Goal: Information Seeking & Learning: Learn about a topic

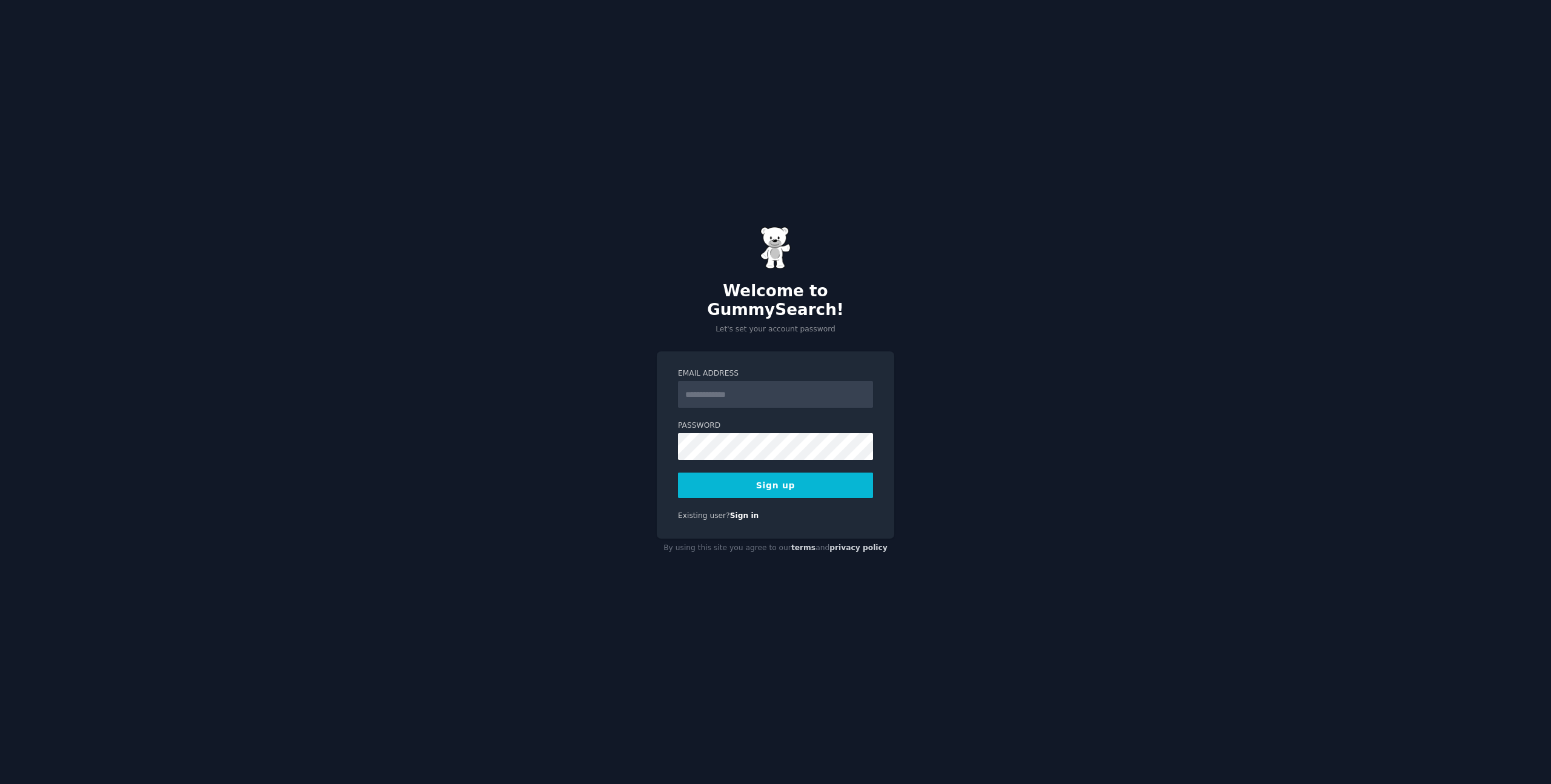
click at [739, 382] on input "Email Address" at bounding box center [776, 395] width 195 height 27
type input "**********"
click at [781, 423] on div "Password 8 or more characters Alphanumeric characters No common passwords Passw…" at bounding box center [776, 440] width 195 height 39
click at [965, 497] on div "**********" at bounding box center [776, 392] width 1551 height 784
click at [678, 472] on button "Sign up" at bounding box center [776, 485] width 195 height 25
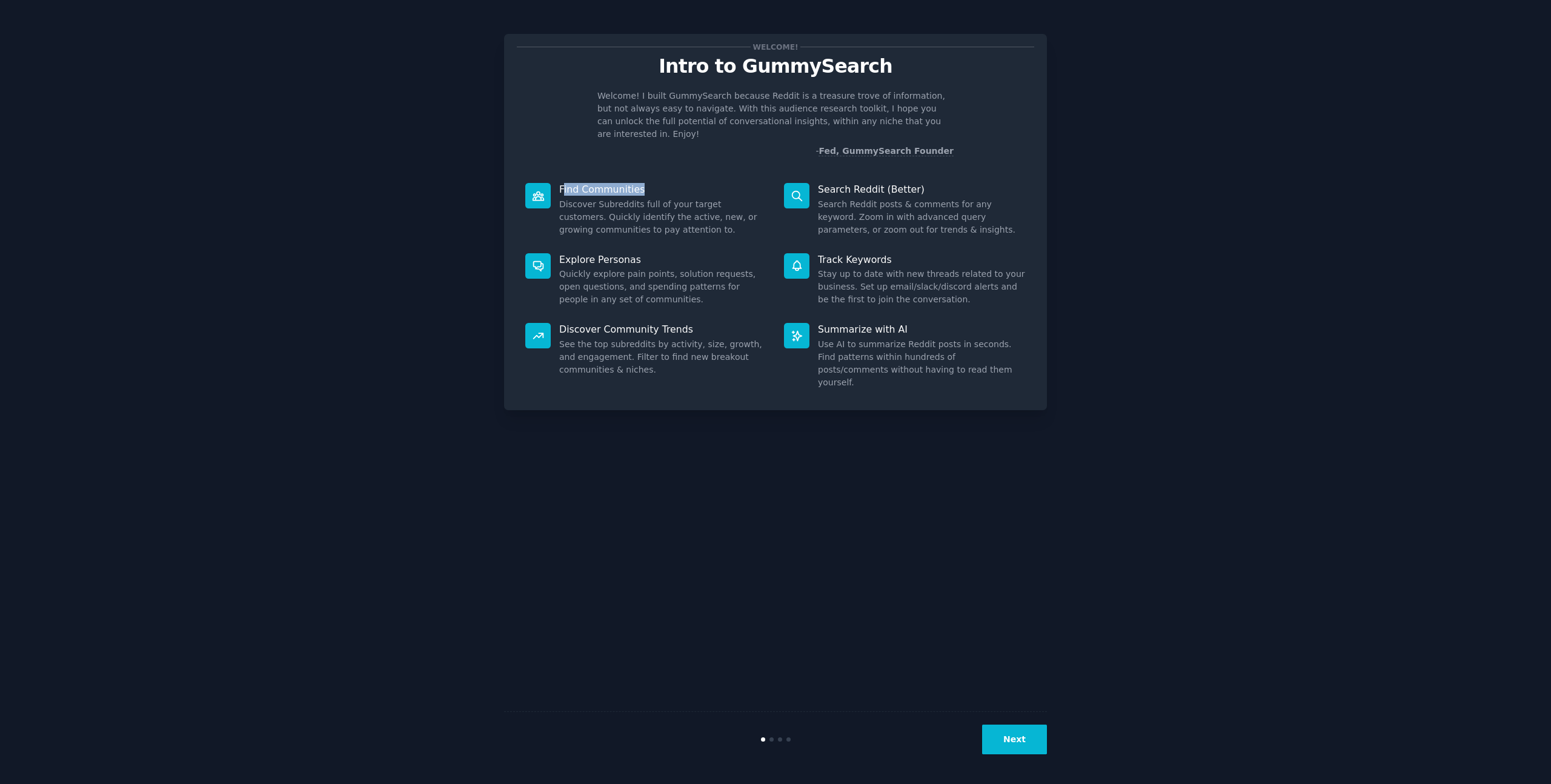
drag, startPoint x: 563, startPoint y: 175, endPoint x: 652, endPoint y: 172, distance: 89.1
click at [650, 183] on p "Find Communities" at bounding box center [663, 190] width 208 height 13
drag, startPoint x: 595, startPoint y: 96, endPoint x: 755, endPoint y: 93, distance: 160.0
click at [755, 93] on div "Welcome! I built GummySearch because Reddit is a treasure trove of information,…" at bounding box center [776, 123] width 518 height 68
click at [726, 96] on p "Welcome! I built GummySearch because Reddit is a treasure trove of information,…" at bounding box center [776, 114] width 356 height 51
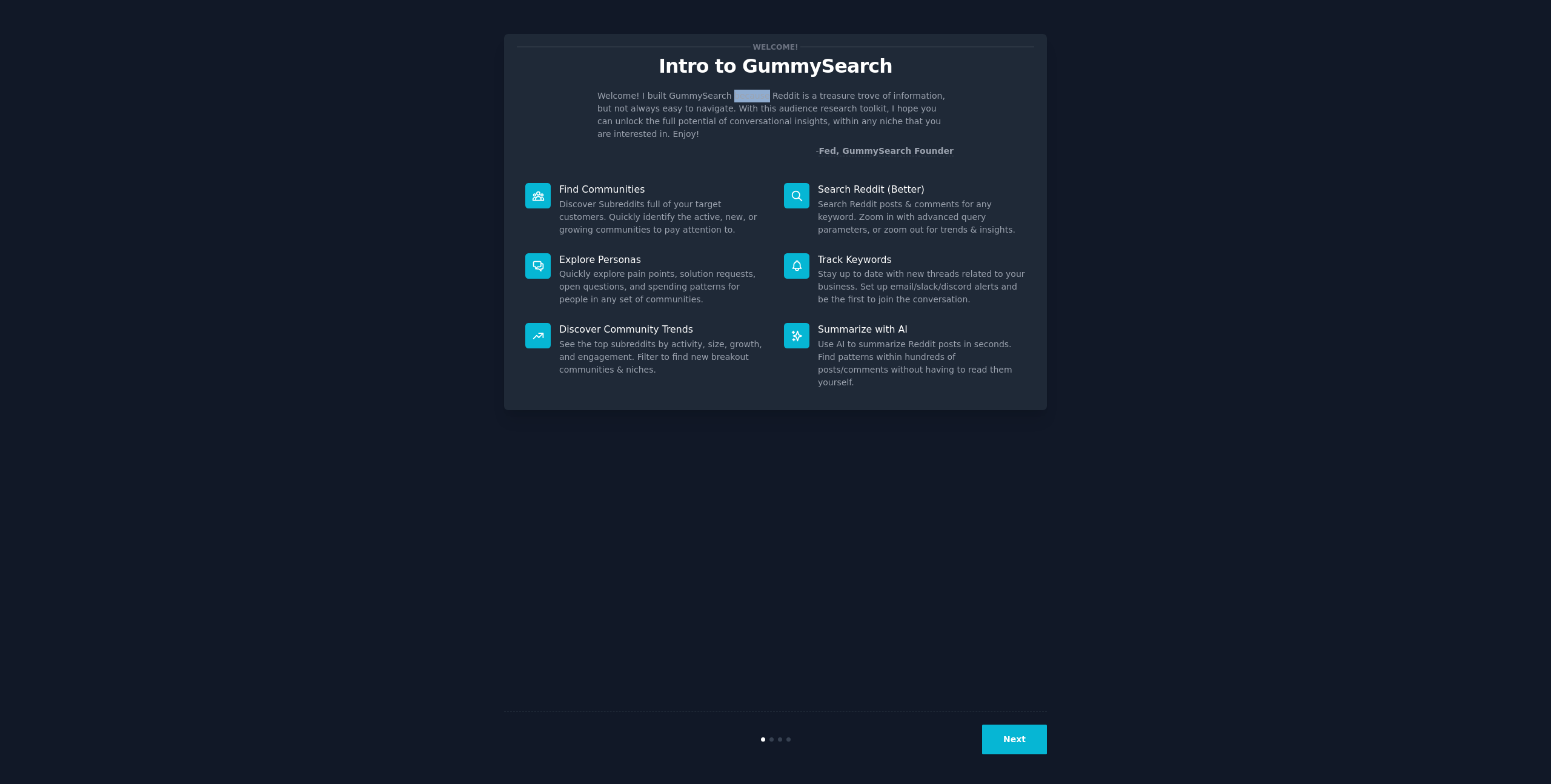
click at [726, 96] on p "Welcome! I built GummySearch because Reddit is a treasure trove of information,…" at bounding box center [776, 114] width 356 height 51
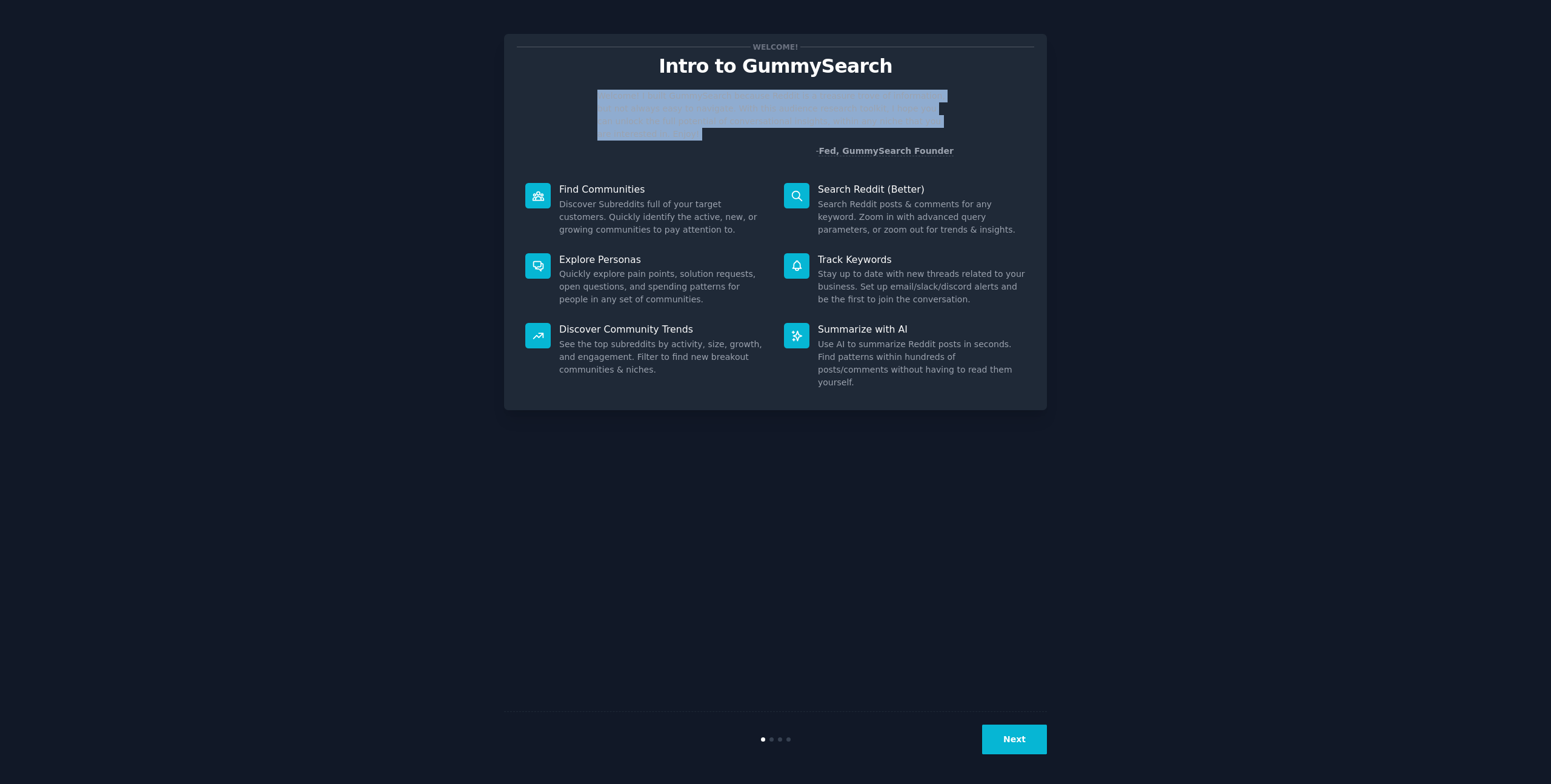
click at [726, 96] on p "Welcome! I built GummySearch because Reddit is a treasure trove of information,…" at bounding box center [776, 114] width 356 height 51
click at [834, 92] on p "Welcome! I built GummySearch because Reddit is a treasure trove of information,…" at bounding box center [776, 114] width 356 height 51
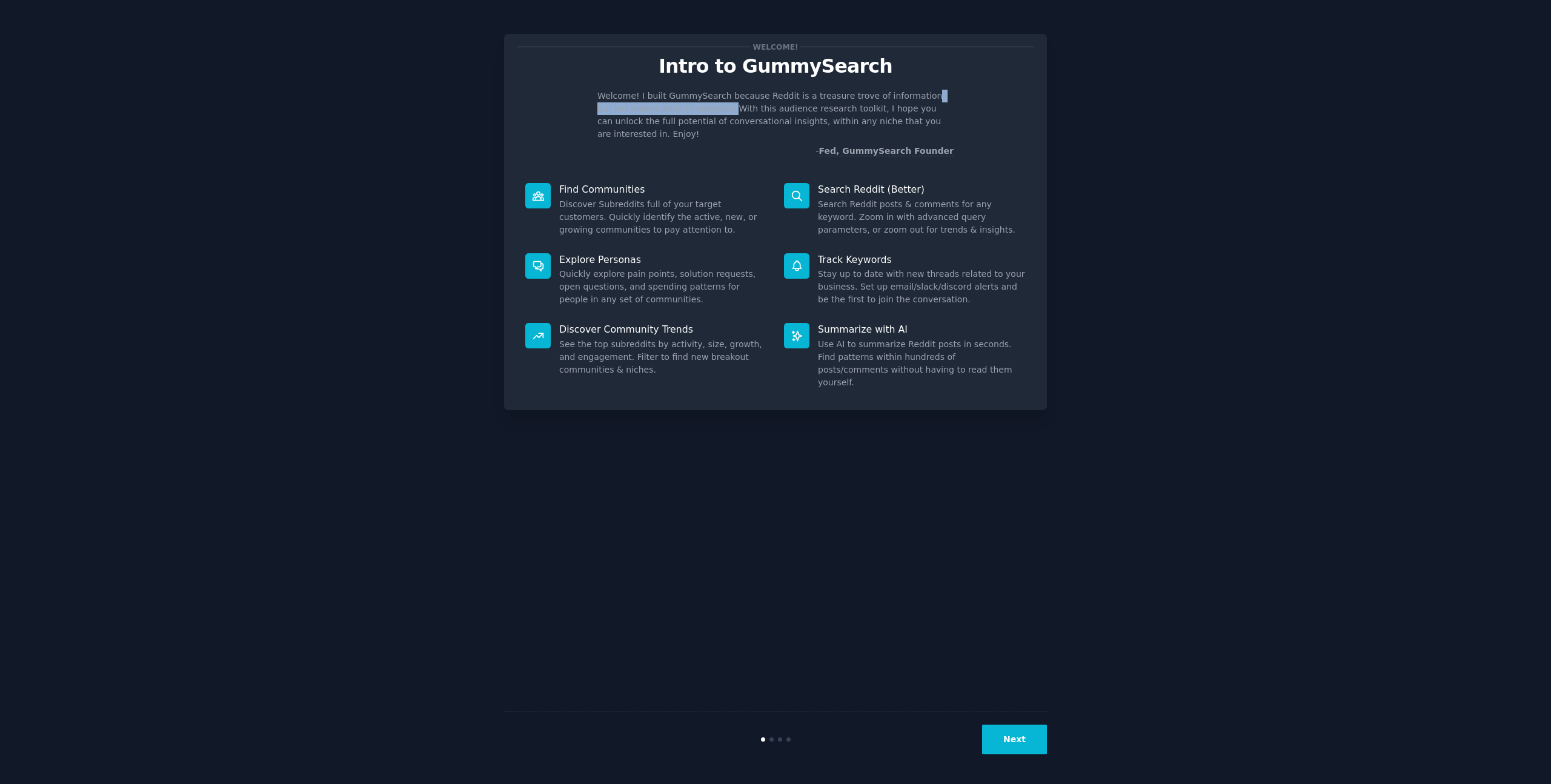
drag, startPoint x: 941, startPoint y: 100, endPoint x: 685, endPoint y: 110, distance: 256.2
click at [692, 108] on p "Welcome! I built GummySearch because Reddit is a treasure trove of information,…" at bounding box center [776, 114] width 356 height 51
click at [708, 108] on p "Welcome! I built GummySearch because Reddit is a treasure trove of information,…" at bounding box center [776, 114] width 356 height 51
drag, startPoint x: 698, startPoint y: 109, endPoint x: 801, endPoint y: 110, distance: 103.0
click at [801, 110] on p "Welcome! I built GummySearch because Reddit is a treasure trove of information,…" at bounding box center [776, 114] width 356 height 51
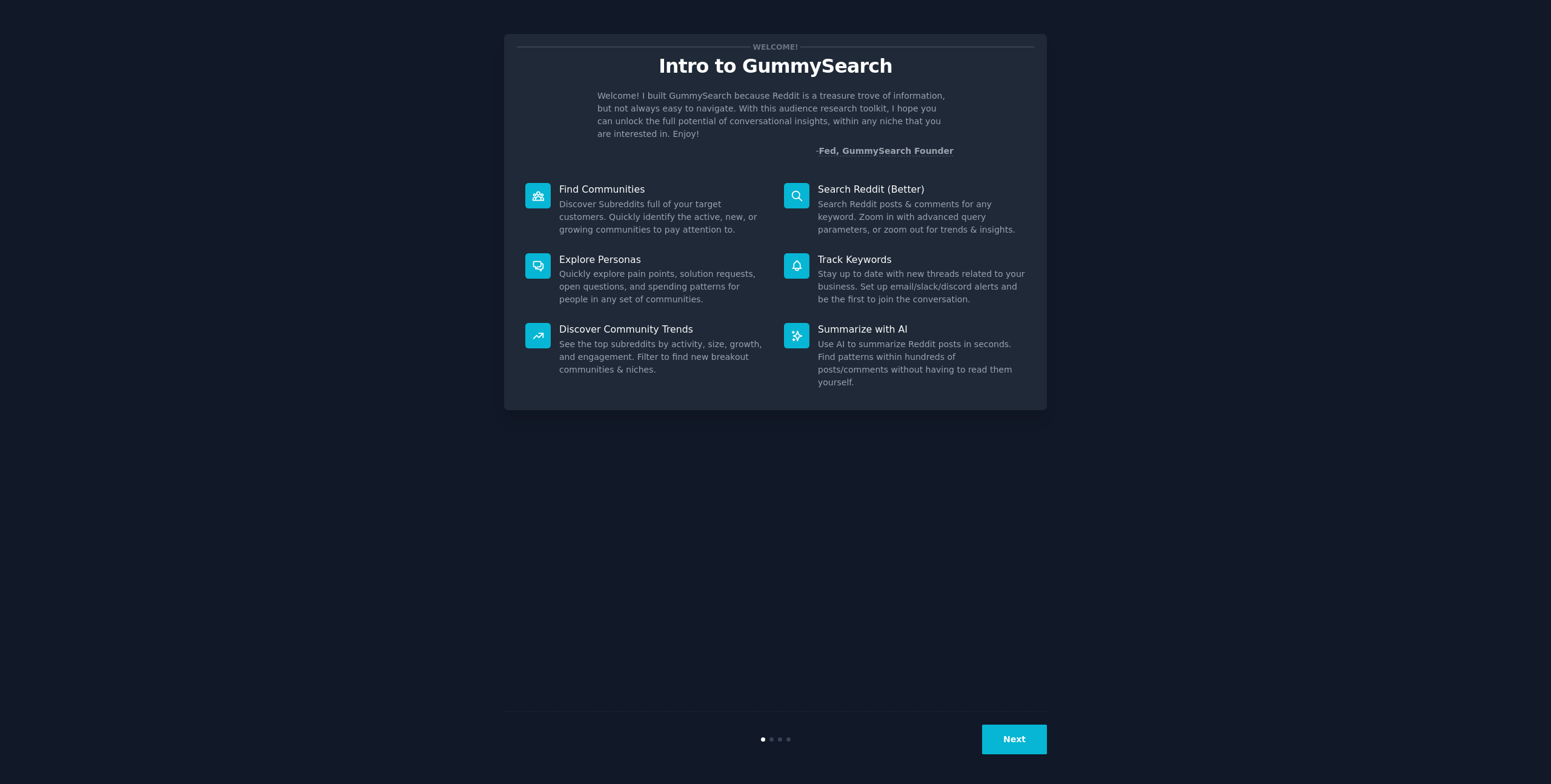
click at [819, 108] on p "Welcome! I built GummySearch because Reddit is a treasure trove of information,…" at bounding box center [776, 114] width 356 height 51
drag, startPoint x: 865, startPoint y: 111, endPoint x: 938, endPoint y: 110, distance: 73.0
click at [935, 110] on p "Welcome! I built GummySearch because Reddit is a treasure trove of information,…" at bounding box center [776, 114] width 356 height 51
click at [961, 110] on div "Welcome! I built GummySearch because Reddit is a treasure trove of information,…" at bounding box center [776, 123] width 518 height 68
drag, startPoint x: 634, startPoint y: 123, endPoint x: 772, endPoint y: 121, distance: 138.0
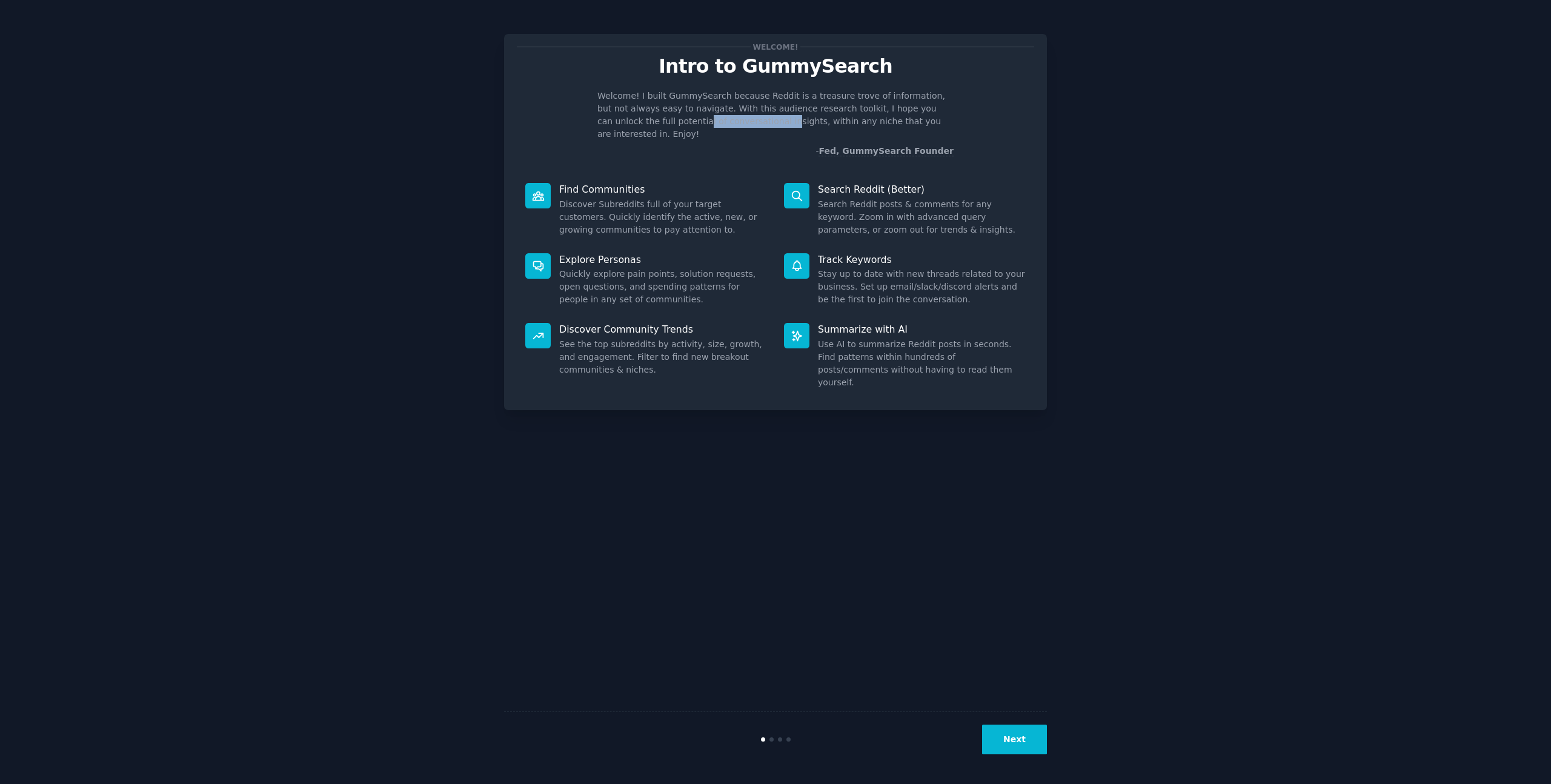
click at [763, 121] on p "Welcome! I built GummySearch because Reddit is a treasure trove of information,…" at bounding box center [776, 114] width 356 height 51
click at [774, 121] on p "Welcome! I built GummySearch because Reddit is a treasure trove of information,…" at bounding box center [776, 114] width 356 height 51
drag, startPoint x: 740, startPoint y: 122, endPoint x: 944, endPoint y: 117, distance: 204.1
click at [943, 118] on p "Welcome! I built GummySearch because Reddit is a treasure trove of information,…" at bounding box center [776, 114] width 356 height 51
click at [945, 117] on p "Welcome! I built GummySearch because Reddit is a treasure trove of information,…" at bounding box center [776, 114] width 356 height 51
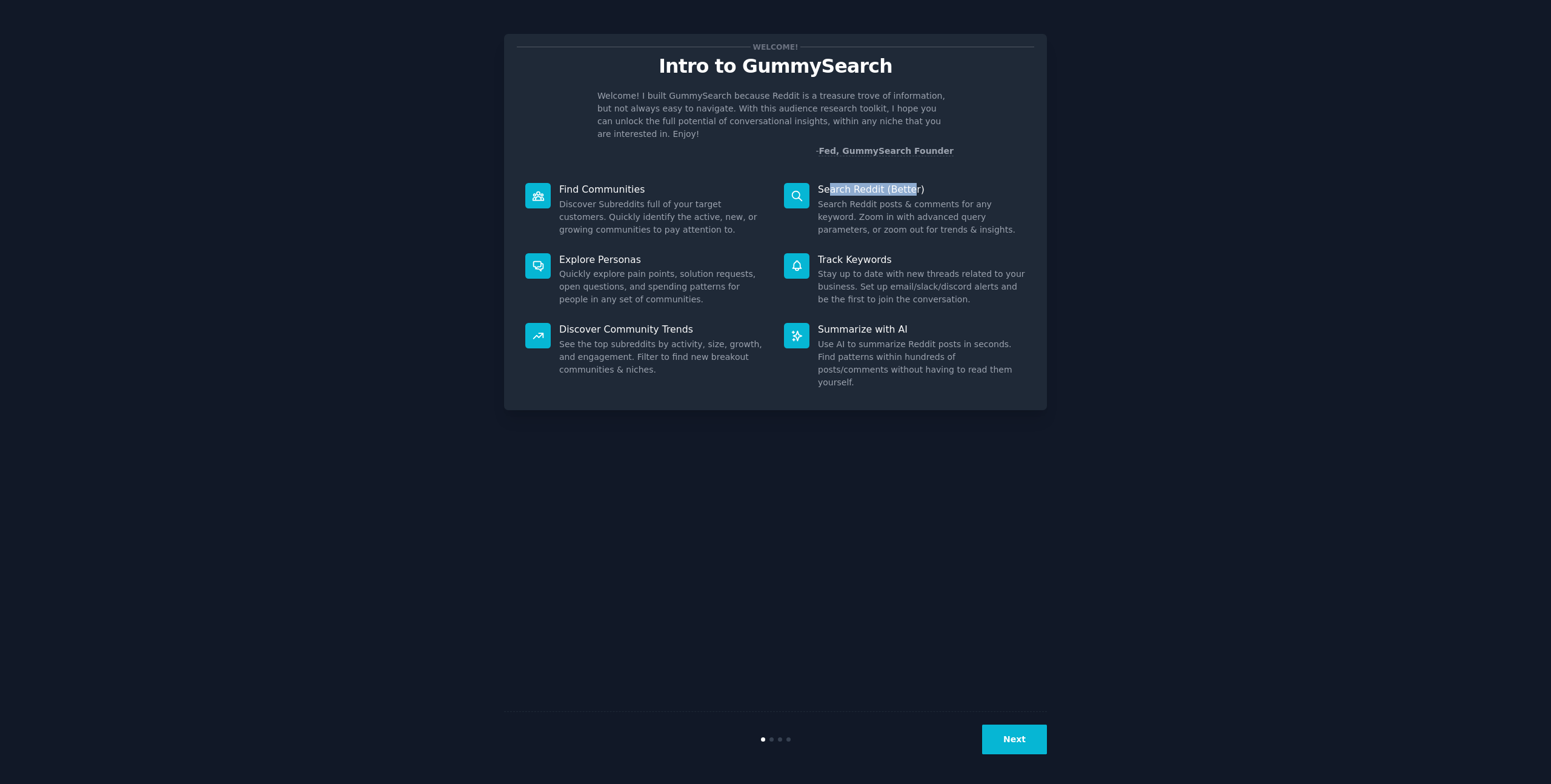
drag, startPoint x: 829, startPoint y: 175, endPoint x: 957, endPoint y: 176, distance: 128.0
click at [943, 183] on p "Search Reddit (Better)" at bounding box center [921, 190] width 208 height 13
click at [956, 183] on p "Search Reddit (Better)" at bounding box center [921, 190] width 208 height 13
drag, startPoint x: 826, startPoint y: 194, endPoint x: 921, endPoint y: 193, distance: 95.0
click at [916, 198] on dd "Search Reddit posts & comments for any keyword. Zoom in with advanced query par…" at bounding box center [921, 217] width 208 height 38
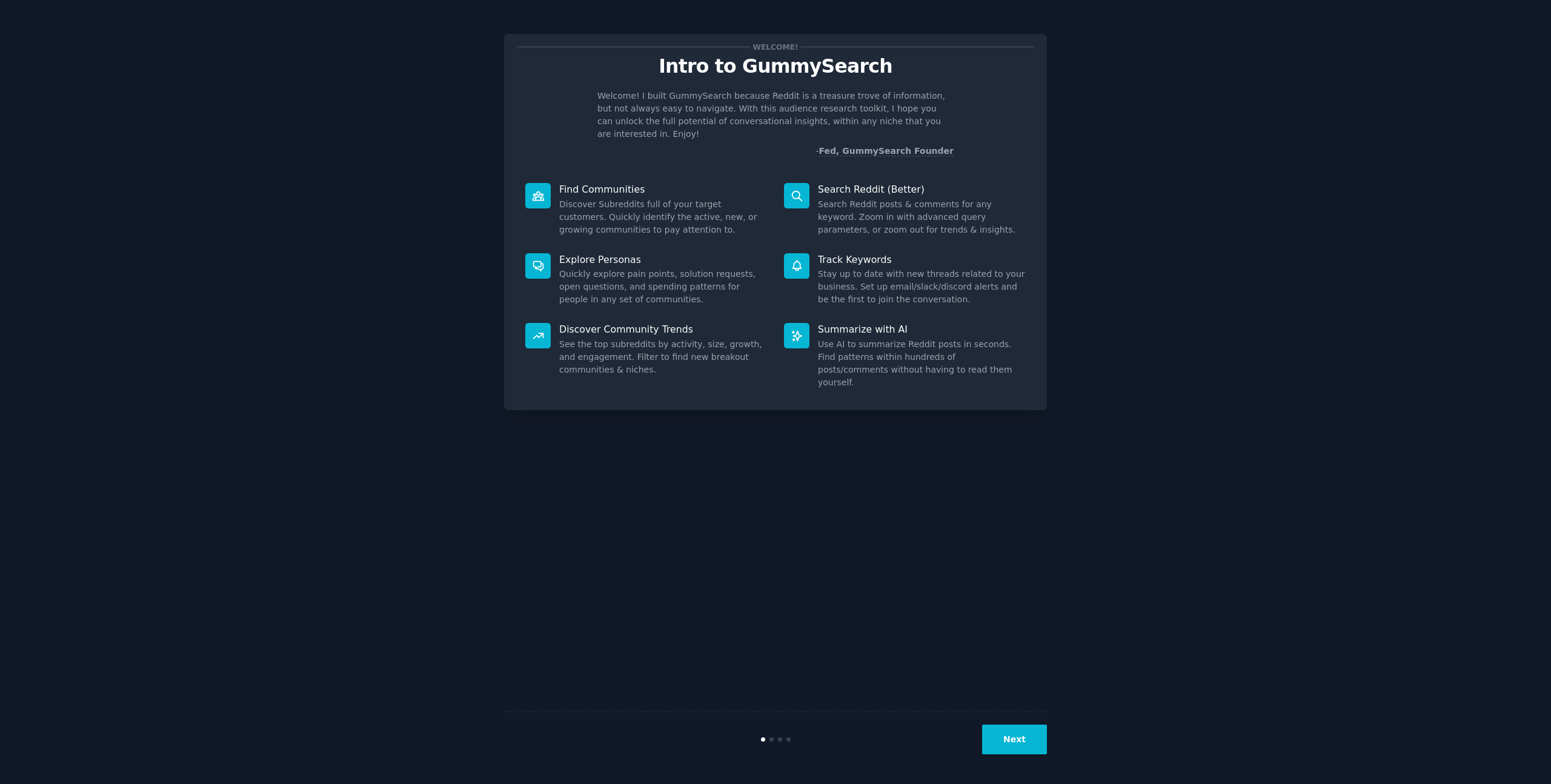
click at [974, 198] on dd "Search Reddit posts & comments for any keyword. Zoom in with advanced query par…" at bounding box center [921, 217] width 208 height 38
drag, startPoint x: 823, startPoint y: 246, endPoint x: 871, endPoint y: 247, distance: 48.0
click at [869, 253] on p "Track Keywords" at bounding box center [921, 259] width 208 height 13
click at [1025, 749] on button "Next" at bounding box center [1014, 739] width 65 height 30
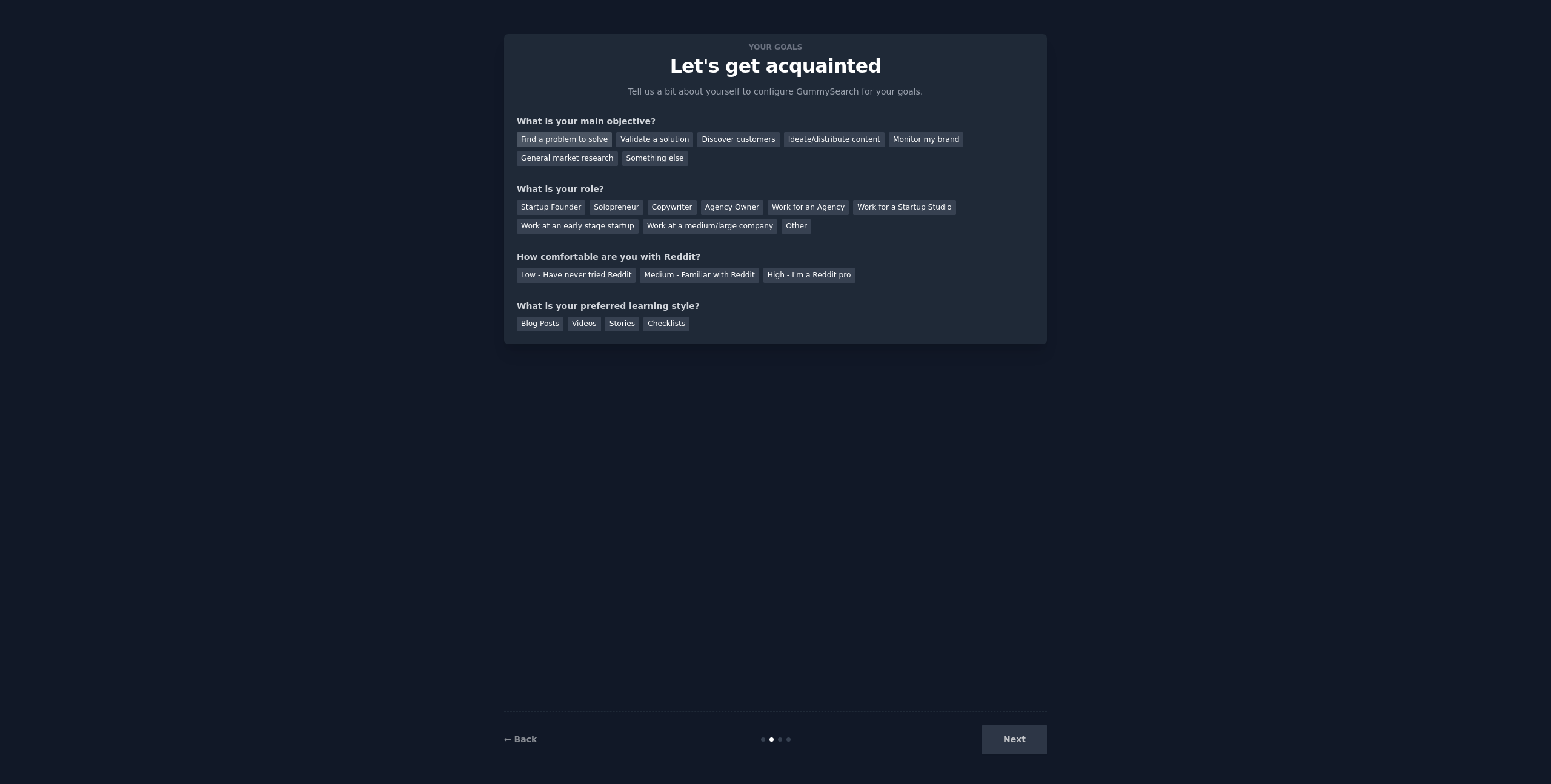
click at [577, 143] on div "Find a problem to solve" at bounding box center [564, 139] width 95 height 15
click at [653, 141] on div "Validate a solution" at bounding box center [655, 139] width 77 height 15
click at [582, 143] on div "Find a problem to solve" at bounding box center [564, 139] width 95 height 15
click at [727, 228] on div "Work at a medium/large company" at bounding box center [710, 226] width 135 height 15
drag, startPoint x: 519, startPoint y: 258, endPoint x: 684, endPoint y: 264, distance: 165.1
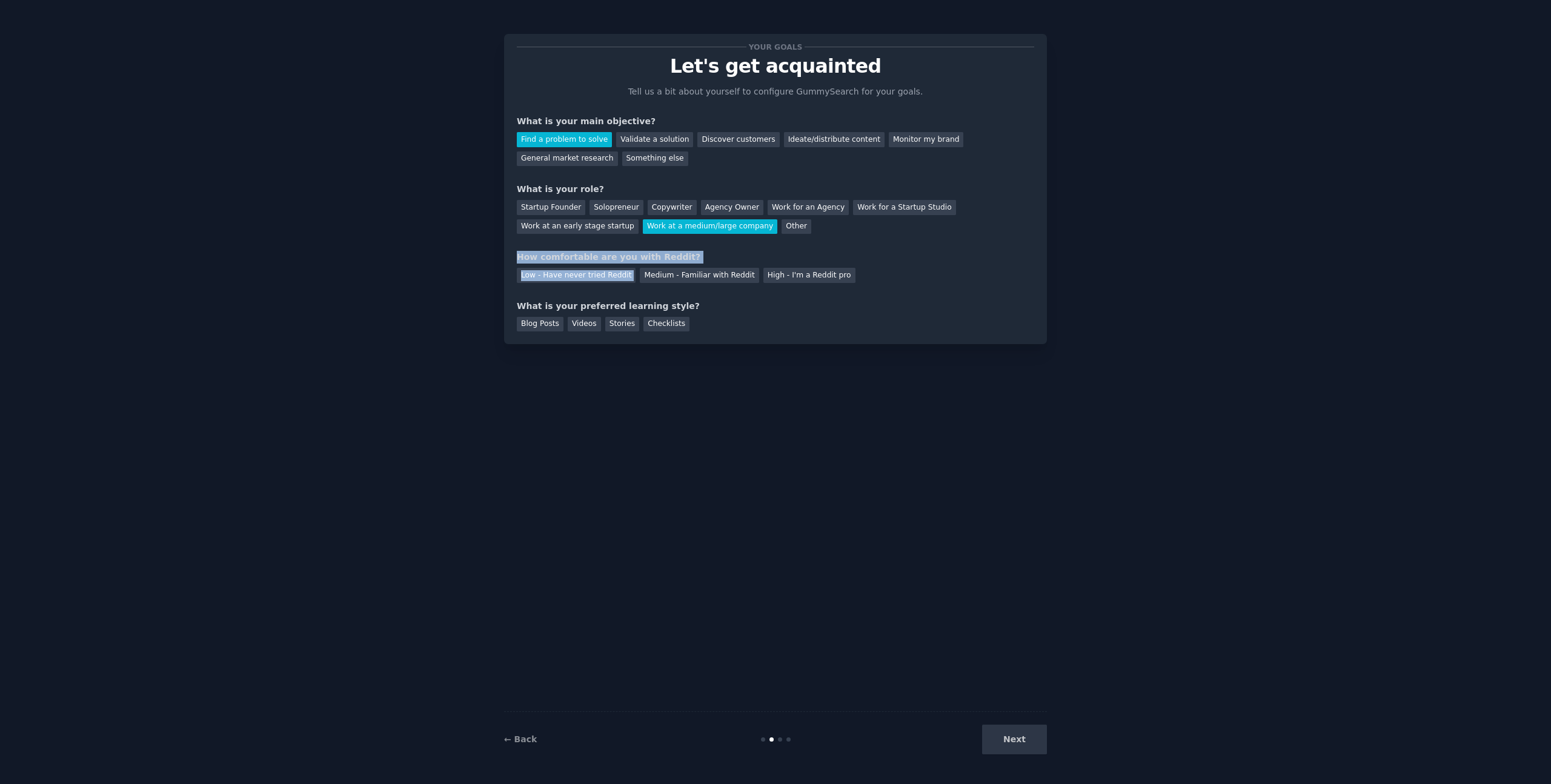
click at [682, 265] on div "How comfortable are you with Reddit? Low - Have never tried Reddit Medium - Fam…" at bounding box center [776, 266] width 518 height 32
click at [653, 258] on div "How comfortable are you with Reddit?" at bounding box center [776, 257] width 518 height 13
click at [571, 258] on div "How comfortable are you with Reddit?" at bounding box center [776, 257] width 518 height 13
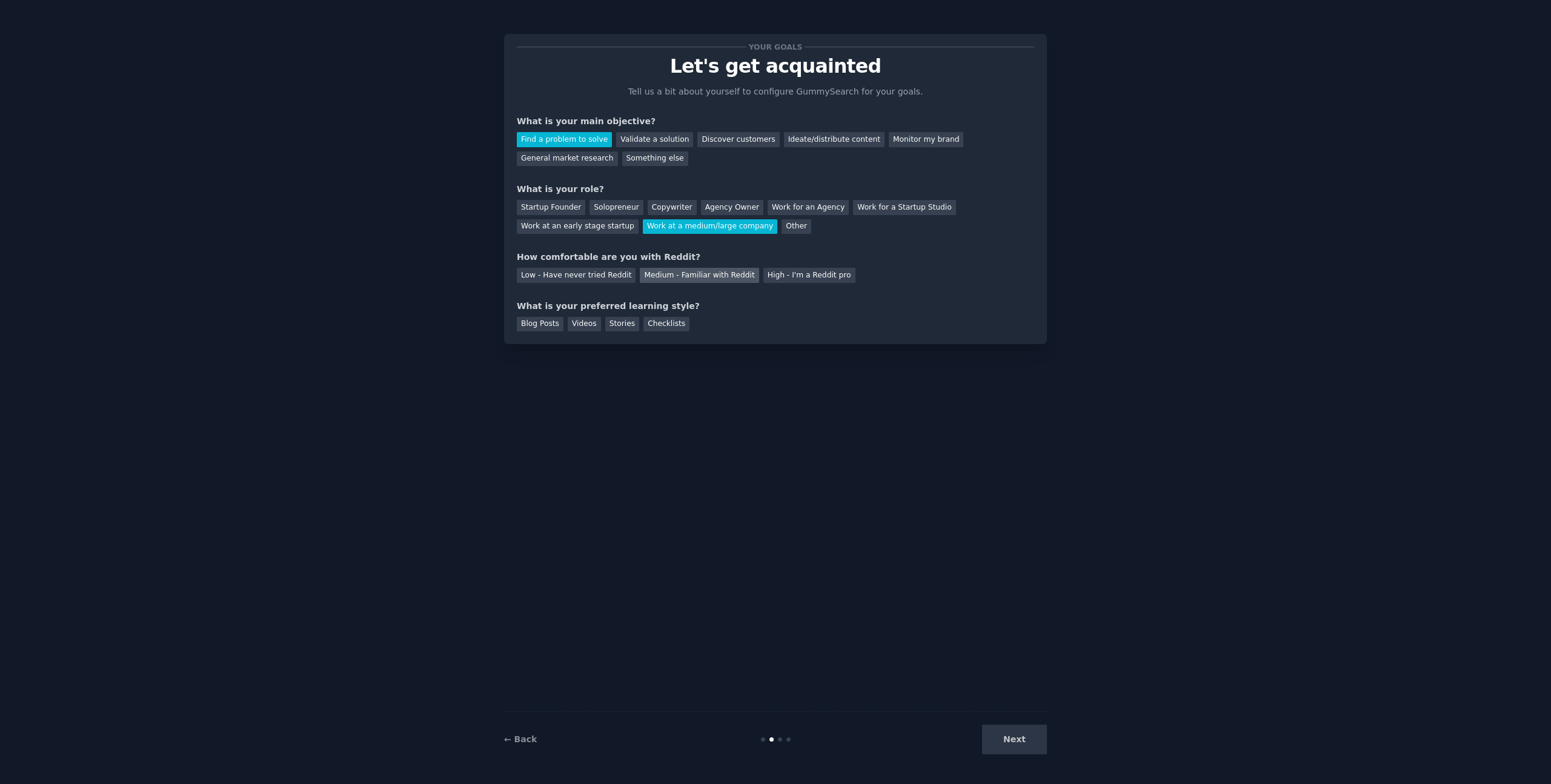
click at [671, 277] on div "Medium - Familiar with Reddit" at bounding box center [700, 275] width 119 height 15
drag, startPoint x: 529, startPoint y: 306, endPoint x: 653, endPoint y: 309, distance: 124.0
click at [653, 309] on div "What is your preferred learning style?" at bounding box center [776, 306] width 518 height 13
click at [653, 305] on div "What is your preferred learning style?" at bounding box center [776, 306] width 518 height 13
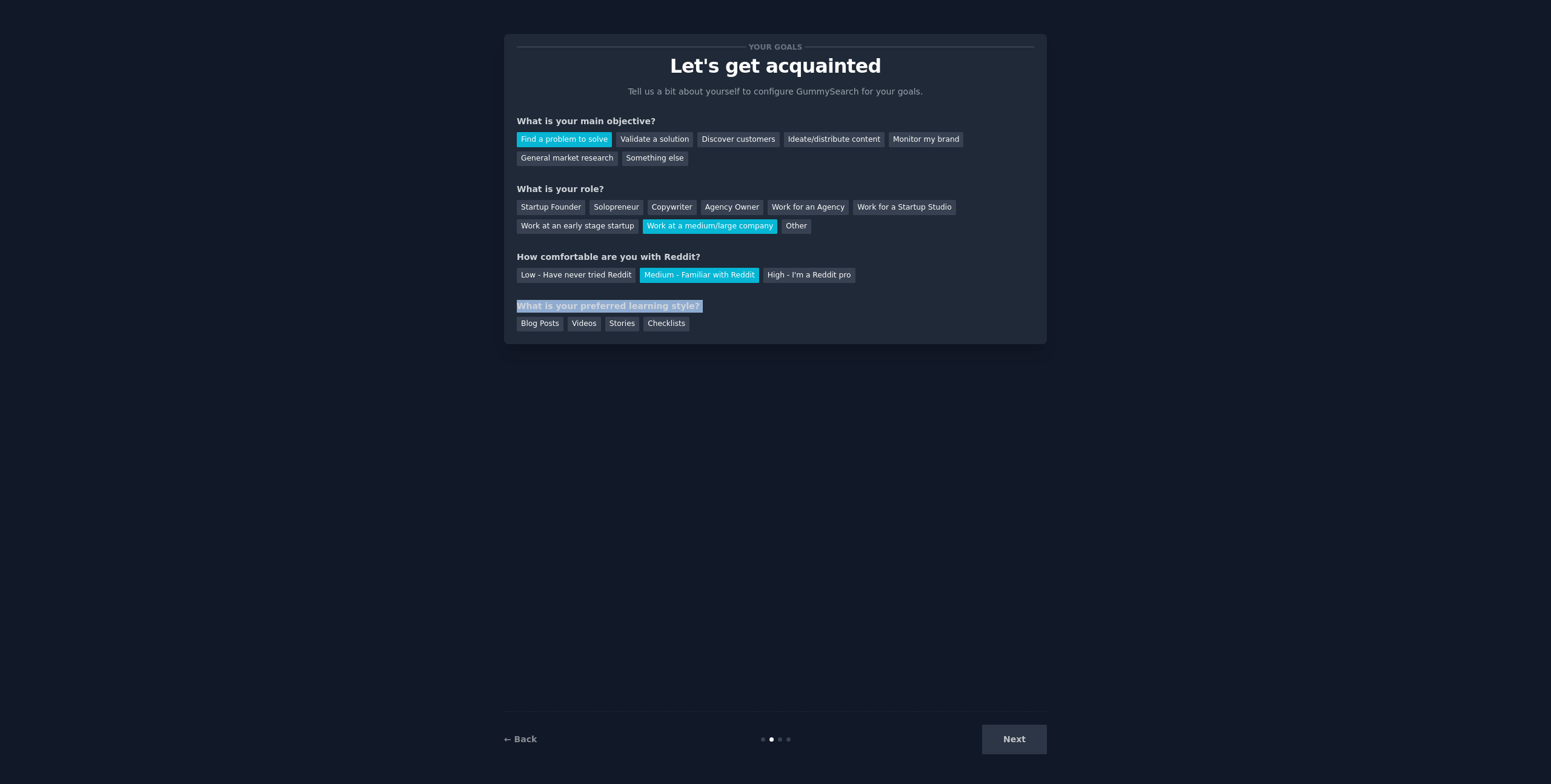
click at [653, 305] on div "What is your preferred learning style?" at bounding box center [776, 306] width 518 height 13
click at [705, 305] on div "What is your preferred learning style?" at bounding box center [776, 306] width 518 height 13
click at [539, 305] on div "What is your preferred learning style?" at bounding box center [776, 306] width 518 height 13
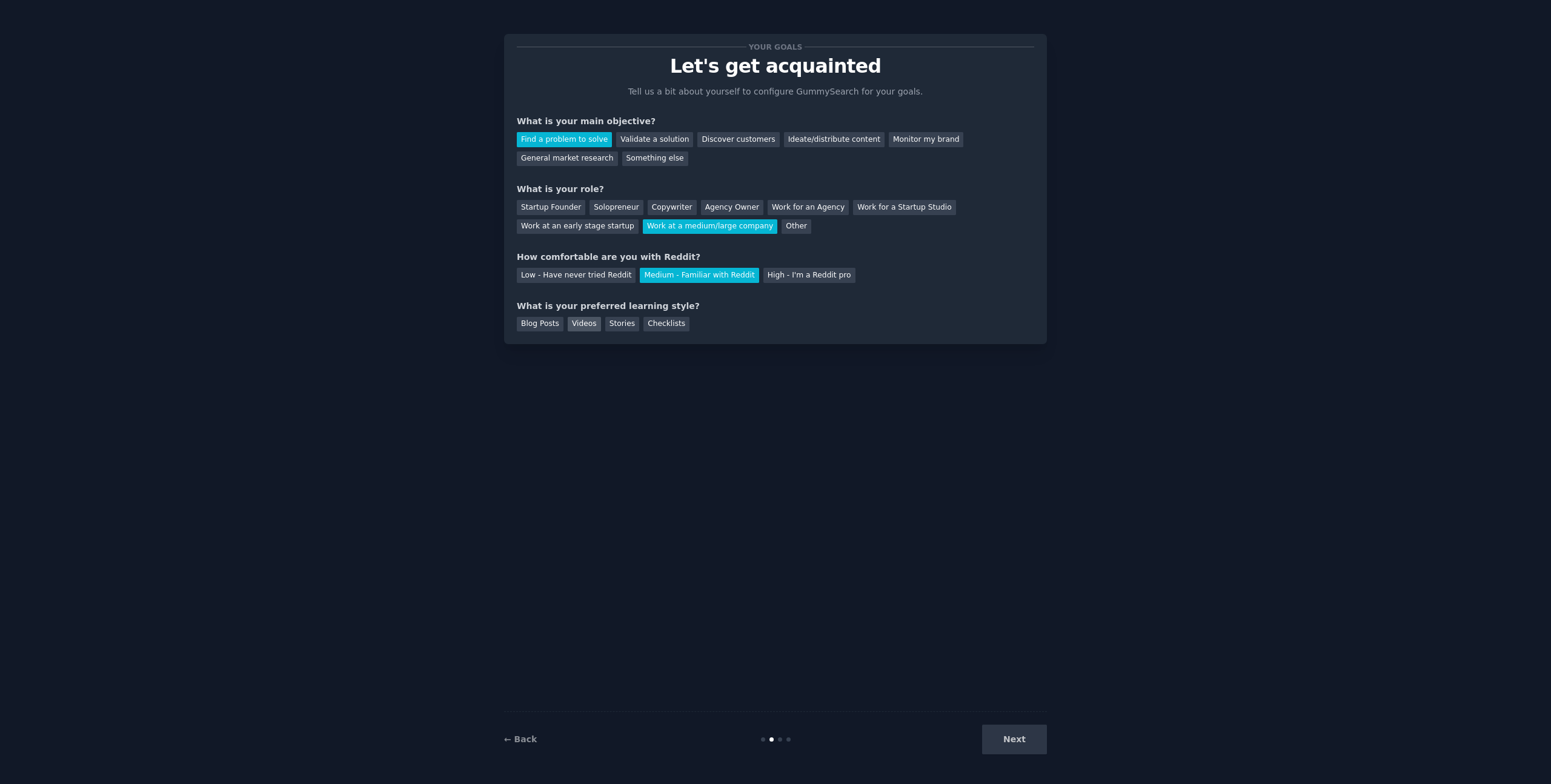
click at [580, 325] on div "Videos" at bounding box center [584, 324] width 34 height 15
click at [547, 326] on div "Blog Posts" at bounding box center [540, 324] width 47 height 15
click at [606, 326] on div "Stories" at bounding box center [622, 324] width 34 height 15
click at [568, 327] on div "Videos" at bounding box center [584, 324] width 34 height 15
click at [544, 325] on div "Blog Posts" at bounding box center [540, 324] width 47 height 15
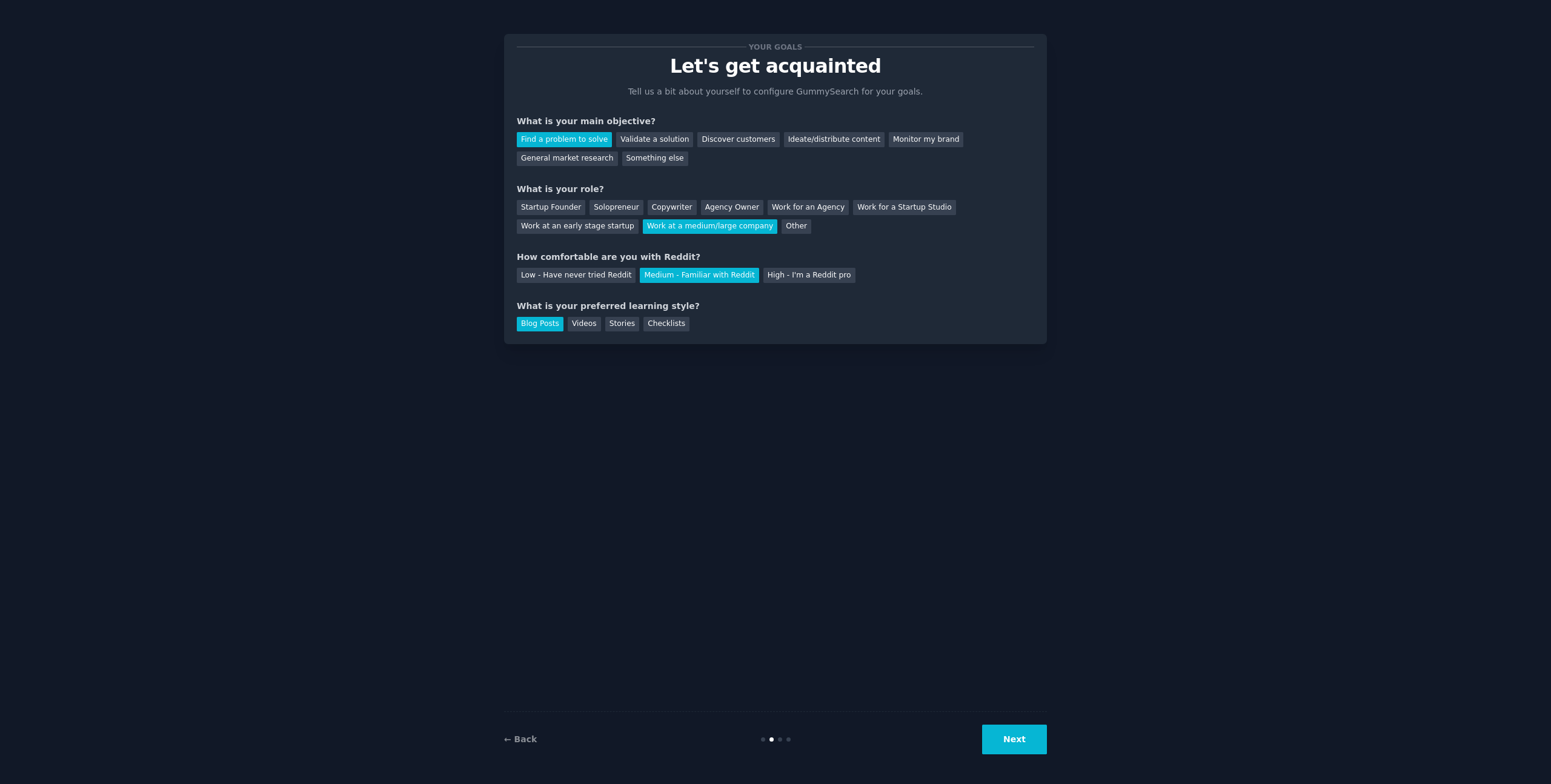
click at [1020, 741] on button "Next" at bounding box center [1014, 739] width 65 height 30
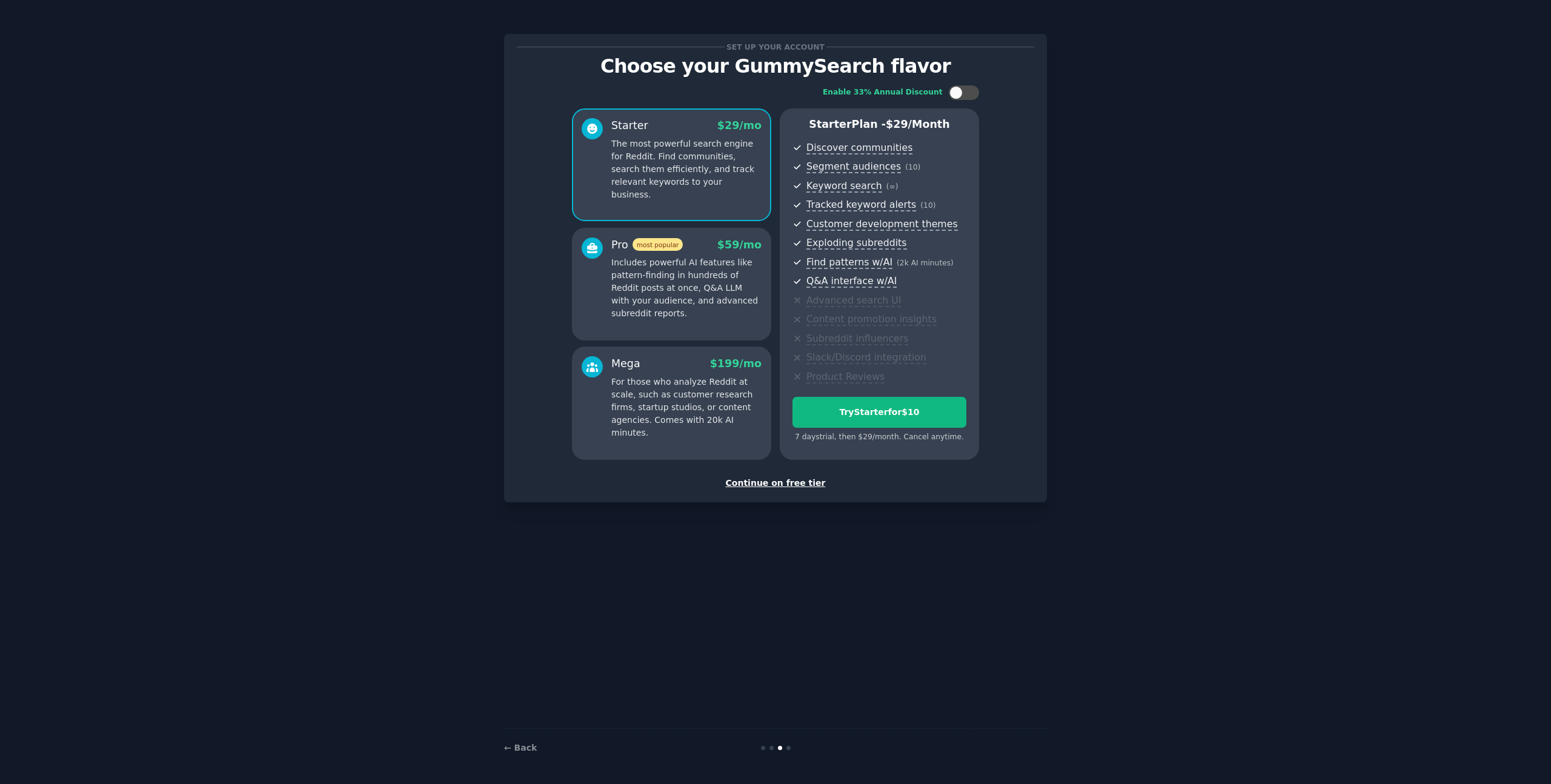
click at [763, 486] on div "Continue on free tier" at bounding box center [776, 483] width 518 height 13
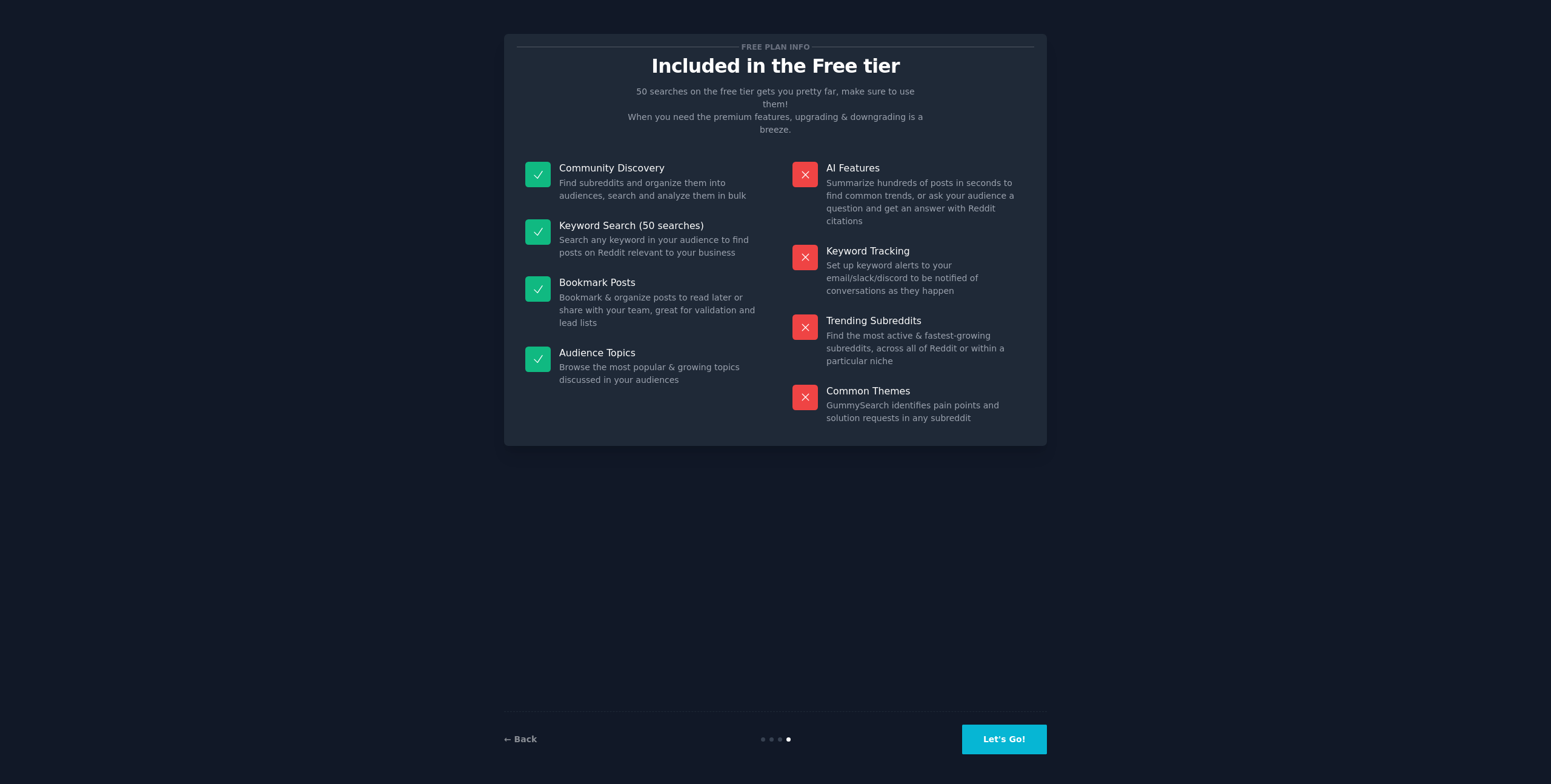
click at [1021, 737] on button "Let's Go!" at bounding box center [1004, 739] width 85 height 30
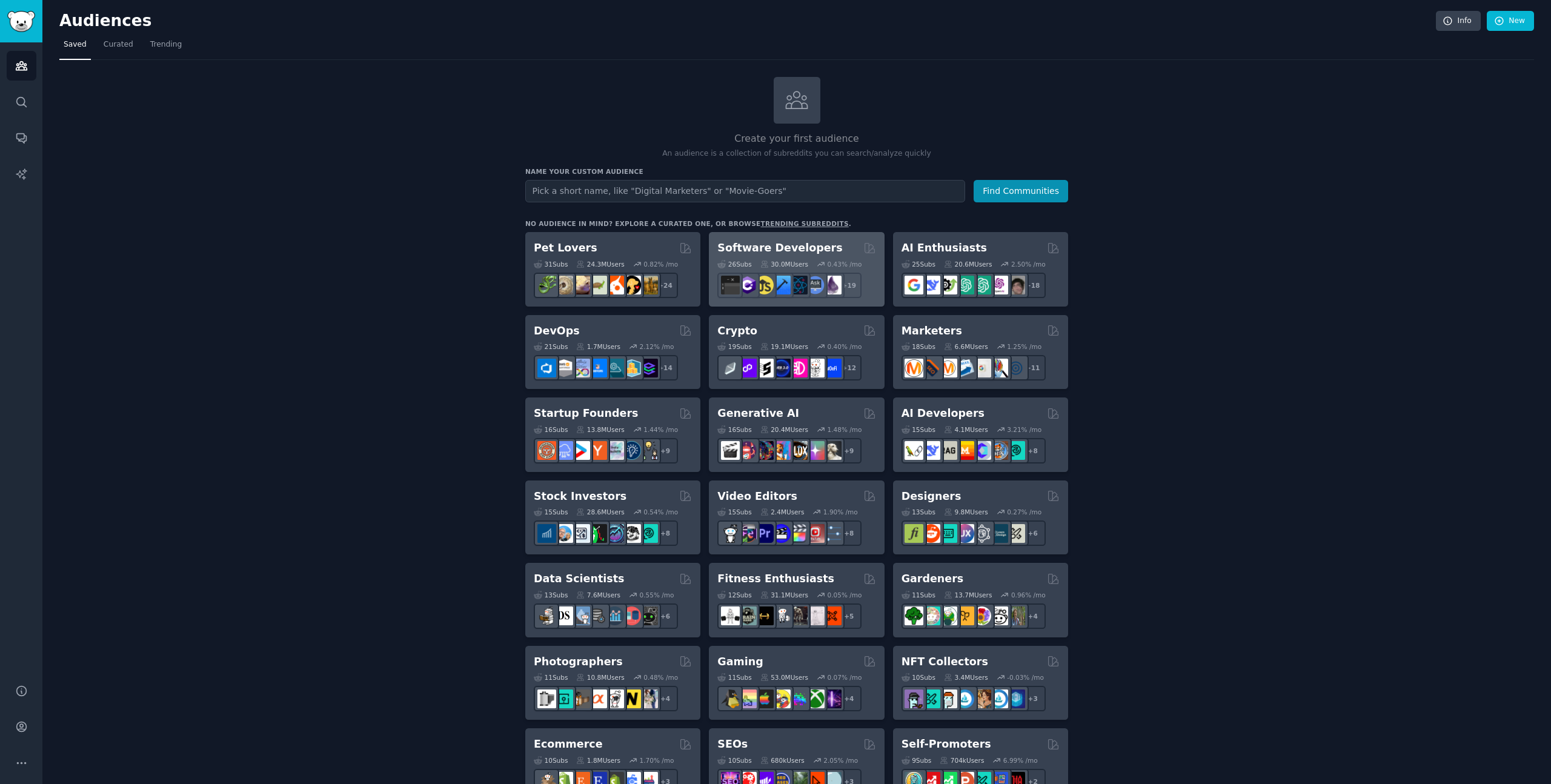
click at [833, 244] on div "Software Developers" at bounding box center [797, 247] width 158 height 15
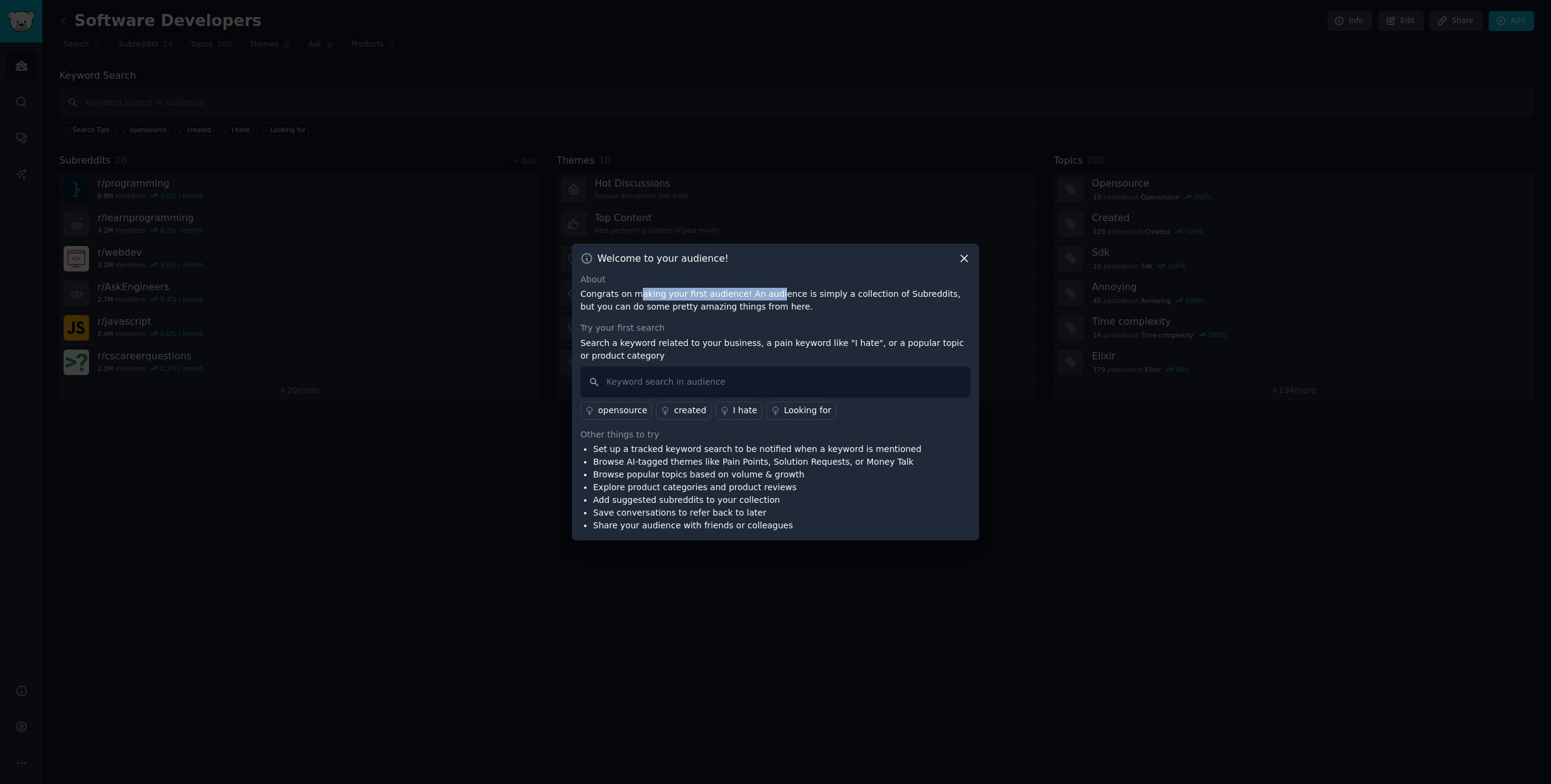
drag, startPoint x: 663, startPoint y: 304, endPoint x: 769, endPoint y: 299, distance: 106.1
click at [769, 299] on p "Congrats on making your first audience! An audience is simply a collection of S…" at bounding box center [776, 300] width 390 height 25
click at [761, 296] on p "Congrats on making your first audience! An audience is simply a collection of S…" at bounding box center [776, 300] width 390 height 25
drag, startPoint x: 934, startPoint y: 296, endPoint x: 732, endPoint y: 306, distance: 202.2
click at [732, 306] on p "Congrats on making your first audience! An audience is simply a collection of S…" at bounding box center [776, 300] width 390 height 25
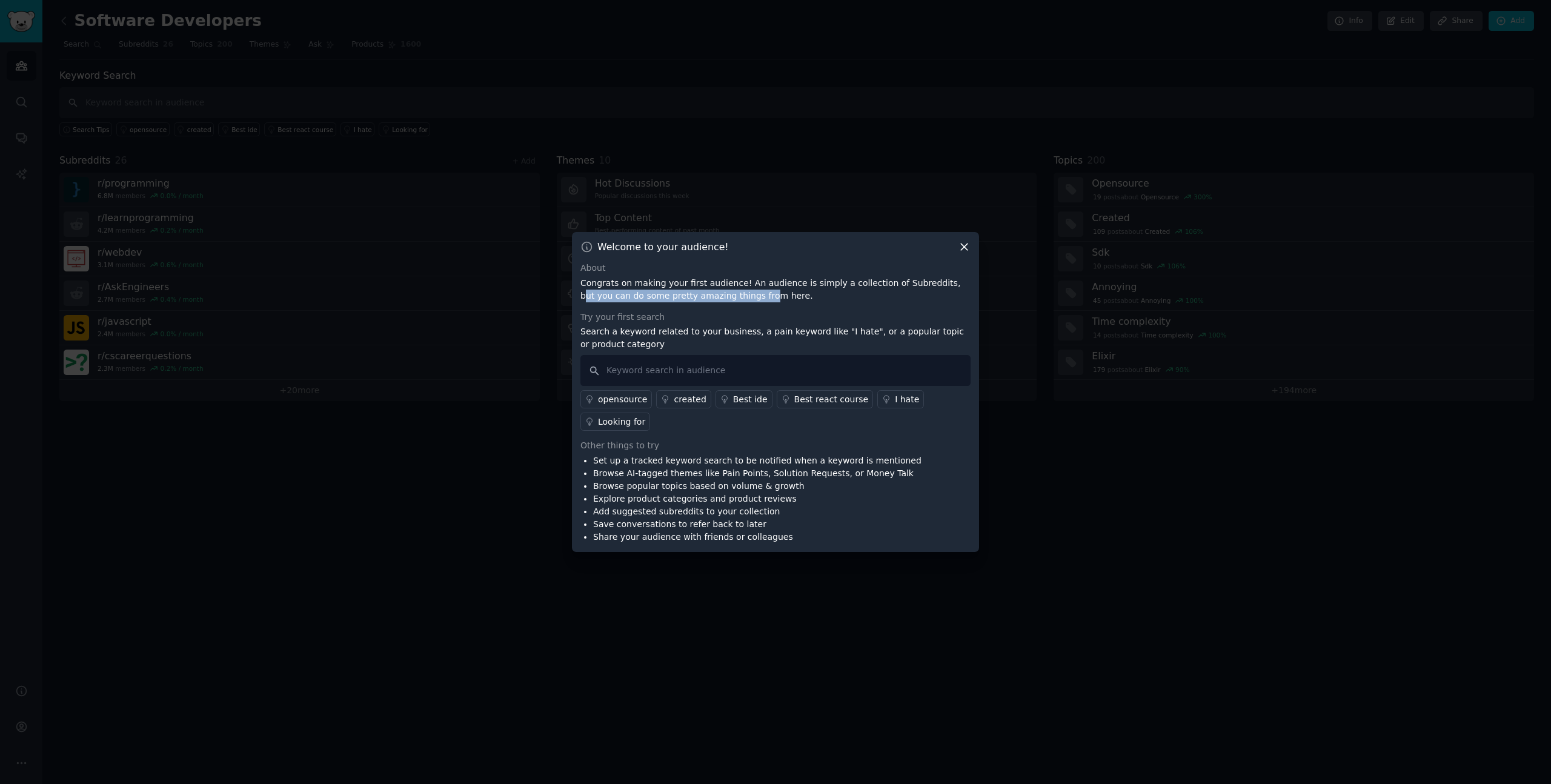
click at [933, 282] on p "Congrats on making your first audience! An audience is simply a collection of S…" at bounding box center [776, 290] width 390 height 25
click at [967, 247] on icon at bounding box center [964, 247] width 13 height 13
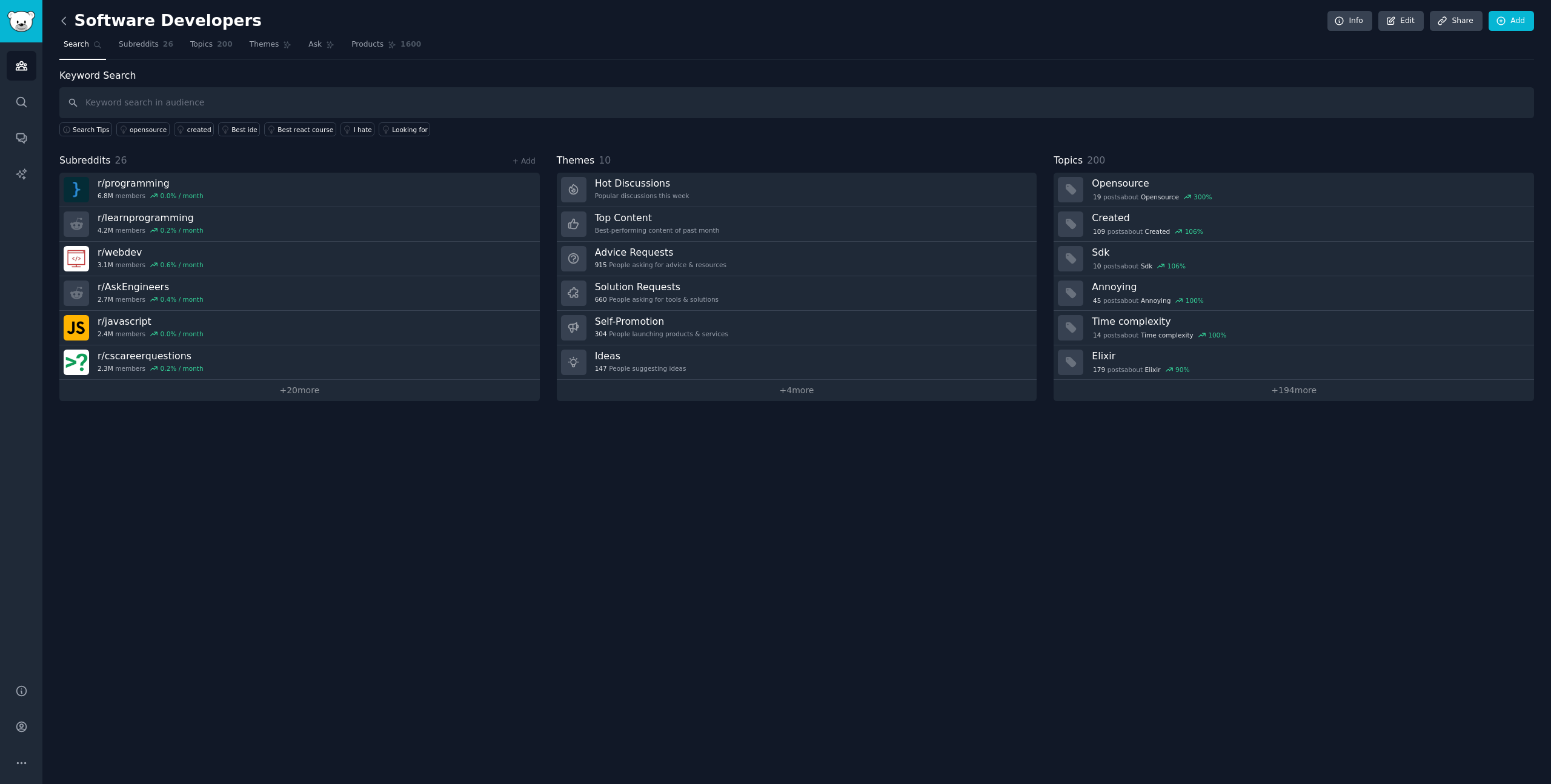
click at [67, 22] on icon at bounding box center [63, 21] width 13 height 13
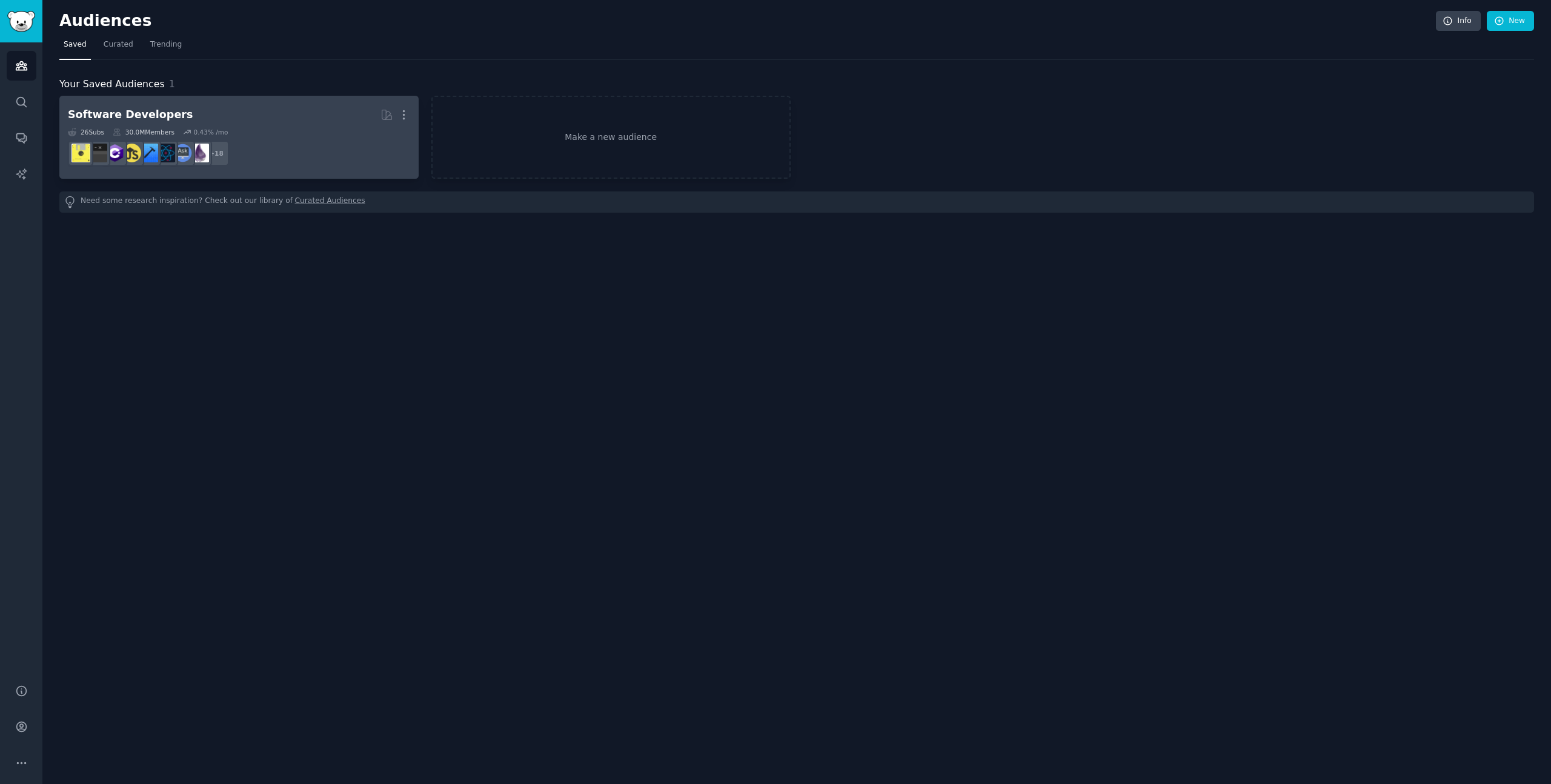
click at [410, 111] on link "Software Developers Curated by GummySearch More 26 Sub s 30.0M Members 0.43 % /…" at bounding box center [239, 137] width 360 height 83
click at [404, 112] on icon "button" at bounding box center [403, 114] width 13 height 13
click at [381, 139] on p "Delete" at bounding box center [371, 140] width 28 height 13
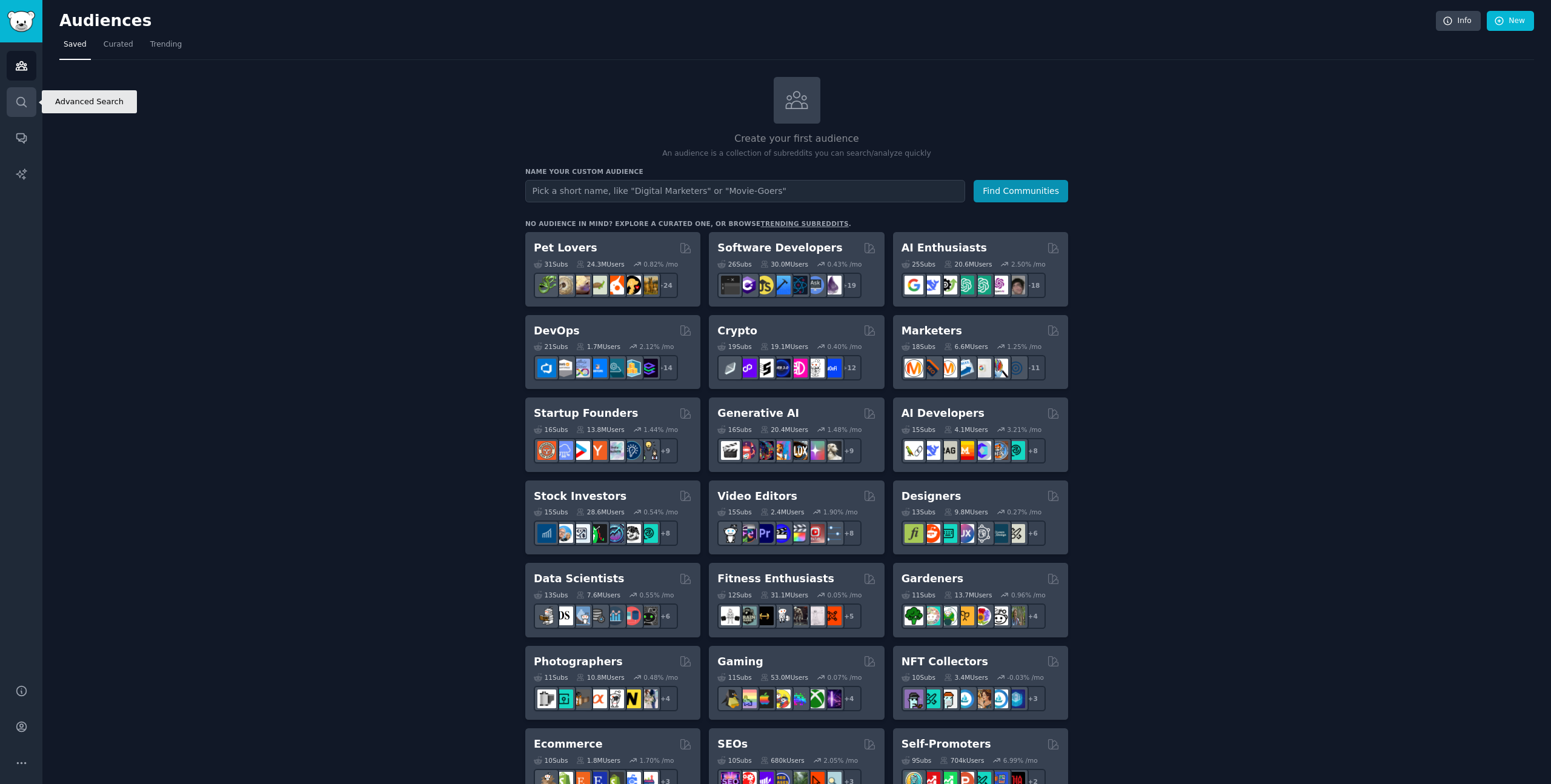
click at [23, 108] on link "Search" at bounding box center [22, 102] width 30 height 30
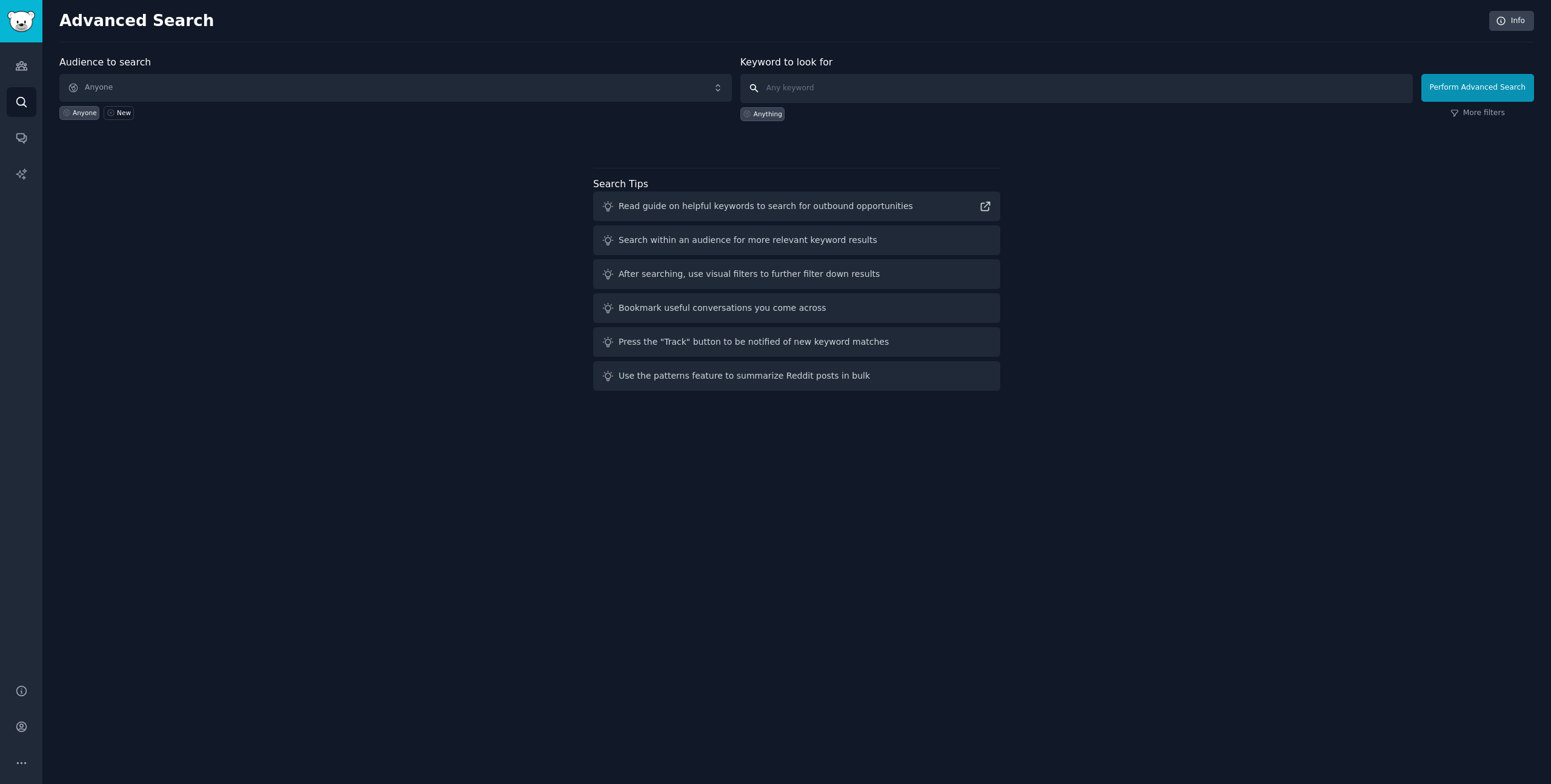
click at [832, 92] on input "text" at bounding box center [1076, 88] width 673 height 29
type input "FinanzGuru"
click button "Perform Advanced Search" at bounding box center [1478, 88] width 113 height 28
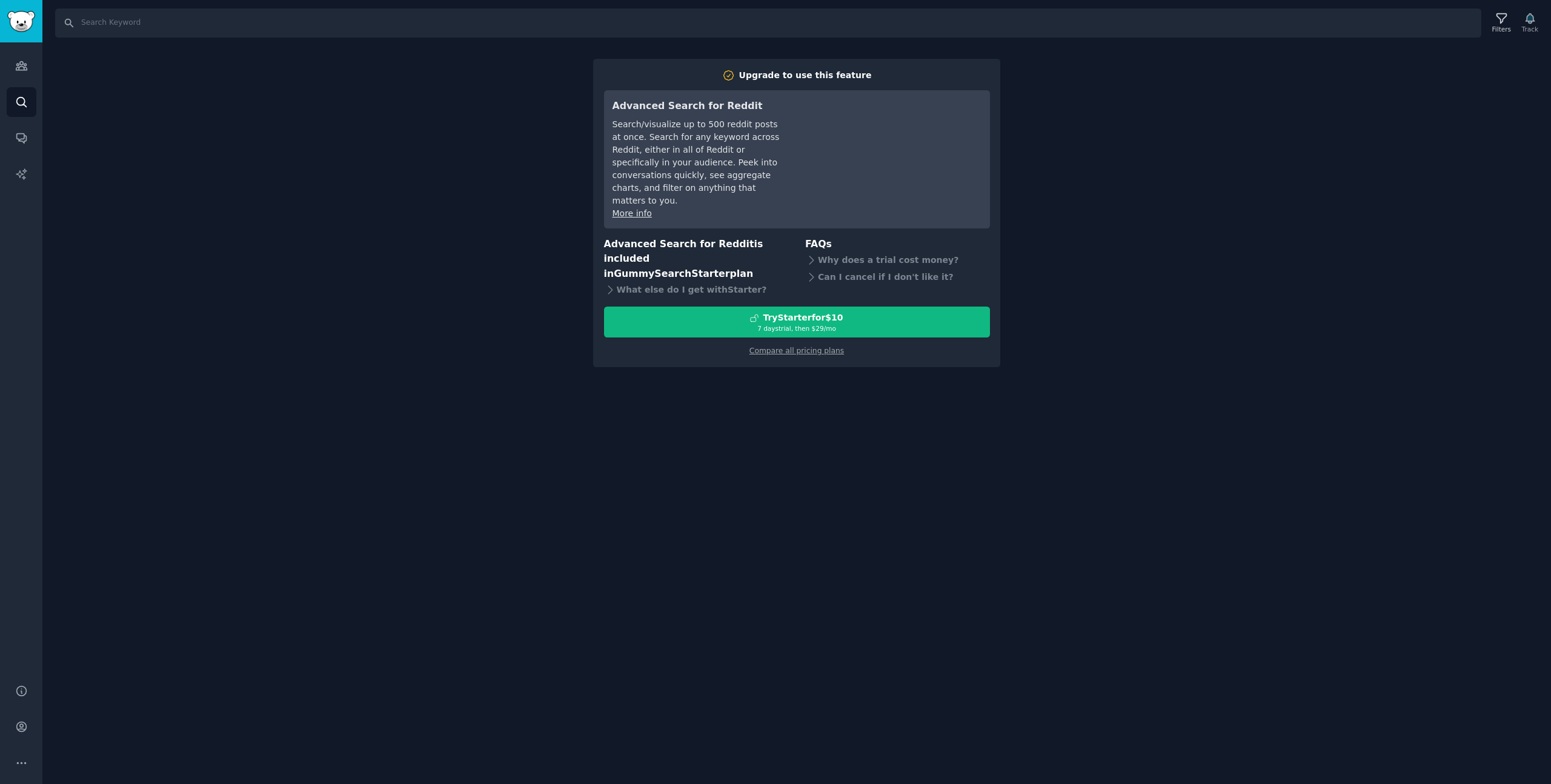
click at [1223, 179] on div "Search Filters Track Upgrade to use this feature Advanced Search for Reddit Sea…" at bounding box center [797, 392] width 1509 height 784
click at [26, 81] on div "Audiences Search Conversations AI Reports" at bounding box center [21, 356] width 42 height 627
click at [27, 74] on link "Audiences" at bounding box center [22, 66] width 30 height 30
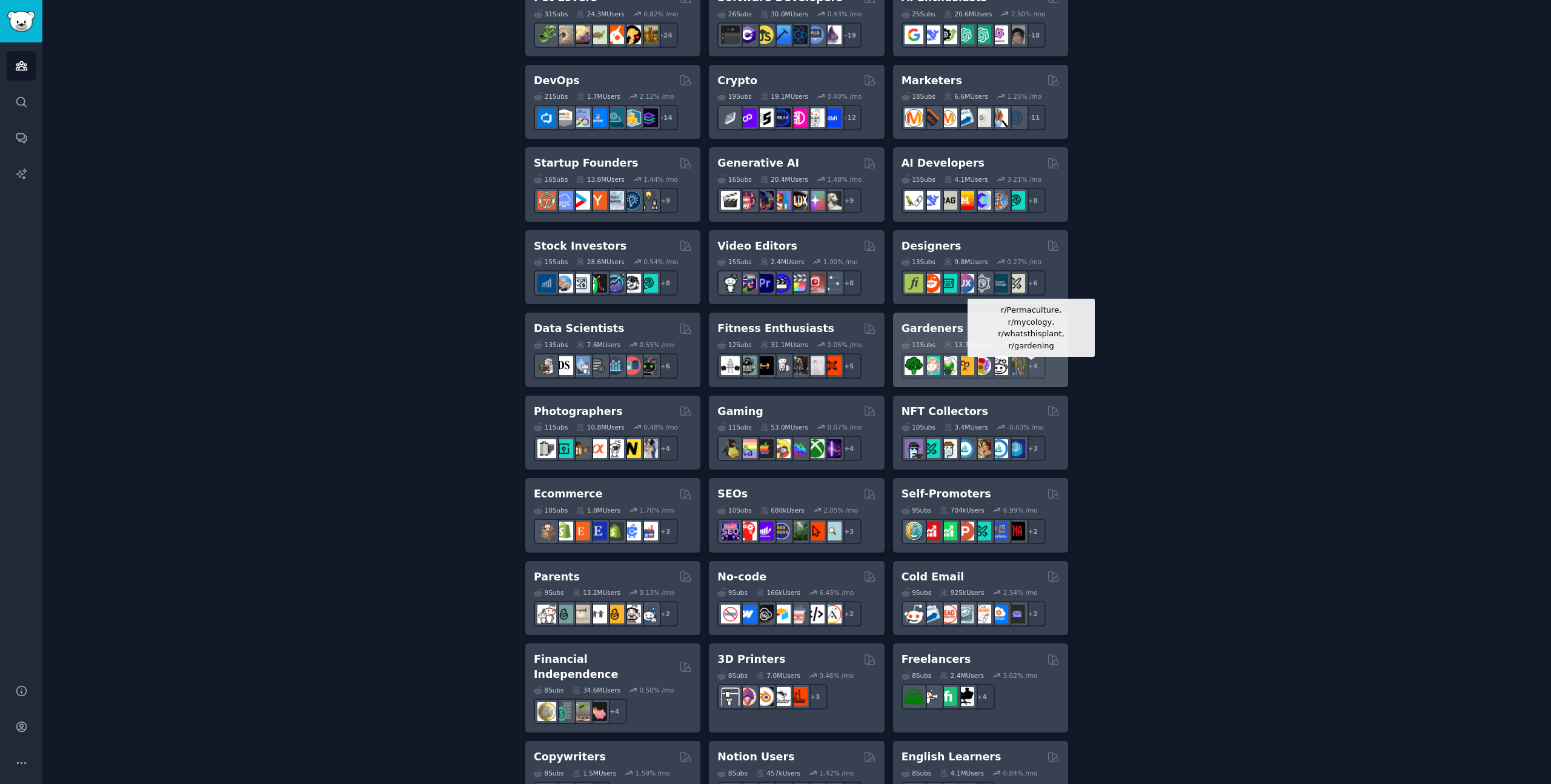
scroll to position [468, 0]
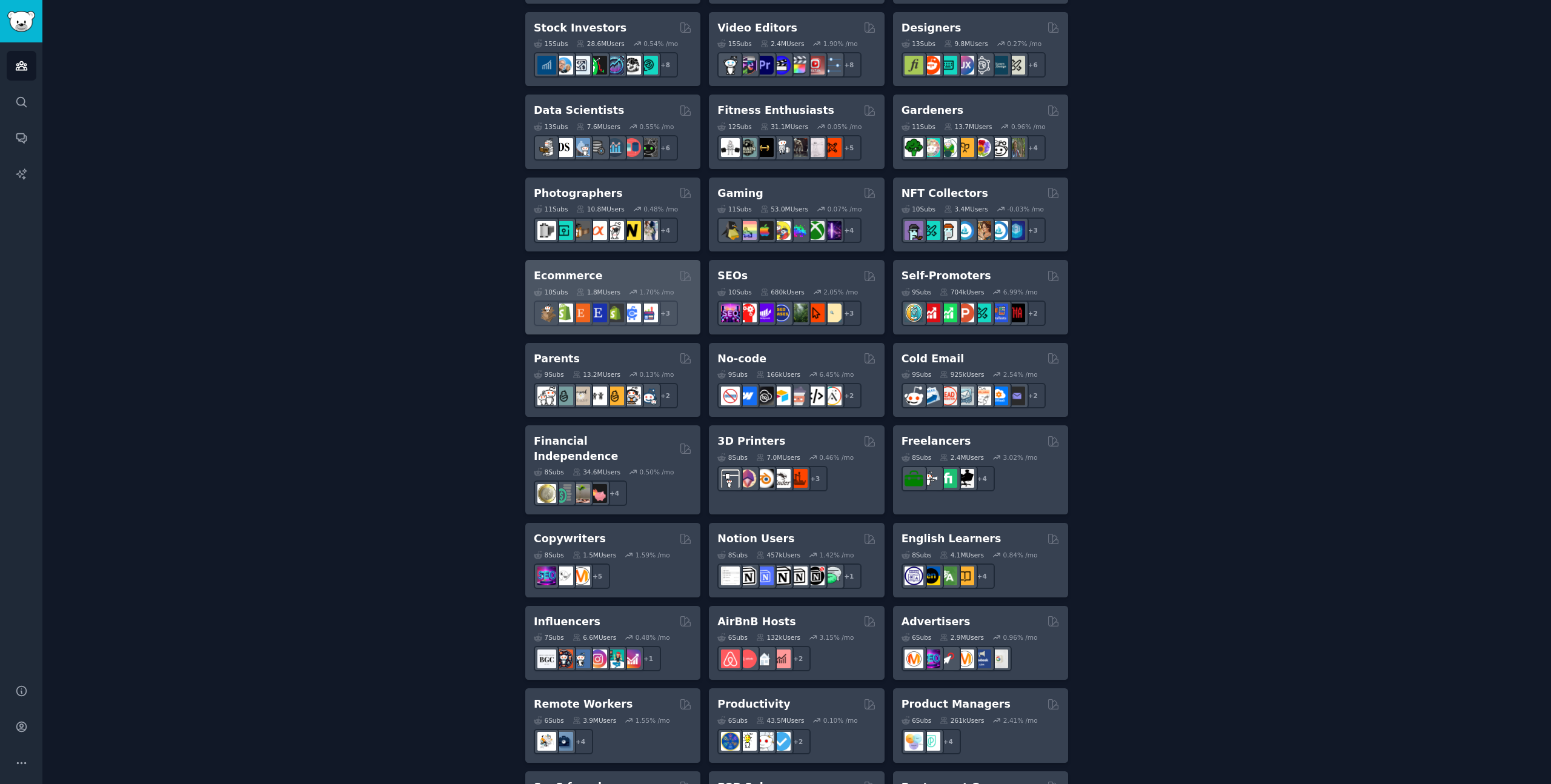
click at [624, 274] on div "Ecommerce" at bounding box center [613, 276] width 158 height 15
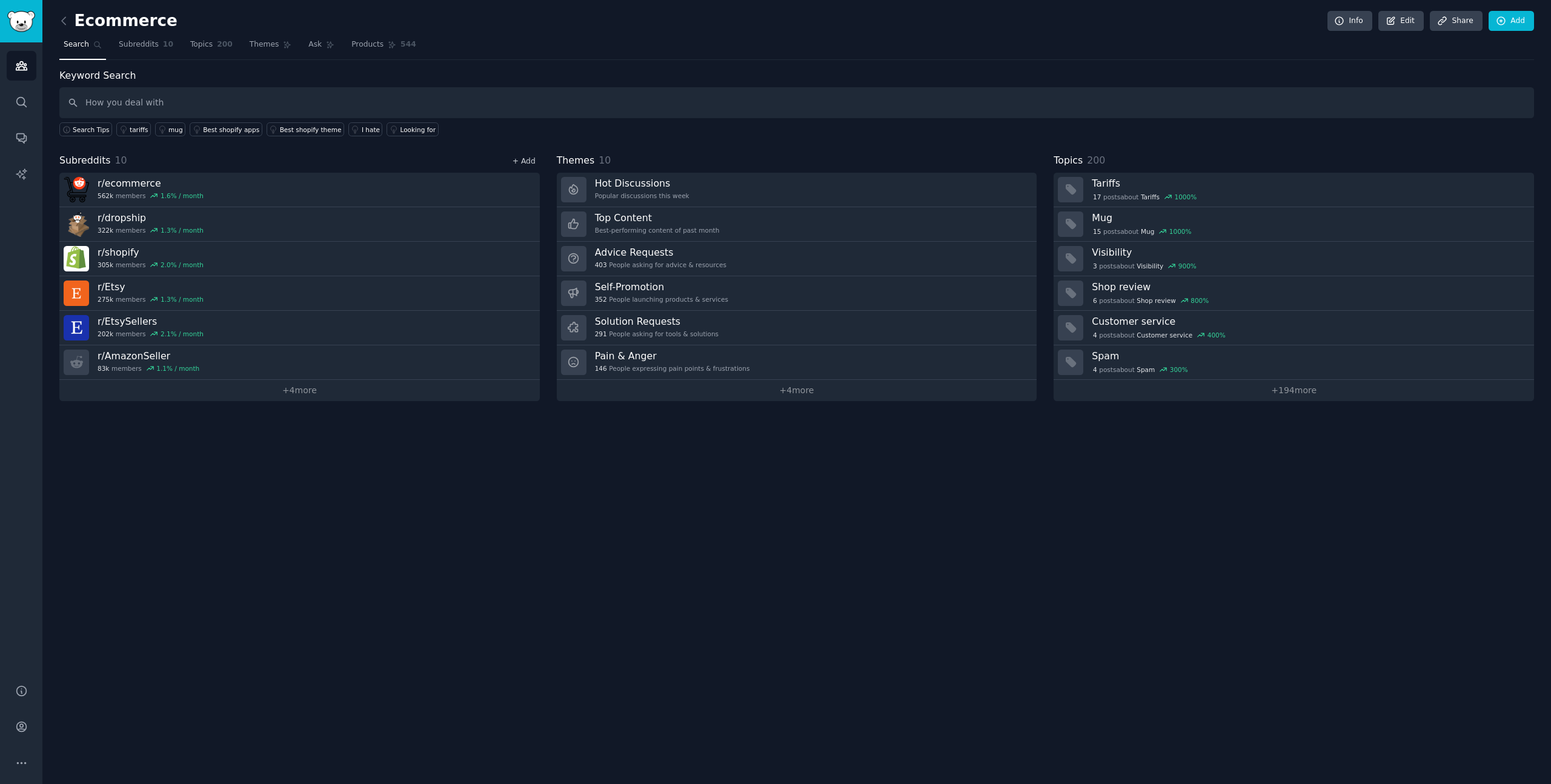
type input "How you deal with"
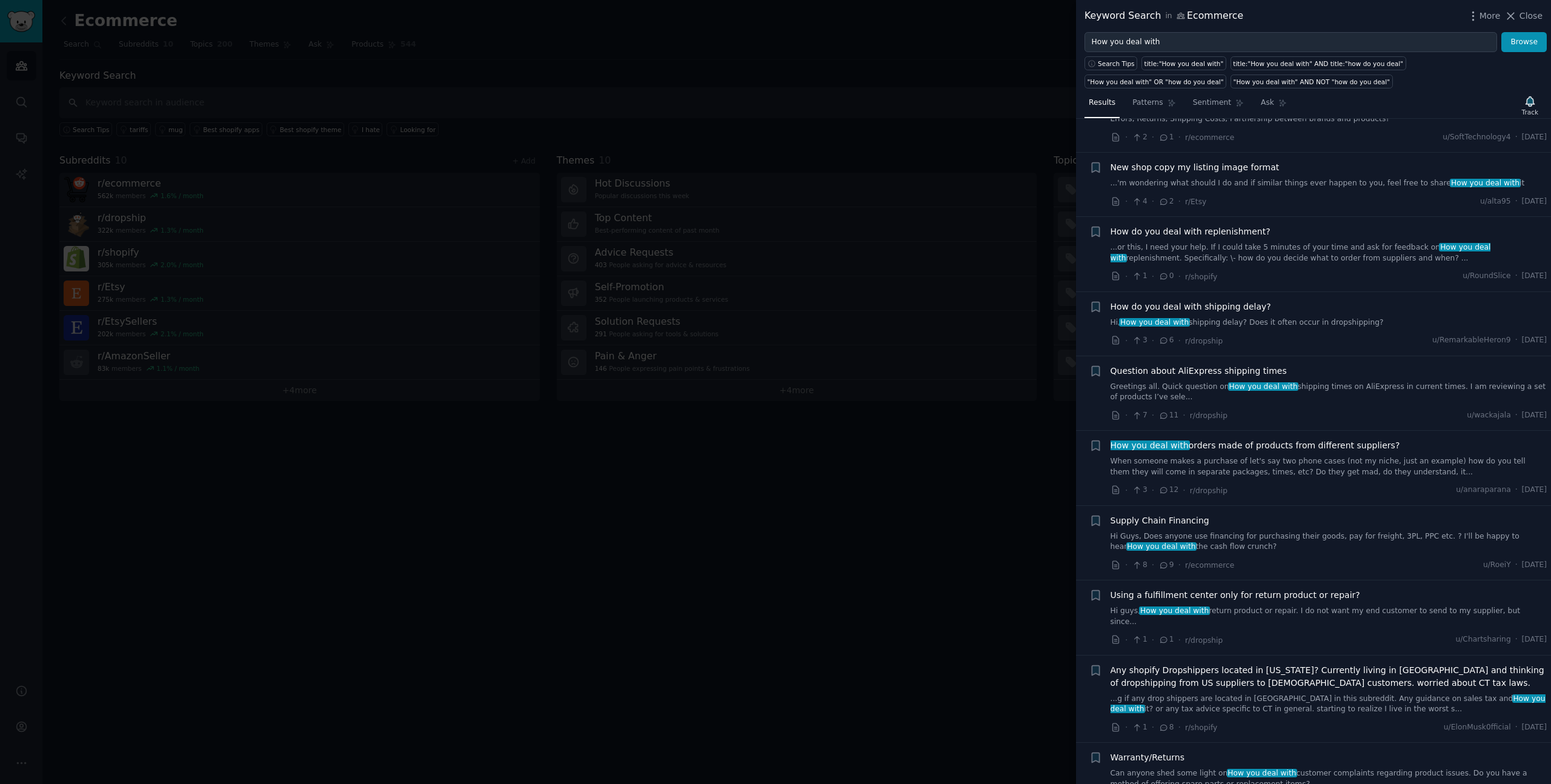
scroll to position [1309, 0]
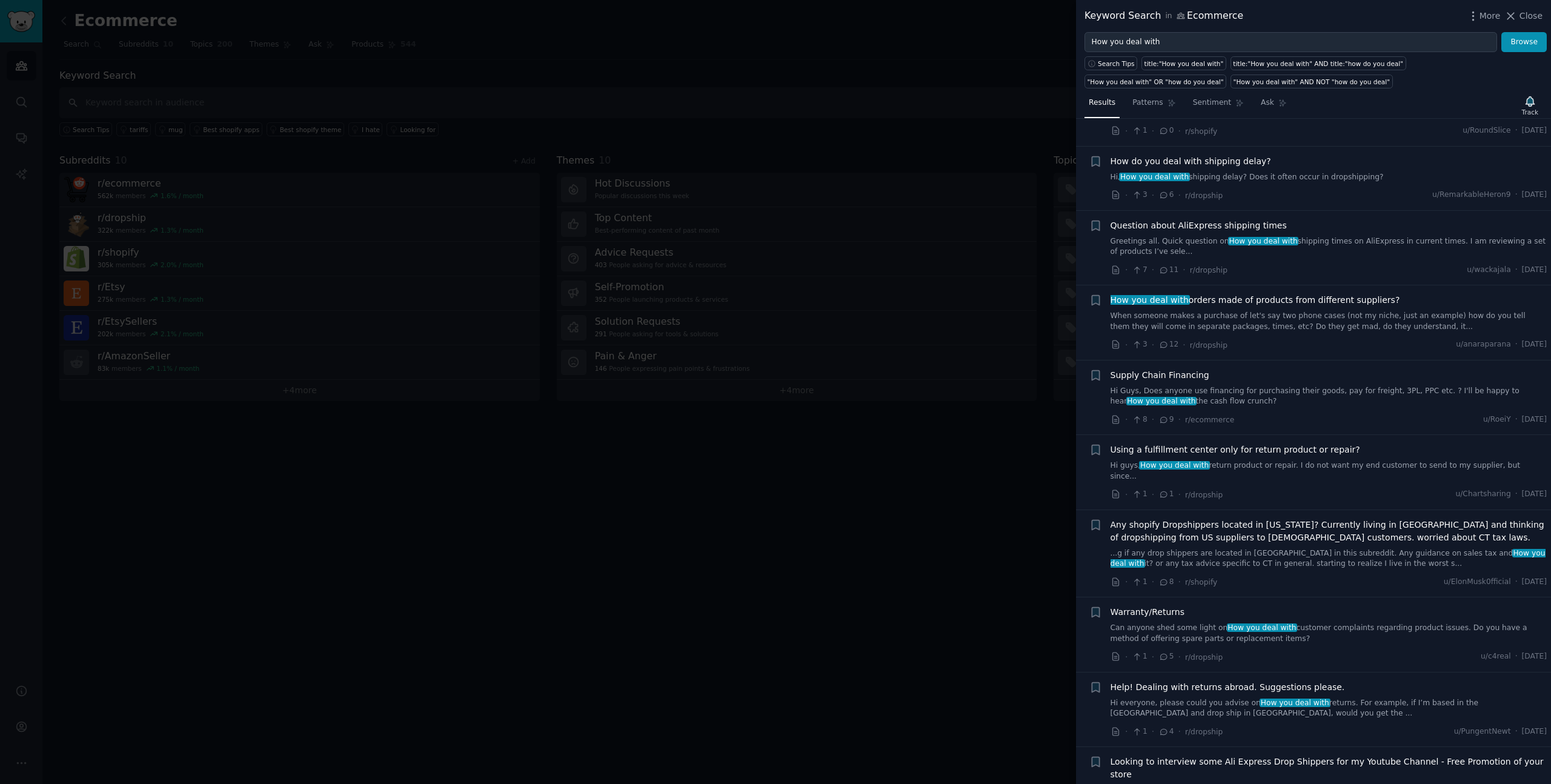
click at [1160, 369] on span "Supply Chain Financing" at bounding box center [1160, 375] width 99 height 13
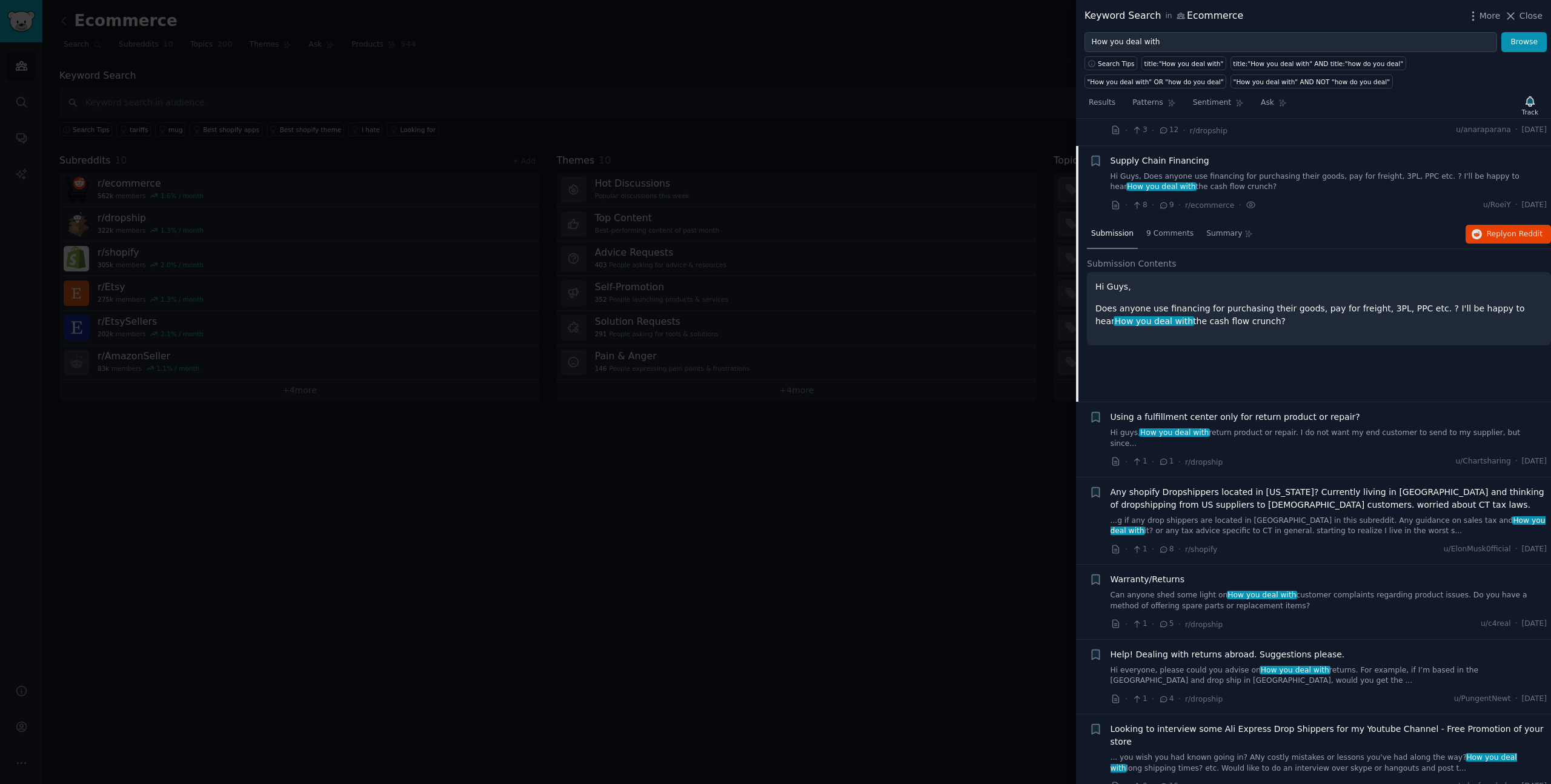
scroll to position [1540, 0]
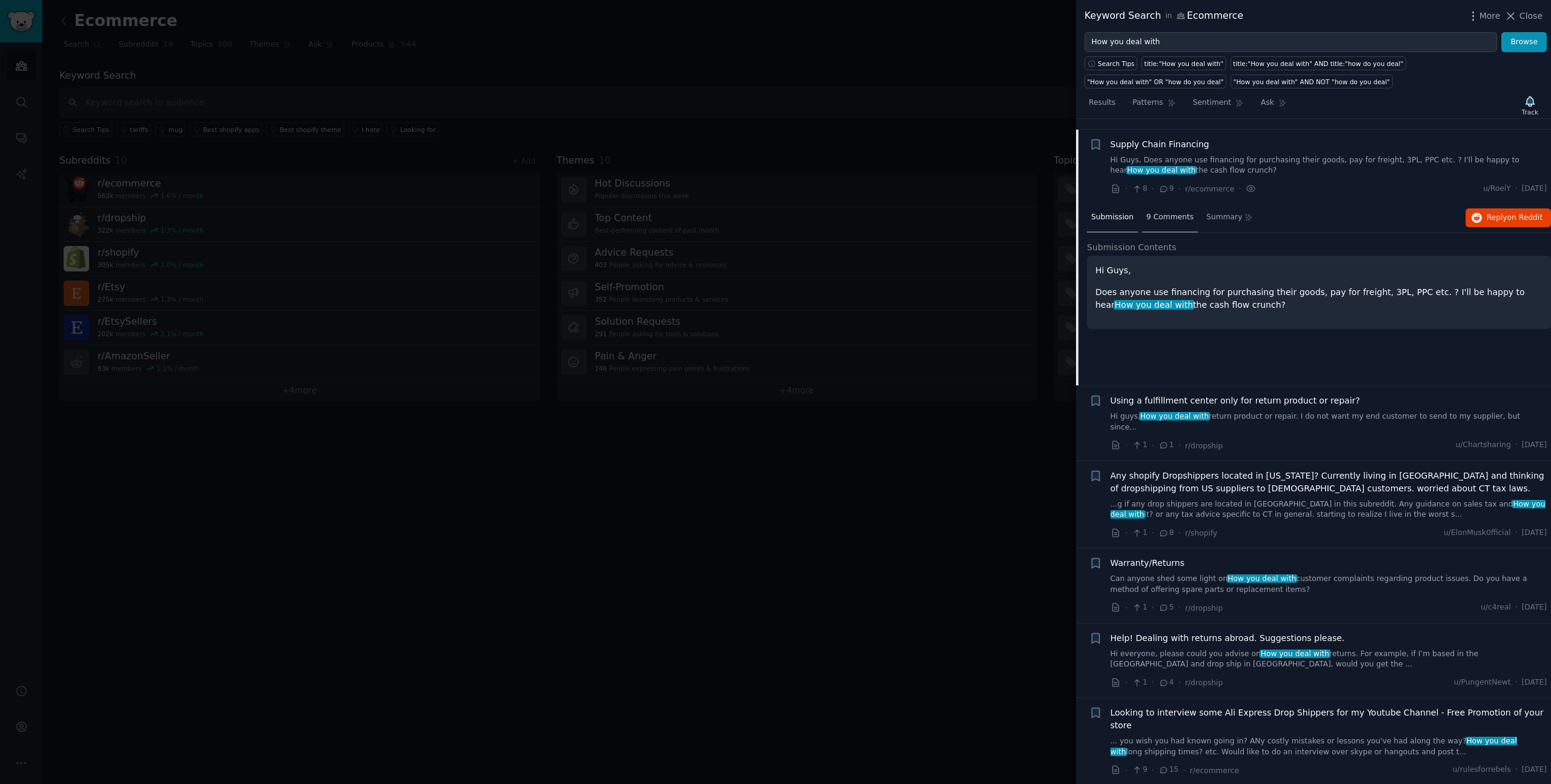
click at [1175, 212] on span "9 Comments" at bounding box center [1170, 218] width 47 height 11
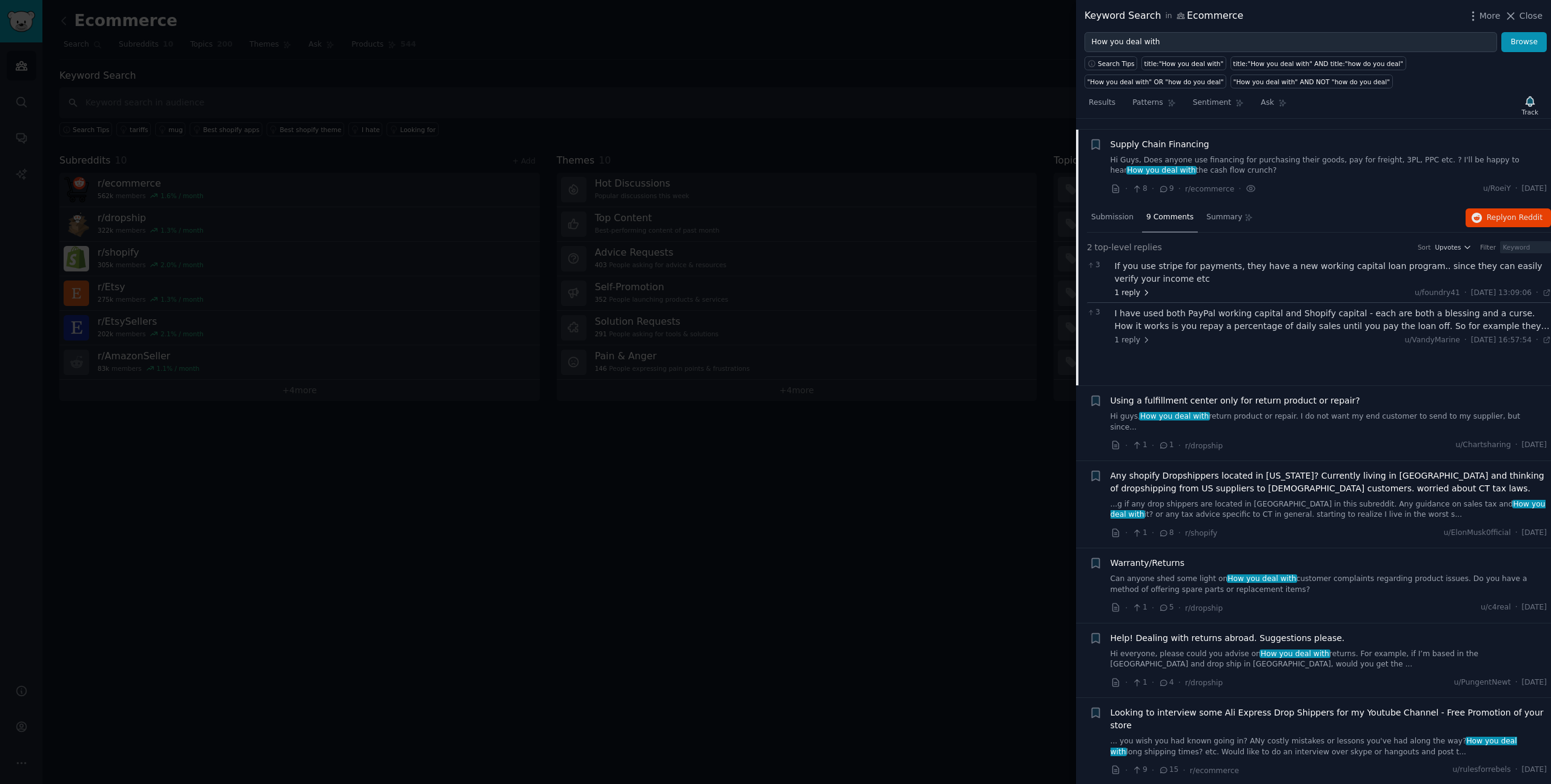
click at [1147, 288] on icon at bounding box center [1146, 292] width 9 height 9
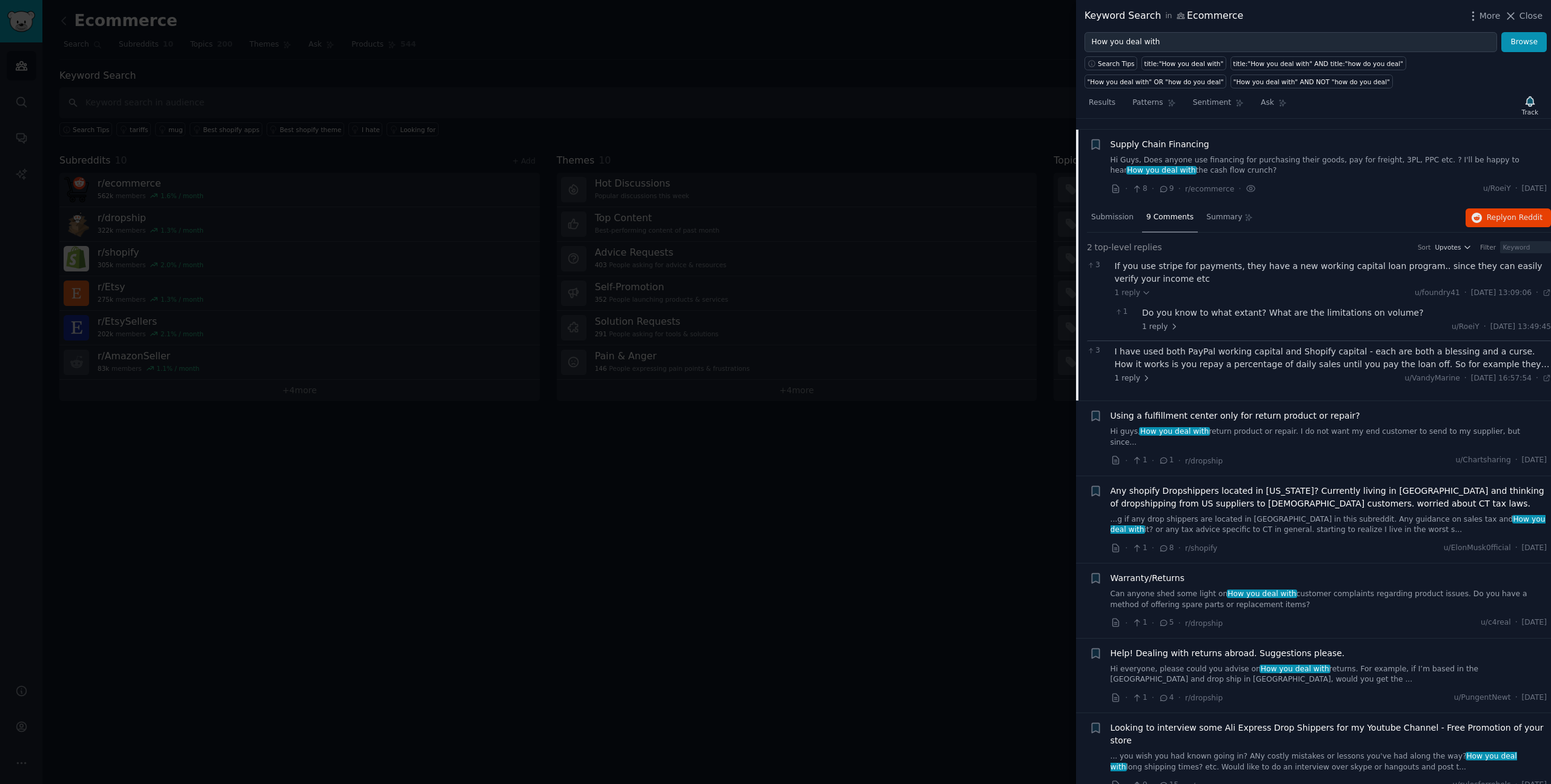
click at [1164, 309] on div "Do you know to what extant? What are the limitations on volume? 1 reply u/RoeiY…" at bounding box center [1347, 319] width 409 height 25
click at [1171, 323] on icon at bounding box center [1174, 327] width 9 height 9
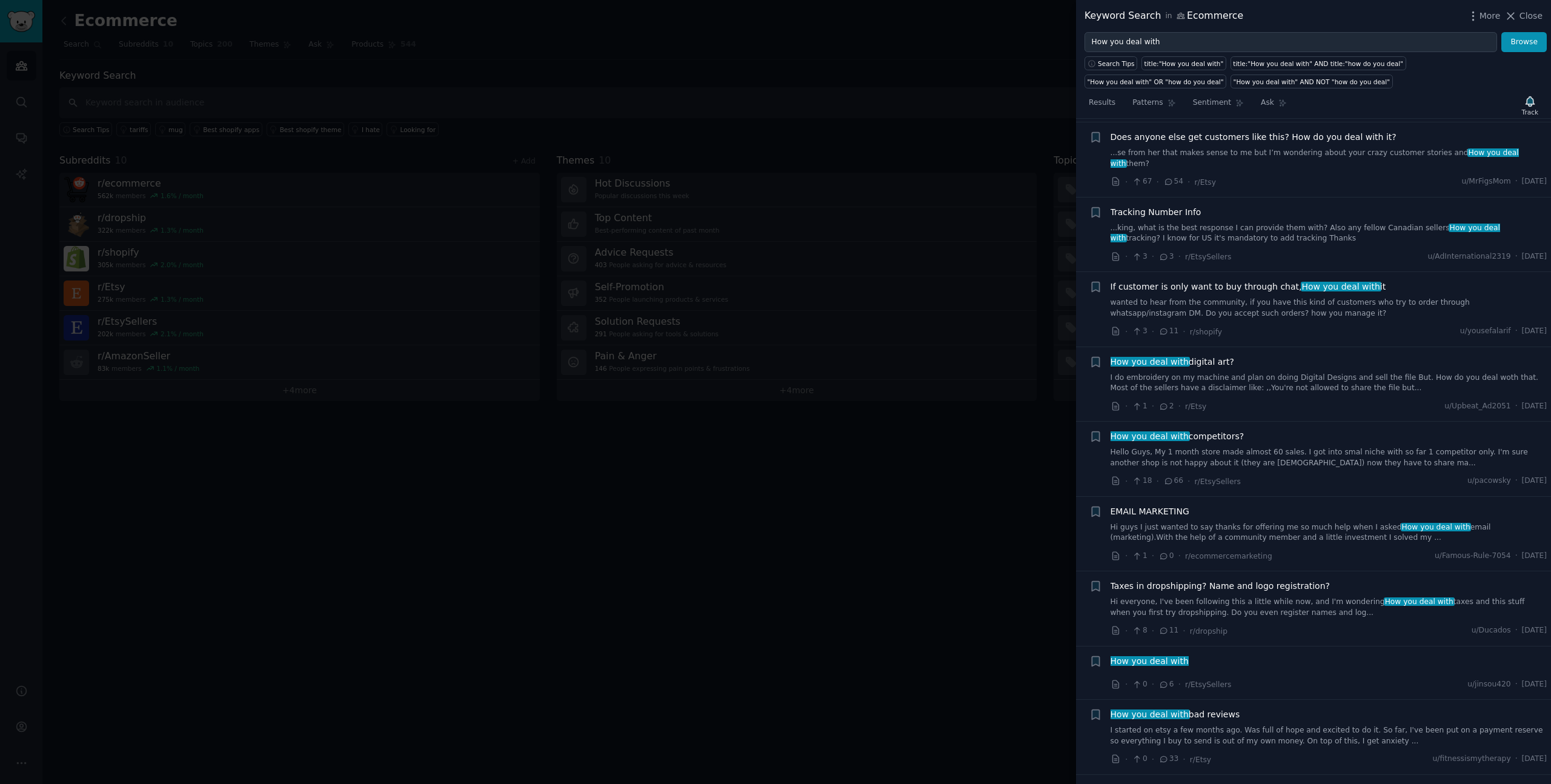
scroll to position [0, 0]
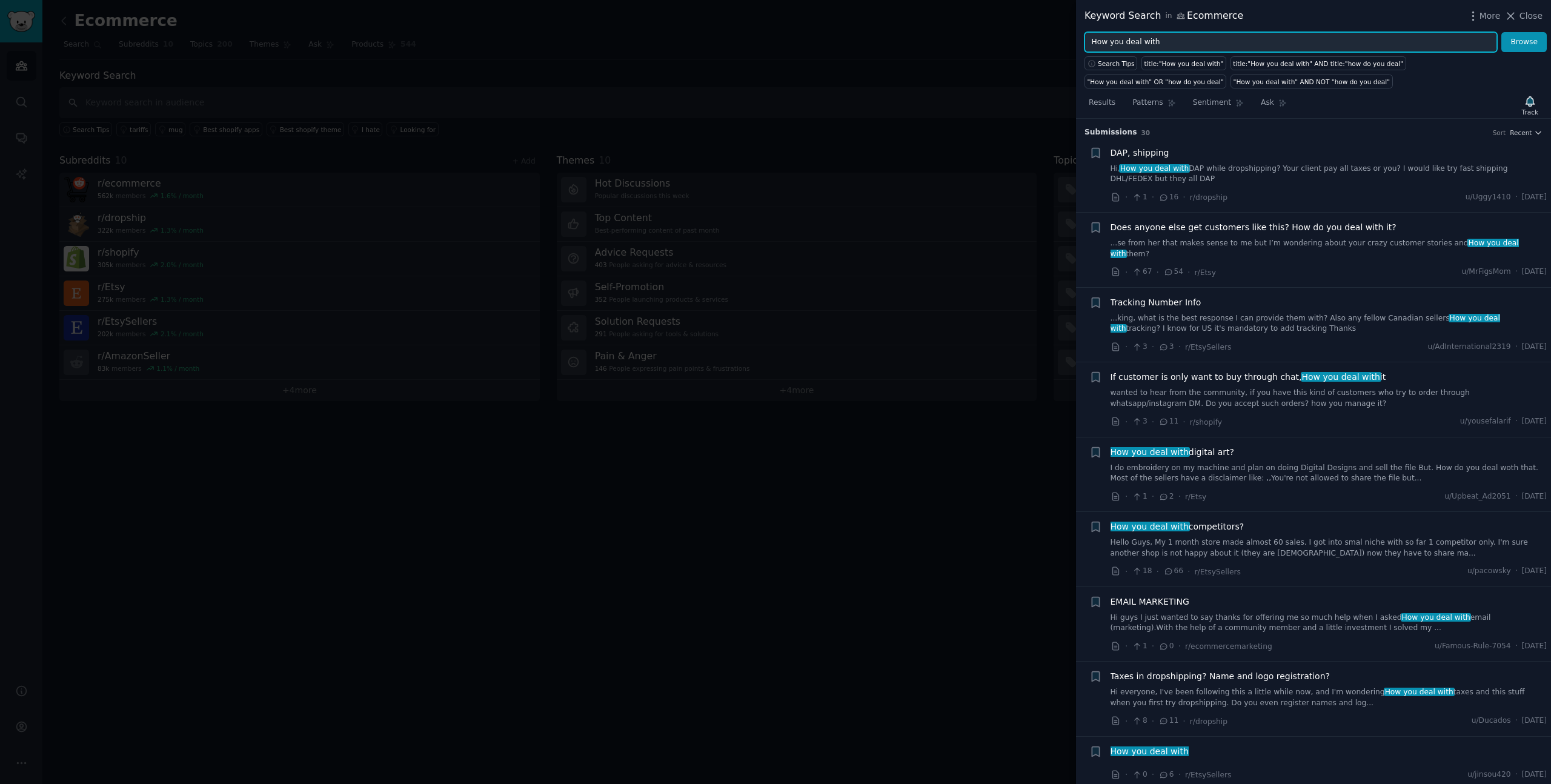
click at [1213, 41] on input "How you deal with" at bounding box center [1291, 42] width 413 height 20
click at [1502, 32] on button "Browse" at bounding box center [1524, 42] width 45 height 20
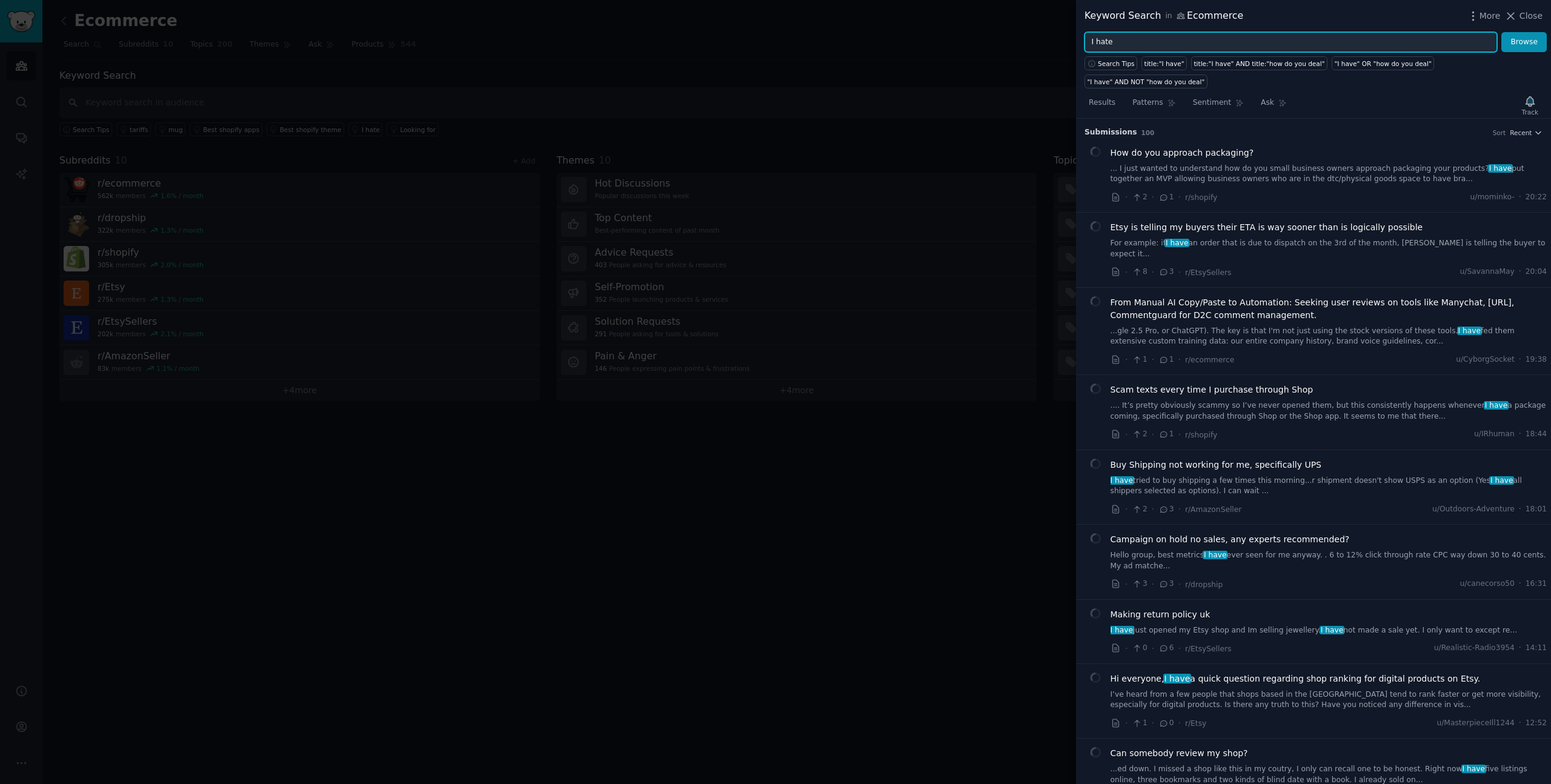
type input "I hate"
click at [1502, 32] on button "Browse" at bounding box center [1524, 42] width 45 height 20
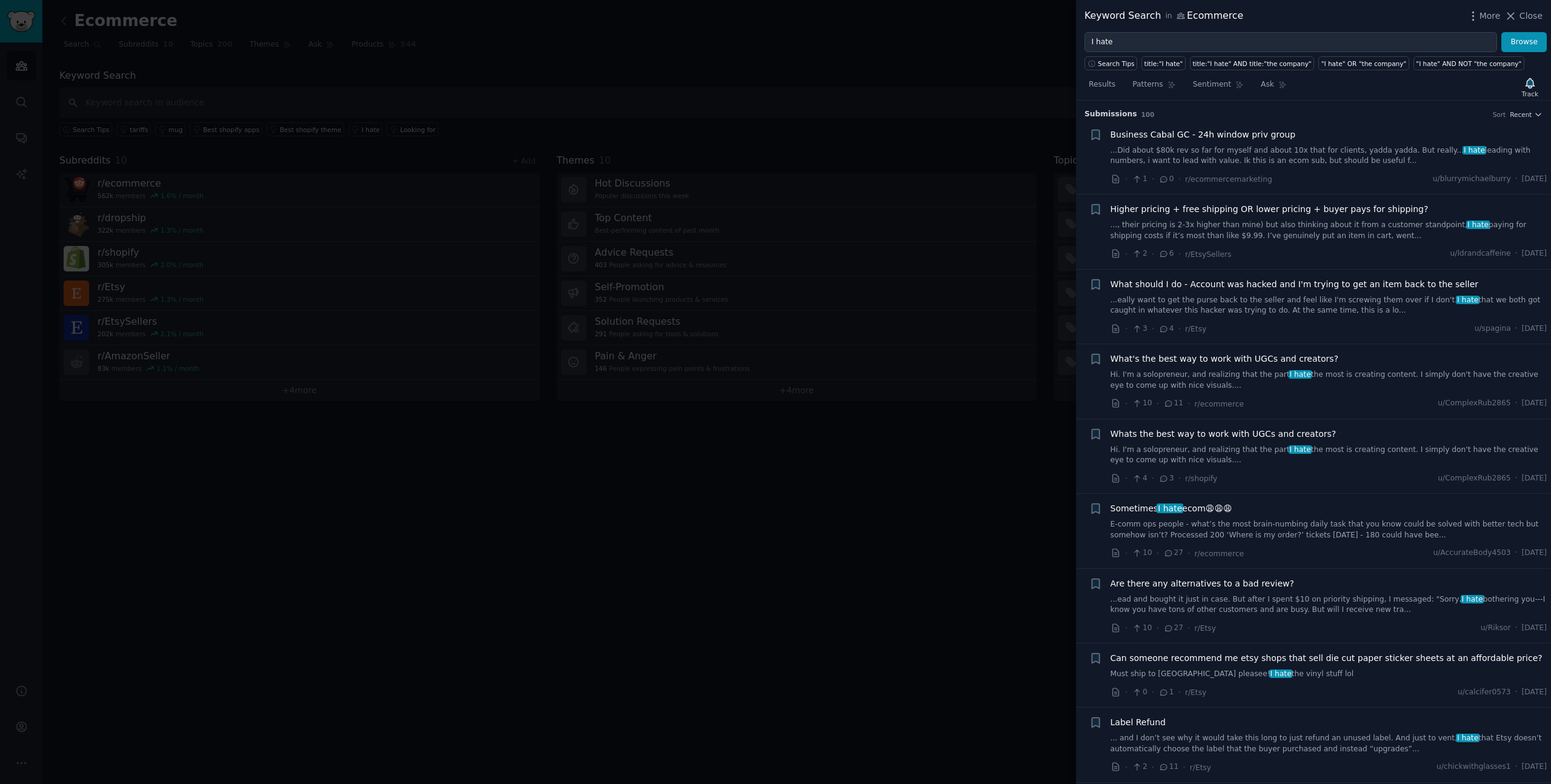
click at [1332, 535] on link "E-comm ops people - what’s the most brain-numbing daily task that you know coul…" at bounding box center [1329, 529] width 437 height 21
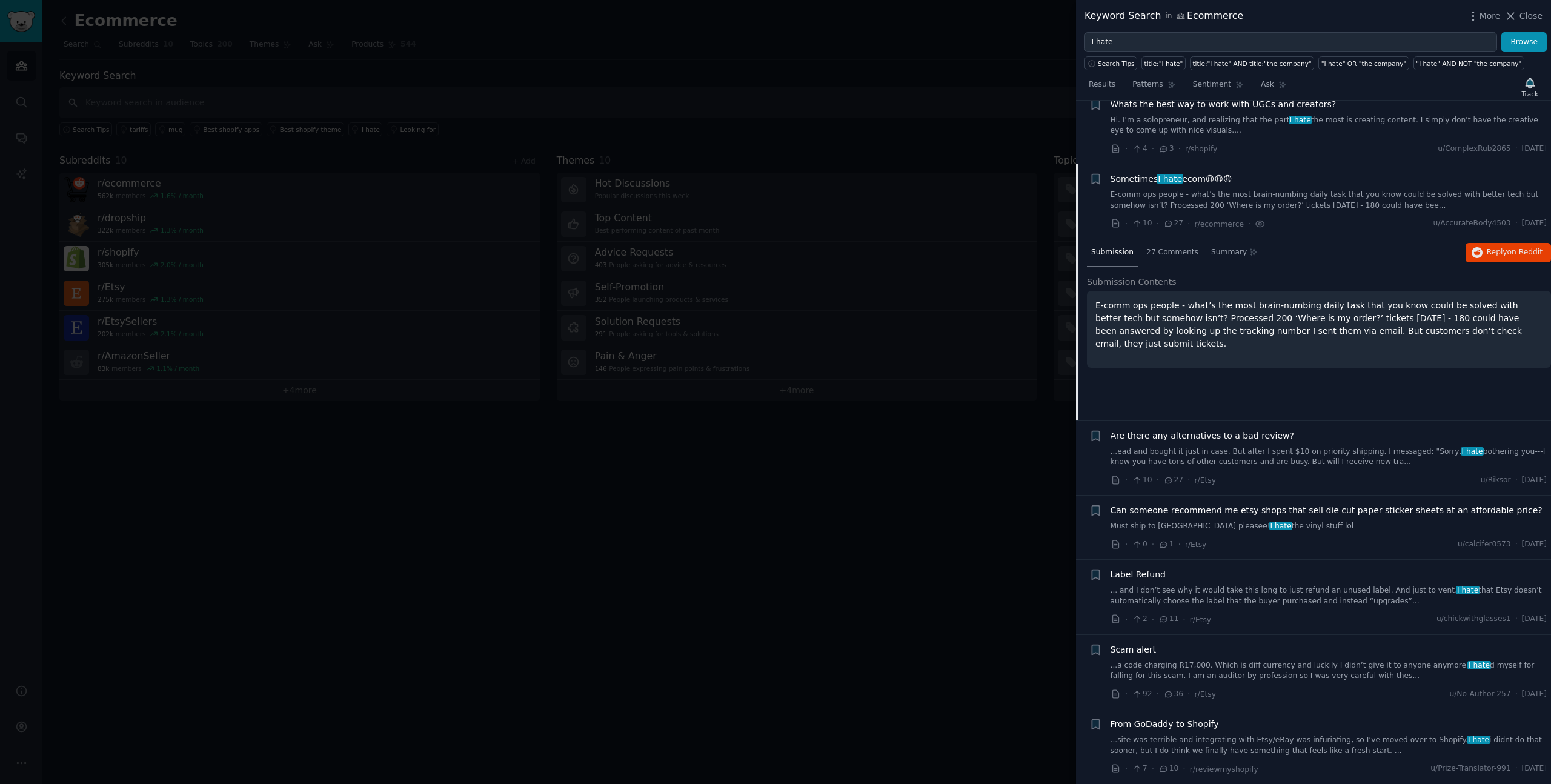
scroll to position [393, 0]
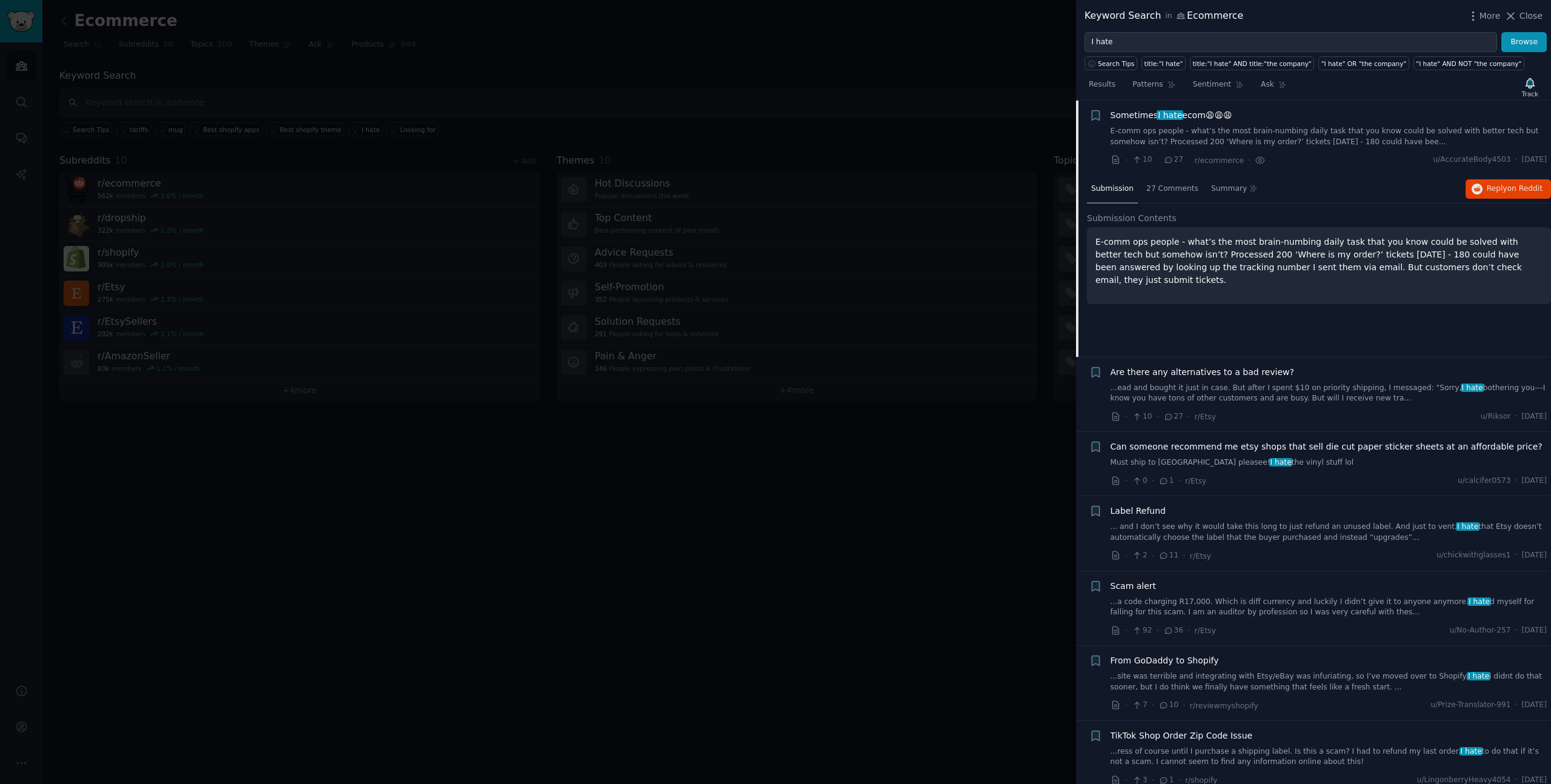
click at [1260, 162] on div "· 10 · 27 · r/ecommerce · u/AccurateBody4503 · Fri 15/08/2025" at bounding box center [1329, 160] width 437 height 13
click at [1255, 159] on icon at bounding box center [1260, 160] width 11 height 13
drag, startPoint x: 1098, startPoint y: 242, endPoint x: 1184, endPoint y: 238, distance: 86.1
click at [1181, 240] on p "E-comm ops people - what’s the most brain-numbing daily task that you know coul…" at bounding box center [1319, 261] width 447 height 51
drag, startPoint x: 1195, startPoint y: 240, endPoint x: 1238, endPoint y: 244, distance: 43.2
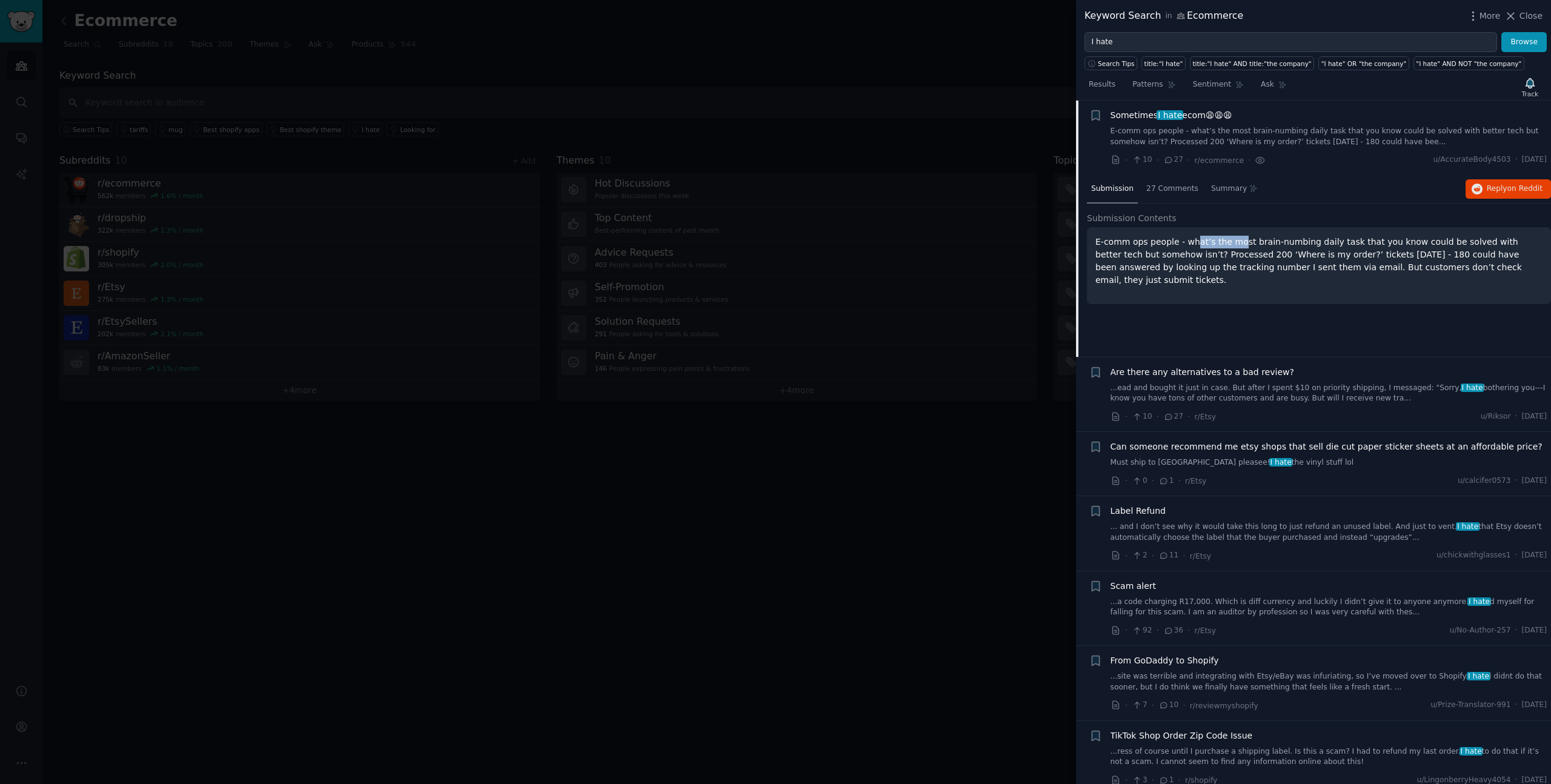
click at [1238, 245] on p "E-comm ops people - what’s the most brain-numbing daily task that you know coul…" at bounding box center [1319, 261] width 447 height 51
click at [1250, 243] on p "E-comm ops people - what’s the most brain-numbing daily task that you know coul…" at bounding box center [1319, 261] width 447 height 51
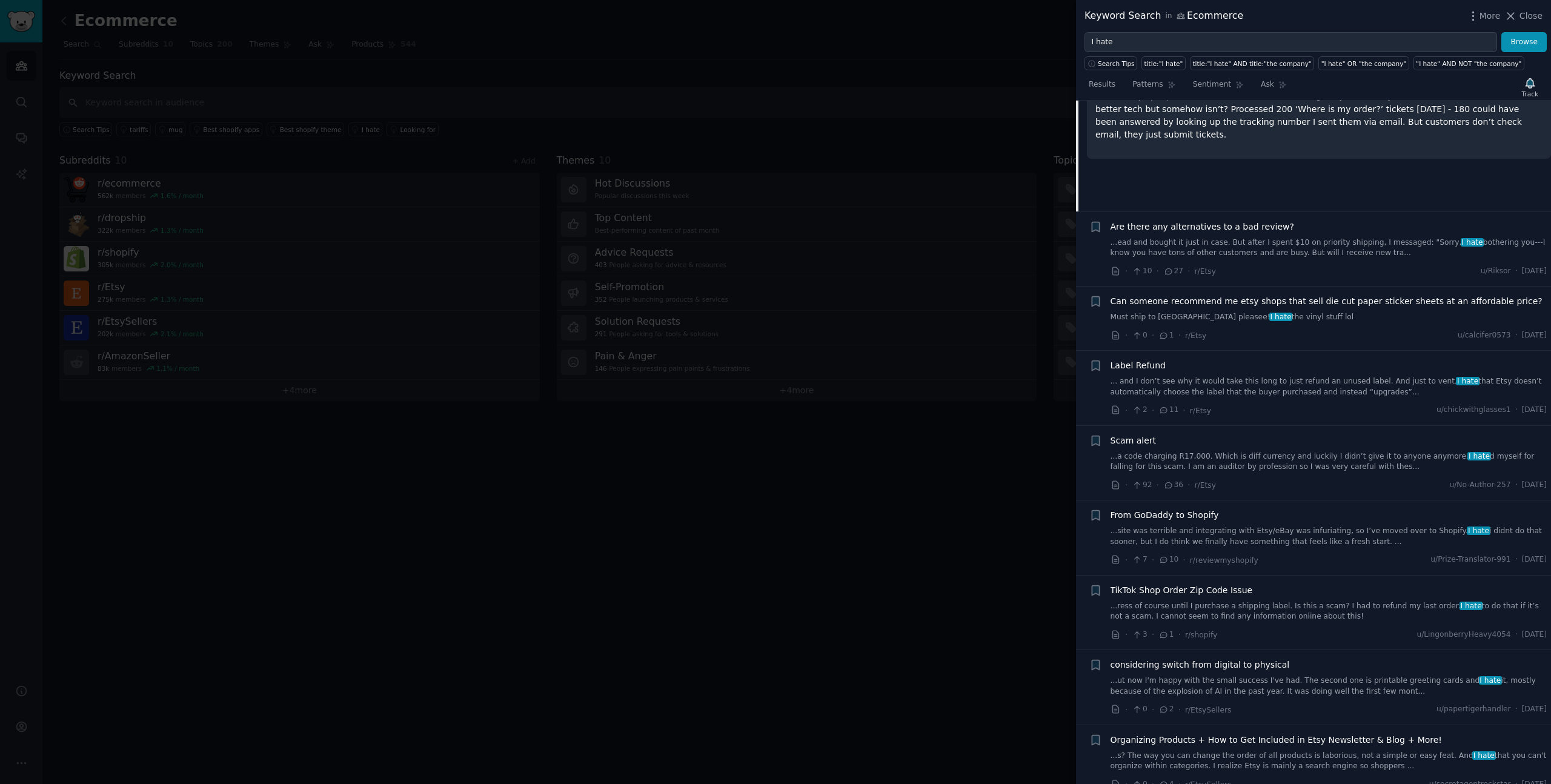
scroll to position [320, 0]
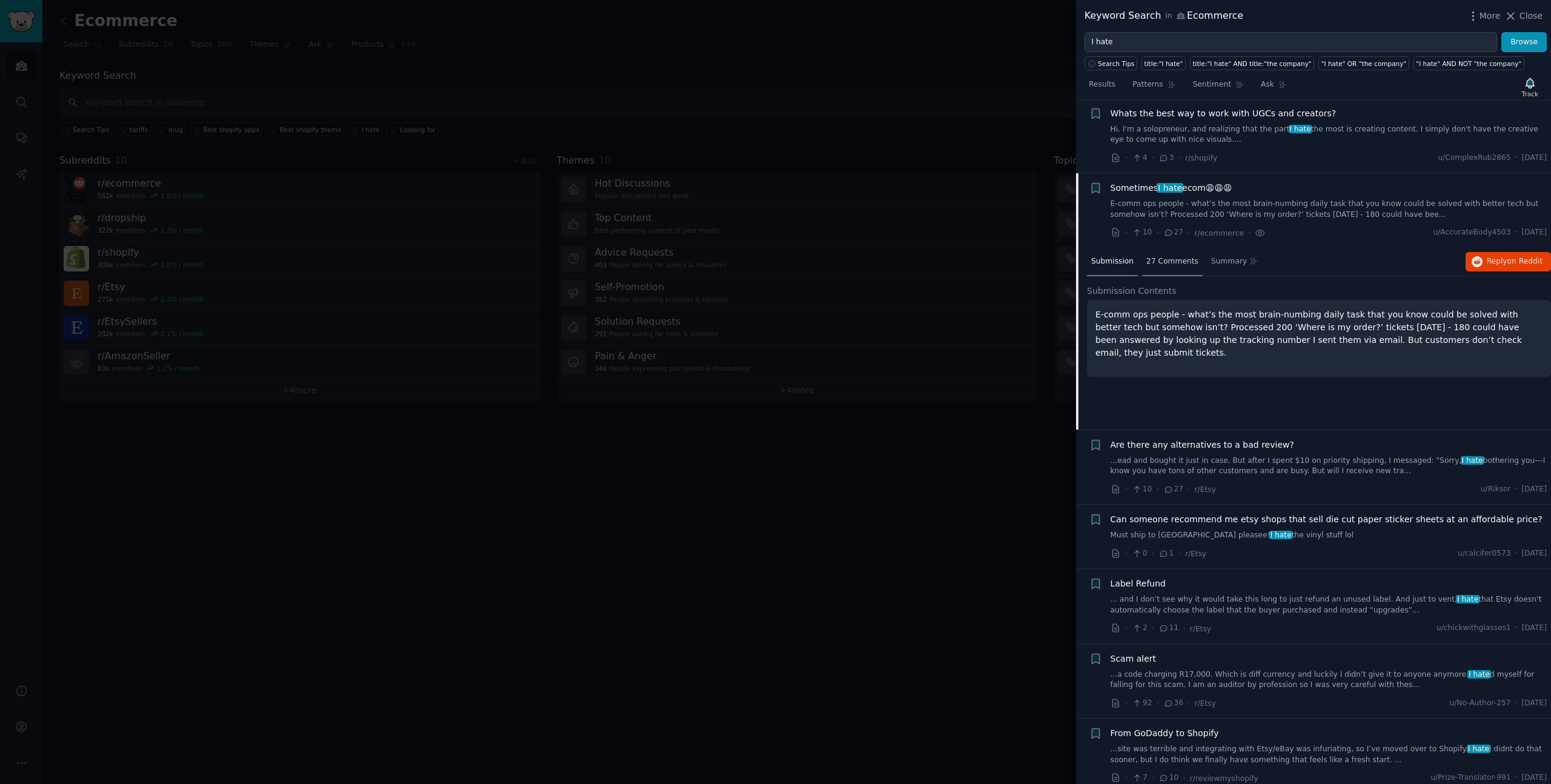
click at [1178, 256] on span "27 Comments" at bounding box center [1173, 262] width 52 height 11
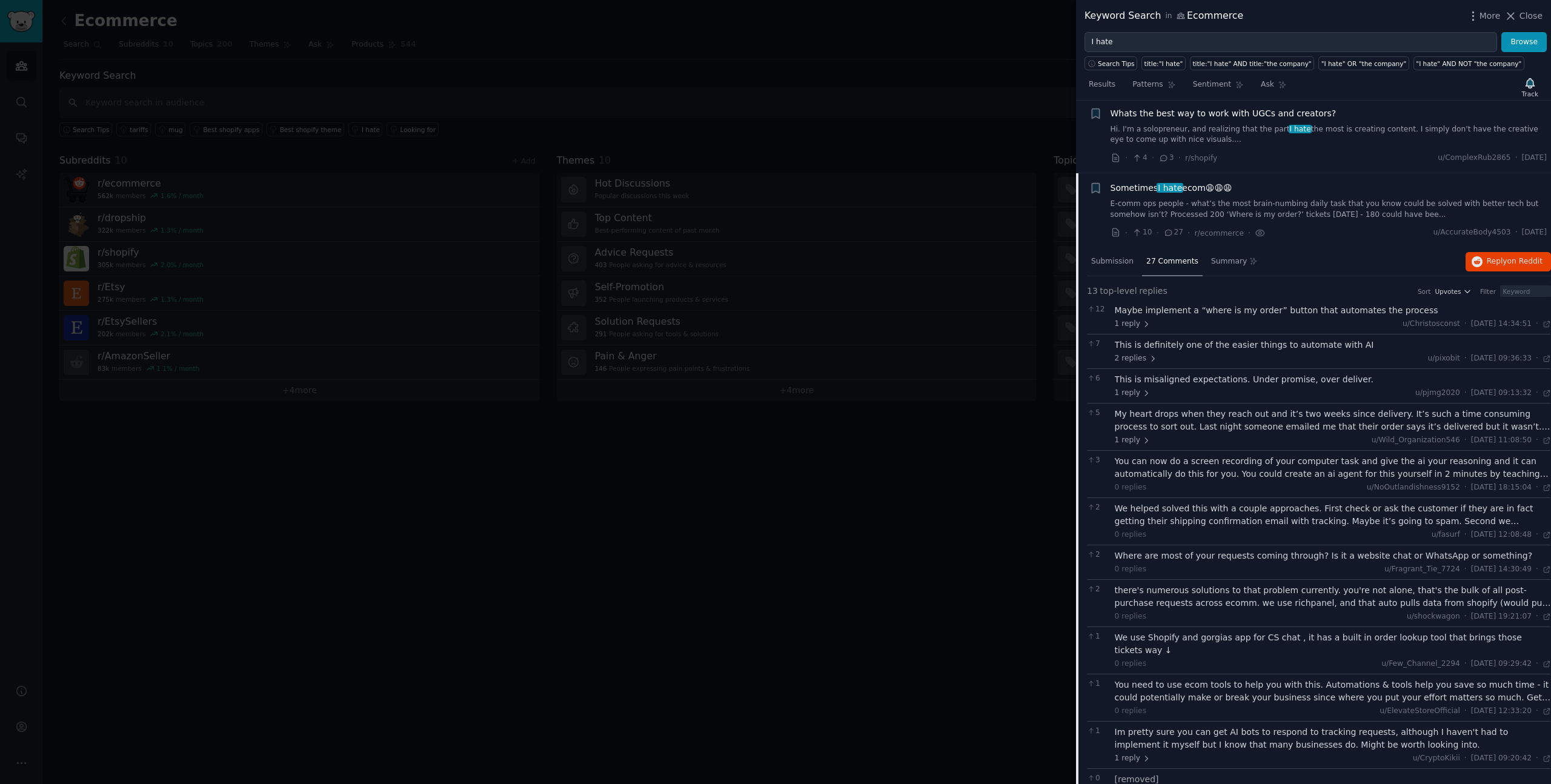
click at [1282, 242] on li "+ Sometimes I hate ecom😩😩😩 E-comm ops people - what’s the most brain-numbing da…" at bounding box center [1314, 210] width 475 height 74
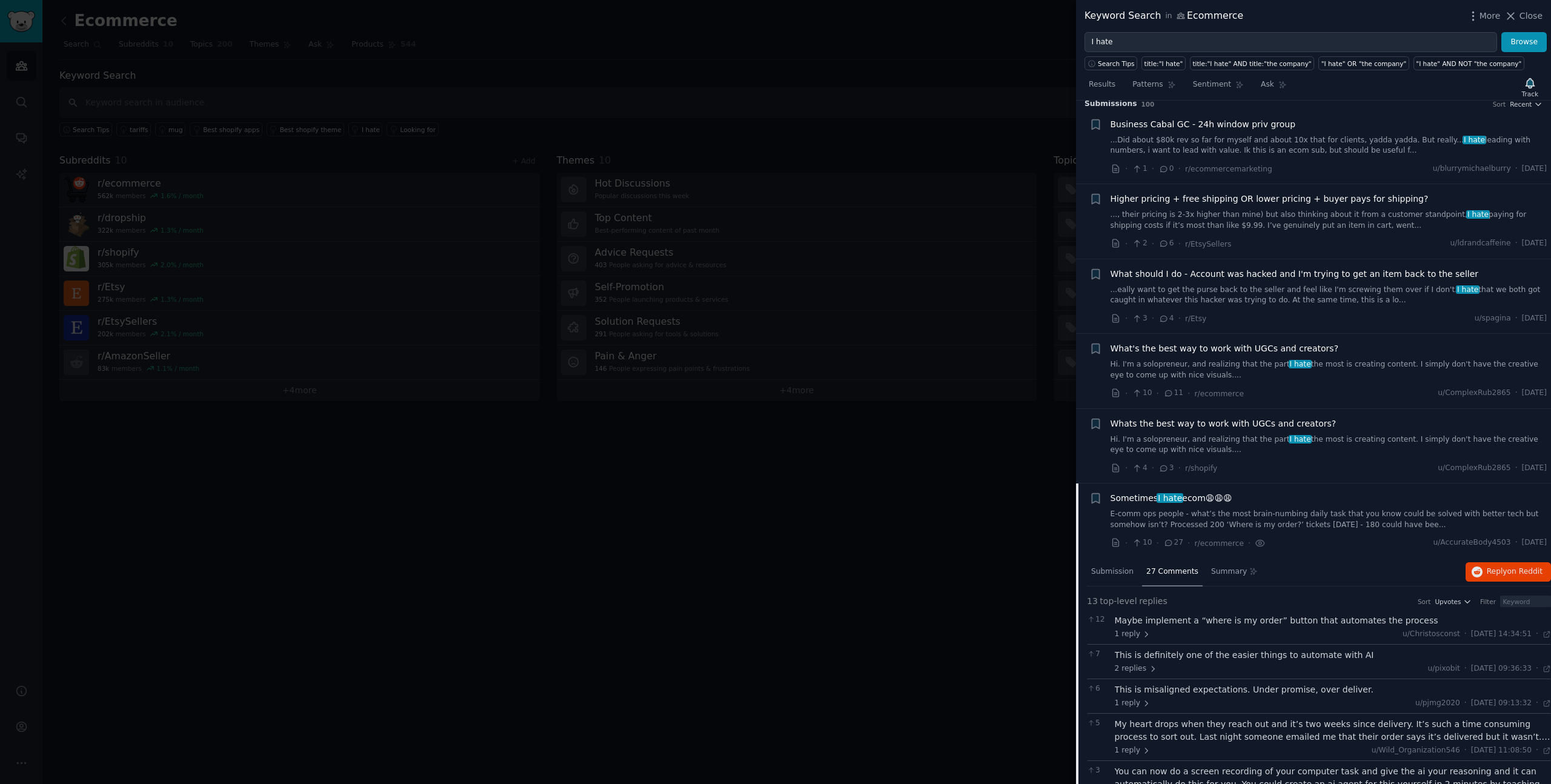
scroll to position [0, 0]
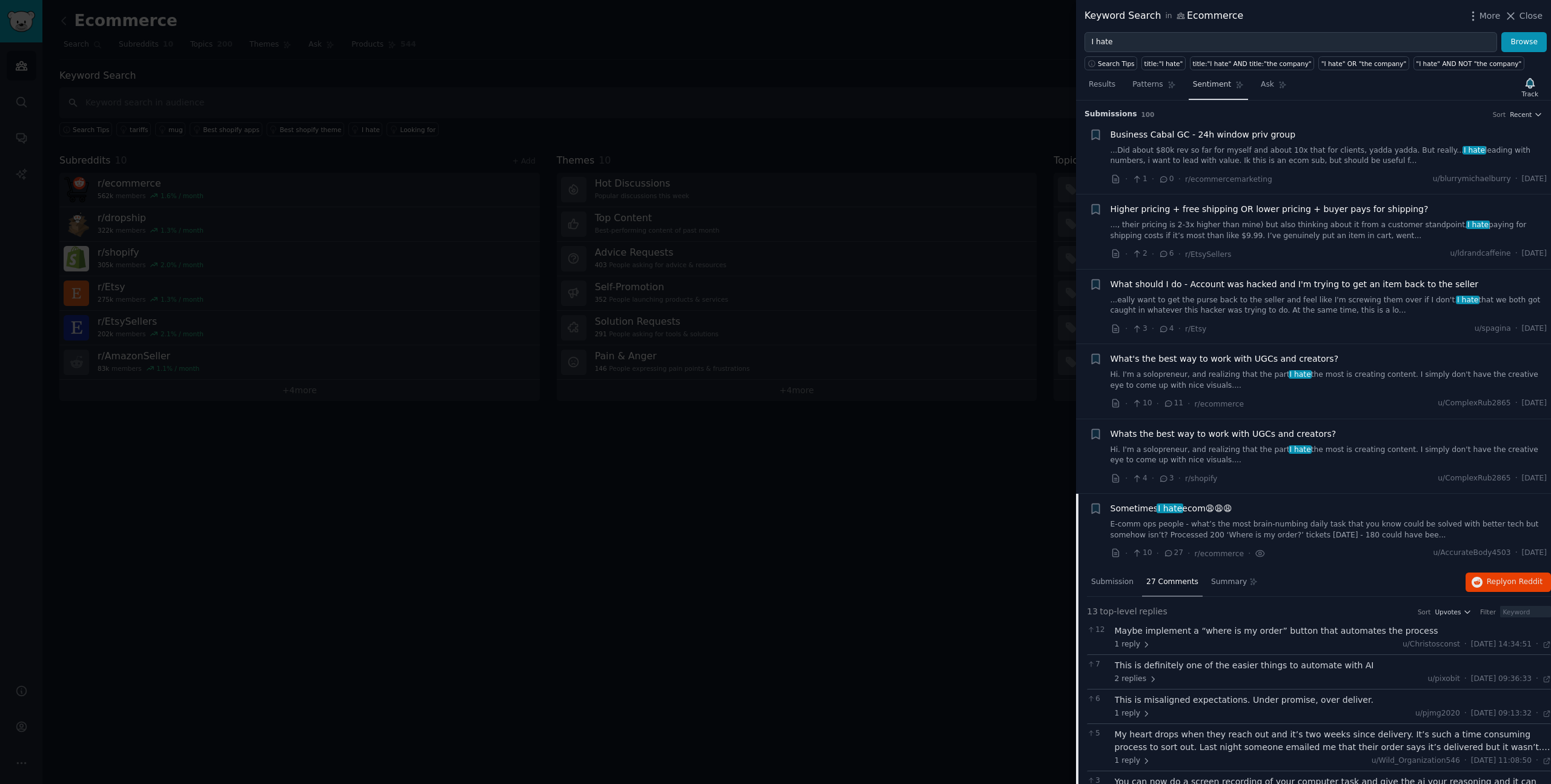
click at [1226, 81] on span "Sentiment" at bounding box center [1212, 85] width 38 height 11
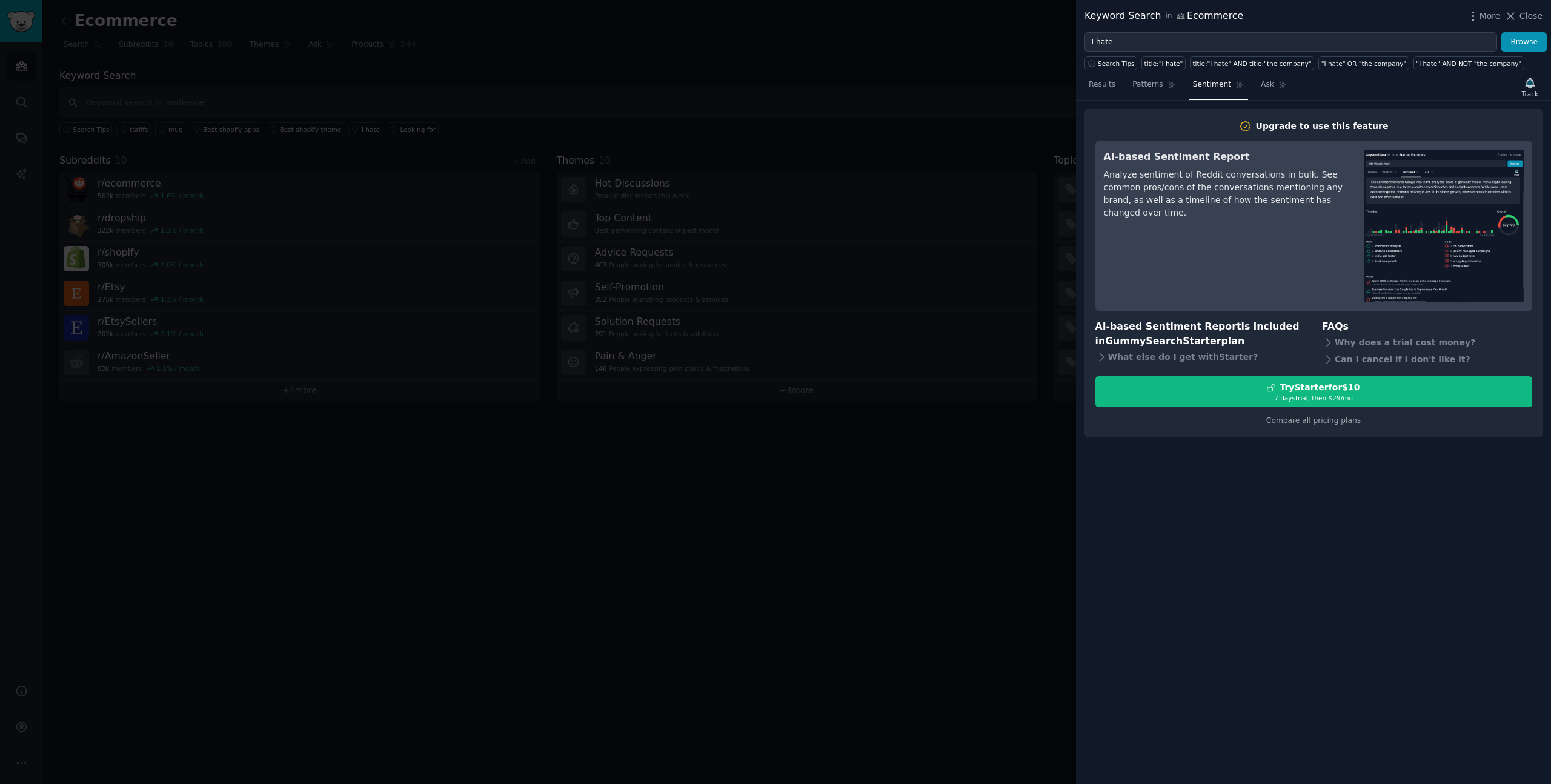
click at [1125, 86] on nav "Results Patterns Sentiment Ask" at bounding box center [1188, 88] width 207 height 25
click at [1119, 85] on nav "Results Patterns Sentiment Ask" at bounding box center [1188, 88] width 207 height 25
click at [1136, 84] on span "Patterns" at bounding box center [1148, 85] width 31 height 11
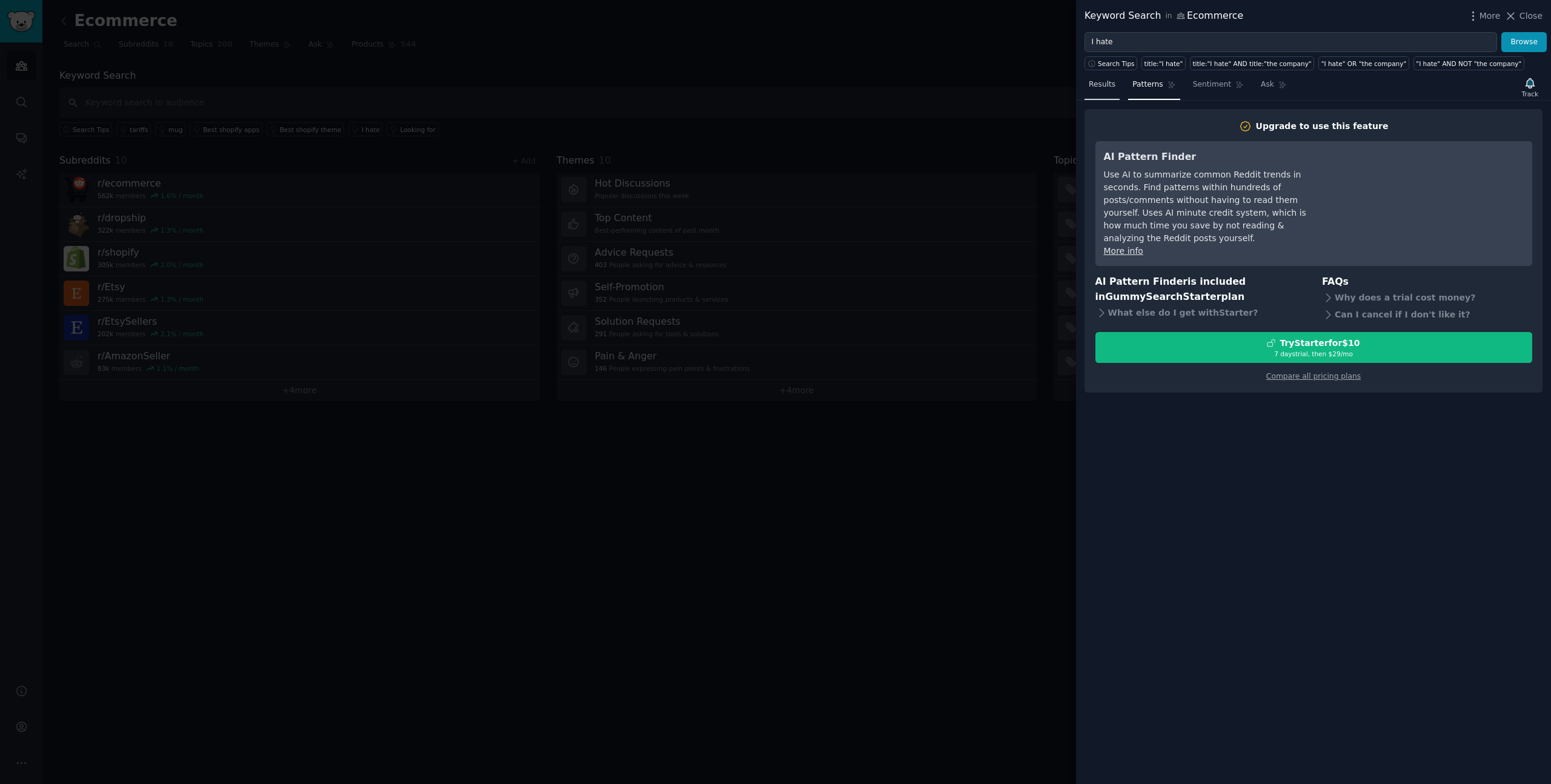
click at [1115, 83] on span "Results" at bounding box center [1102, 85] width 27 height 11
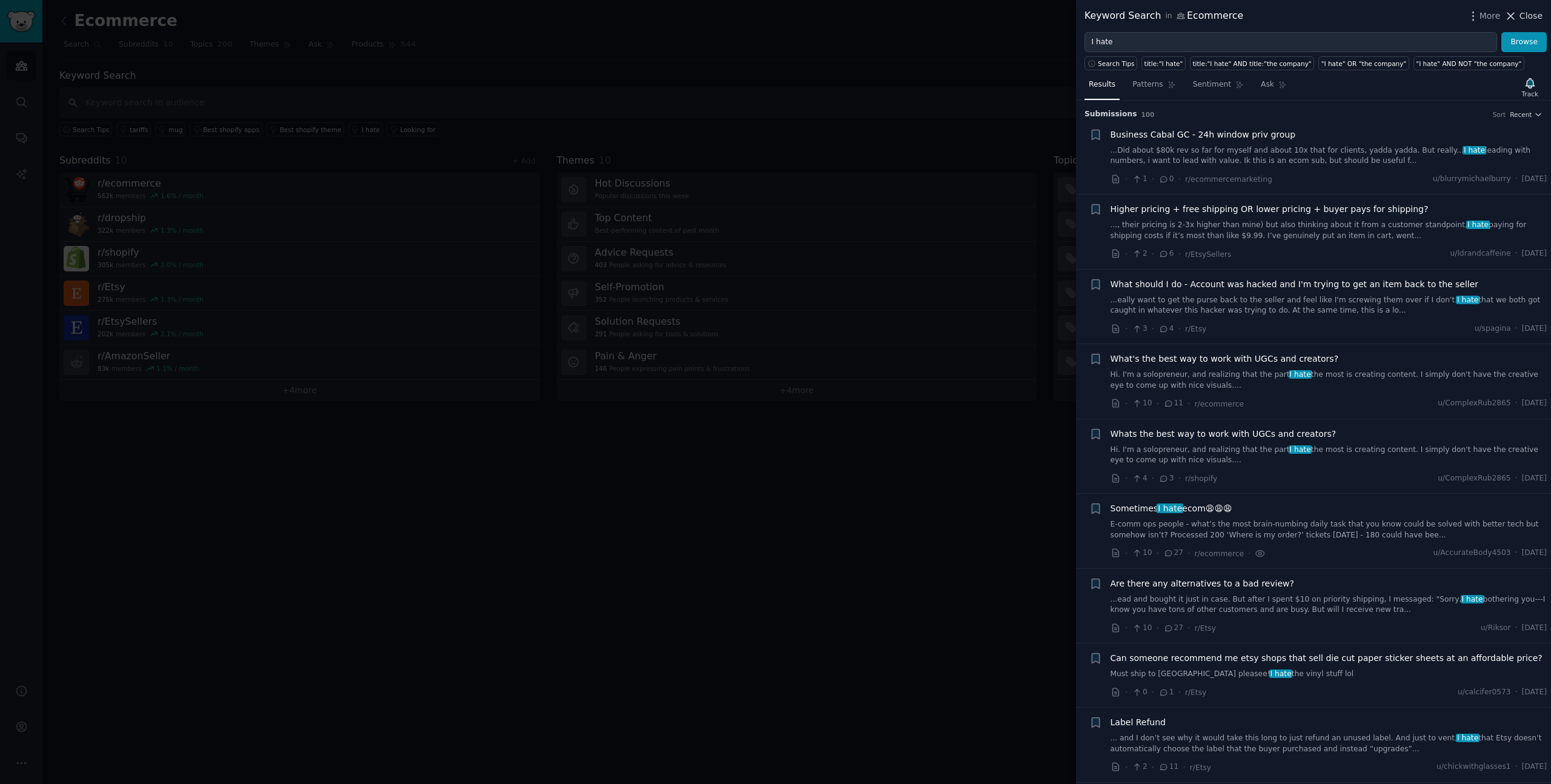
click at [1528, 19] on span "Close" at bounding box center [1531, 16] width 23 height 13
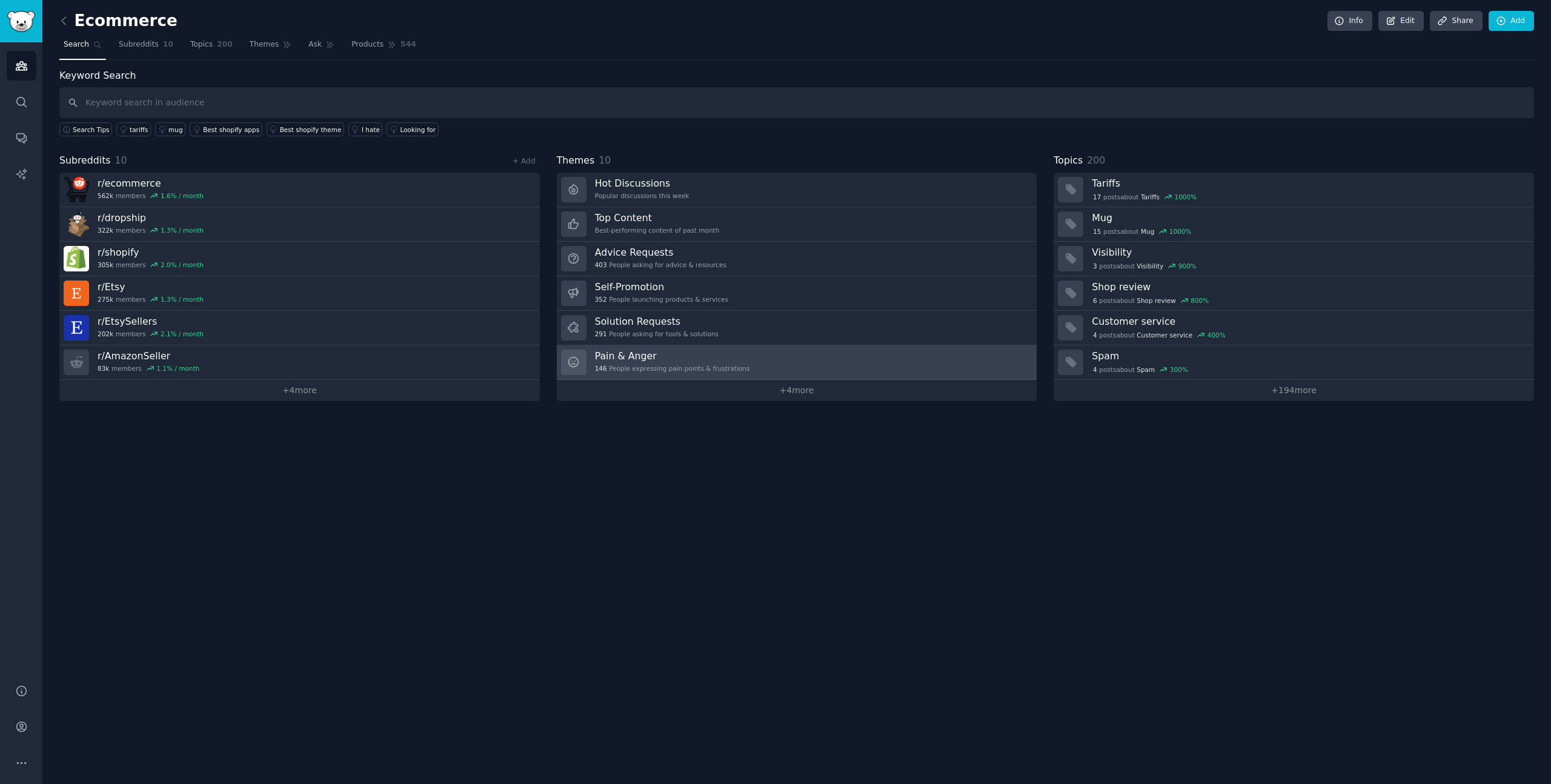
click at [746, 357] on link "Pain & Anger 146 People expressing pain points & frustrations" at bounding box center [797, 363] width 480 height 34
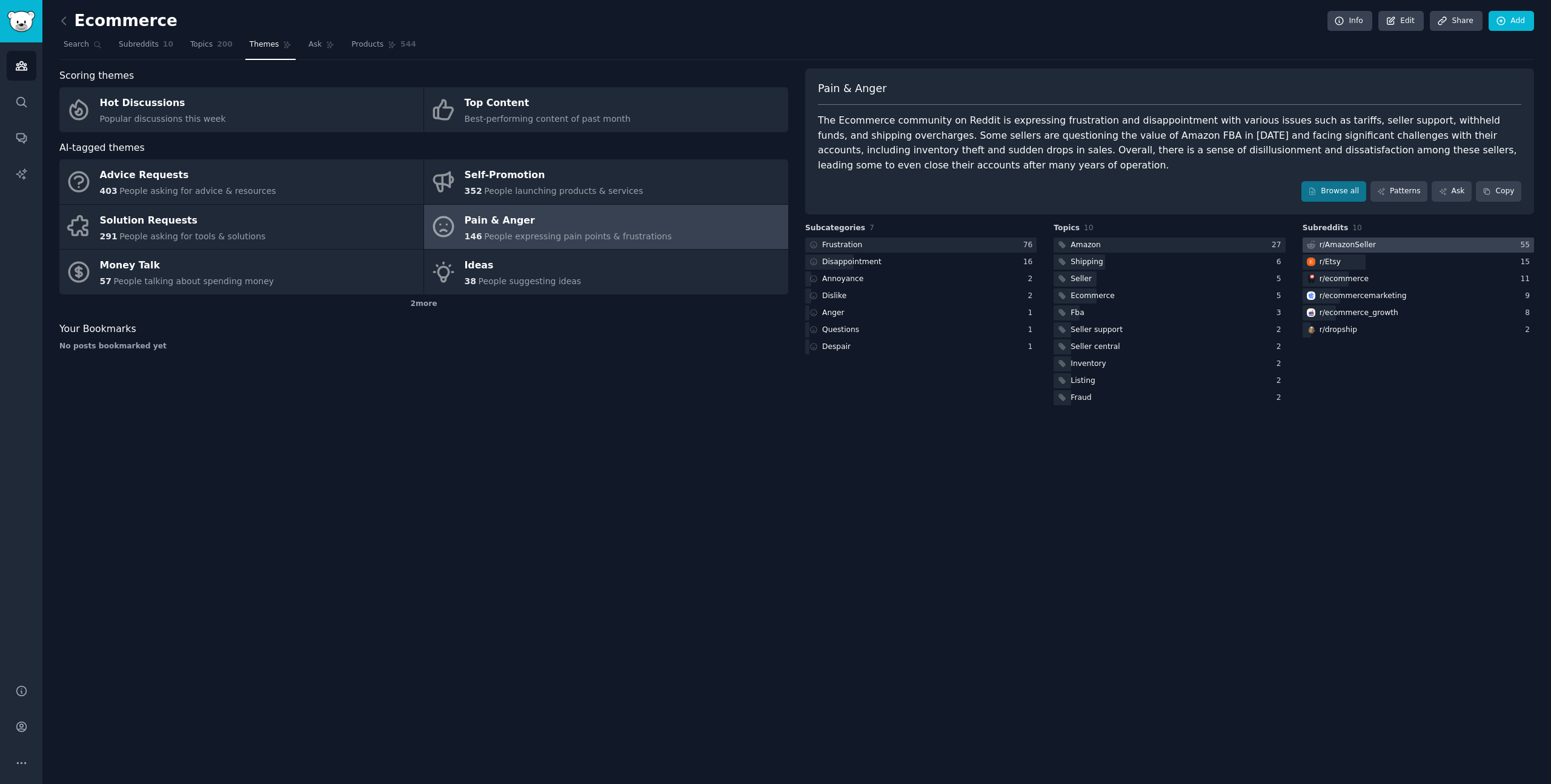
click at [1359, 240] on div "r/ AmazonSeller" at bounding box center [1348, 245] width 56 height 11
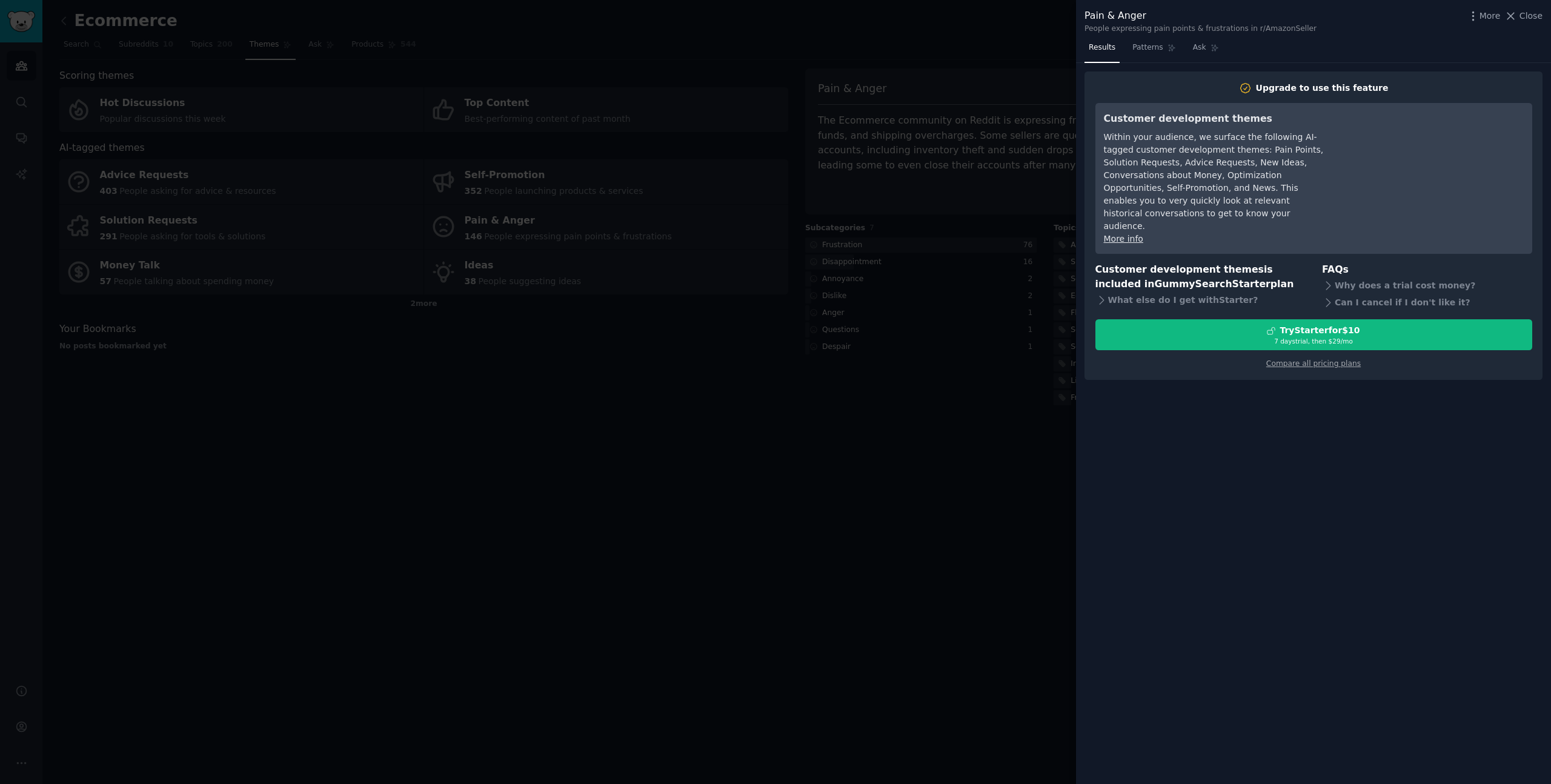
click at [999, 182] on div at bounding box center [776, 392] width 1551 height 784
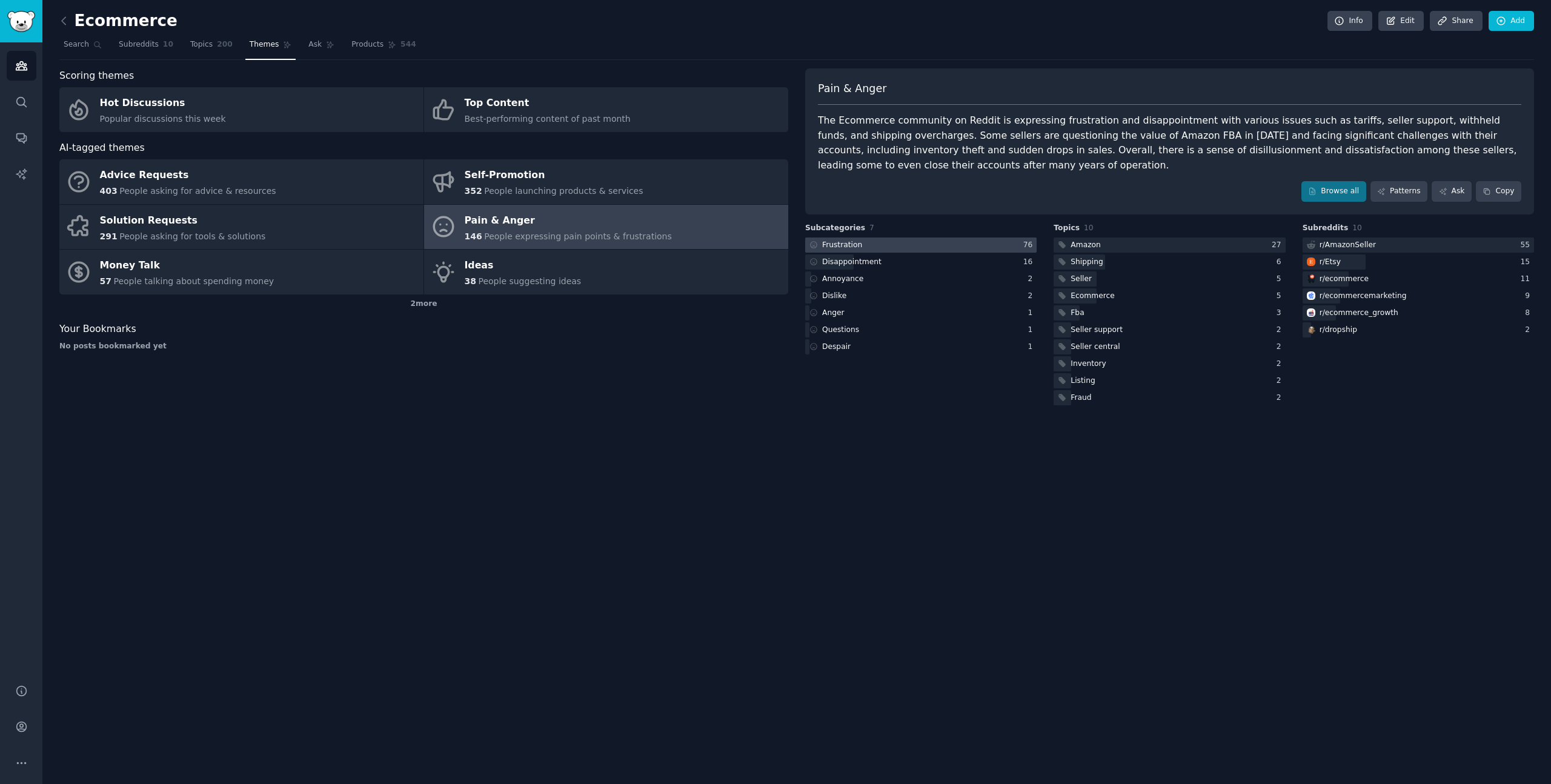
click at [868, 245] on div at bounding box center [921, 244] width 232 height 15
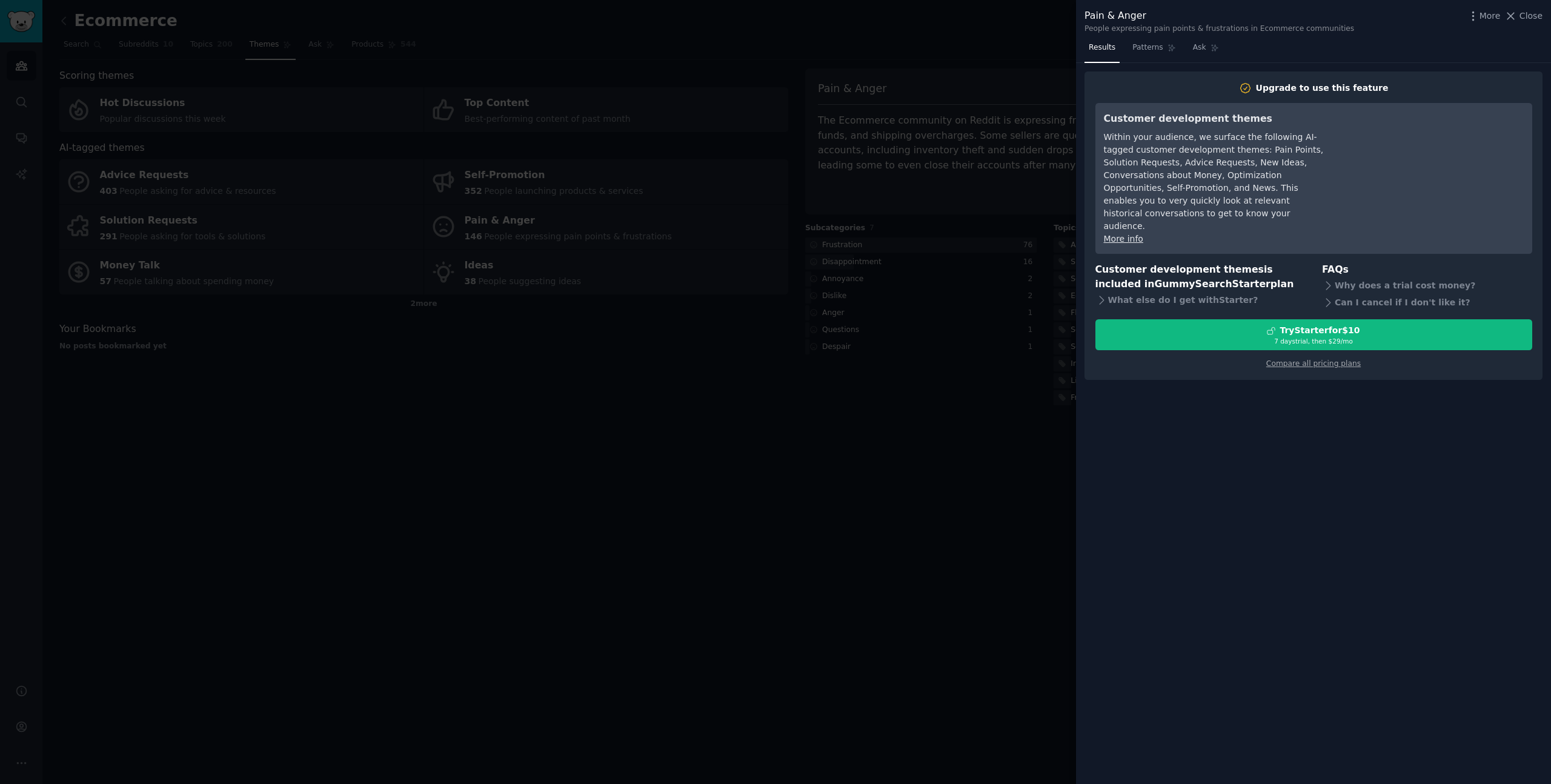
click at [958, 250] on div at bounding box center [776, 392] width 1551 height 784
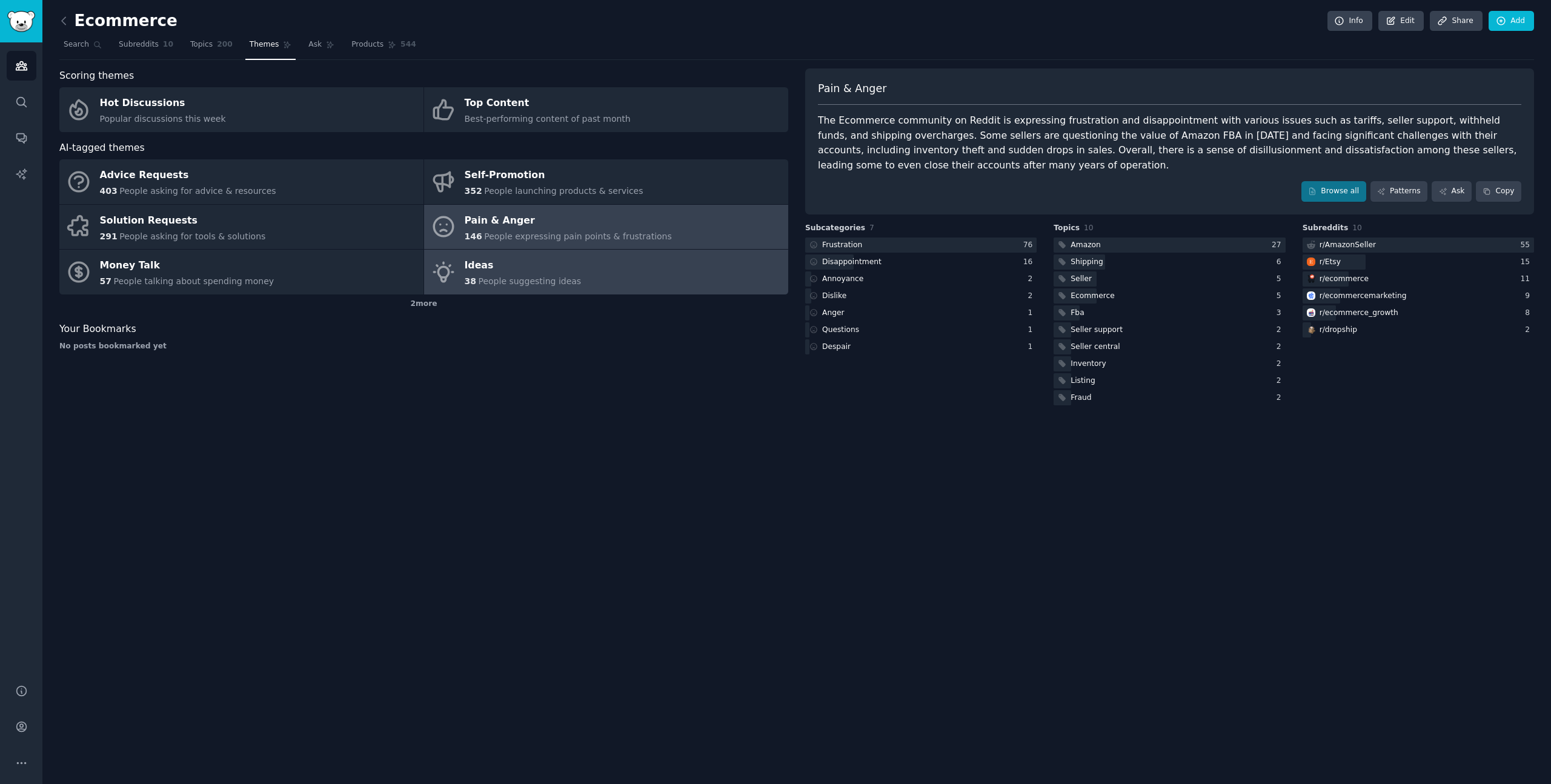
click at [549, 266] on div "Ideas" at bounding box center [522, 266] width 117 height 20
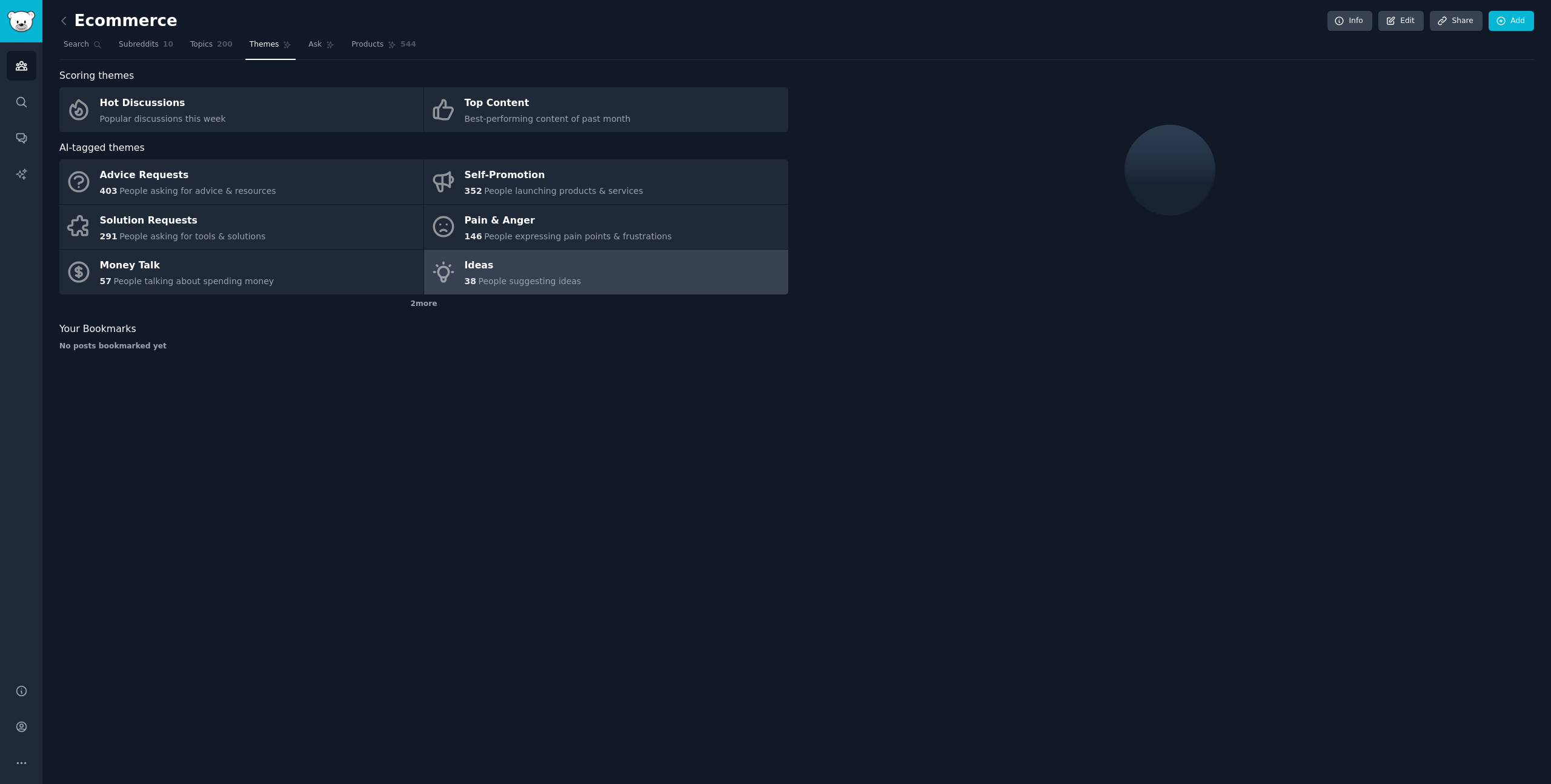
click at [338, 60] on div "Ecommerce Info Edit Share Add Search Subreddits 10 Topics 200 Themes Ask Produc…" at bounding box center [797, 189] width 1475 height 343
click at [347, 58] on link "Products 544" at bounding box center [383, 48] width 73 height 25
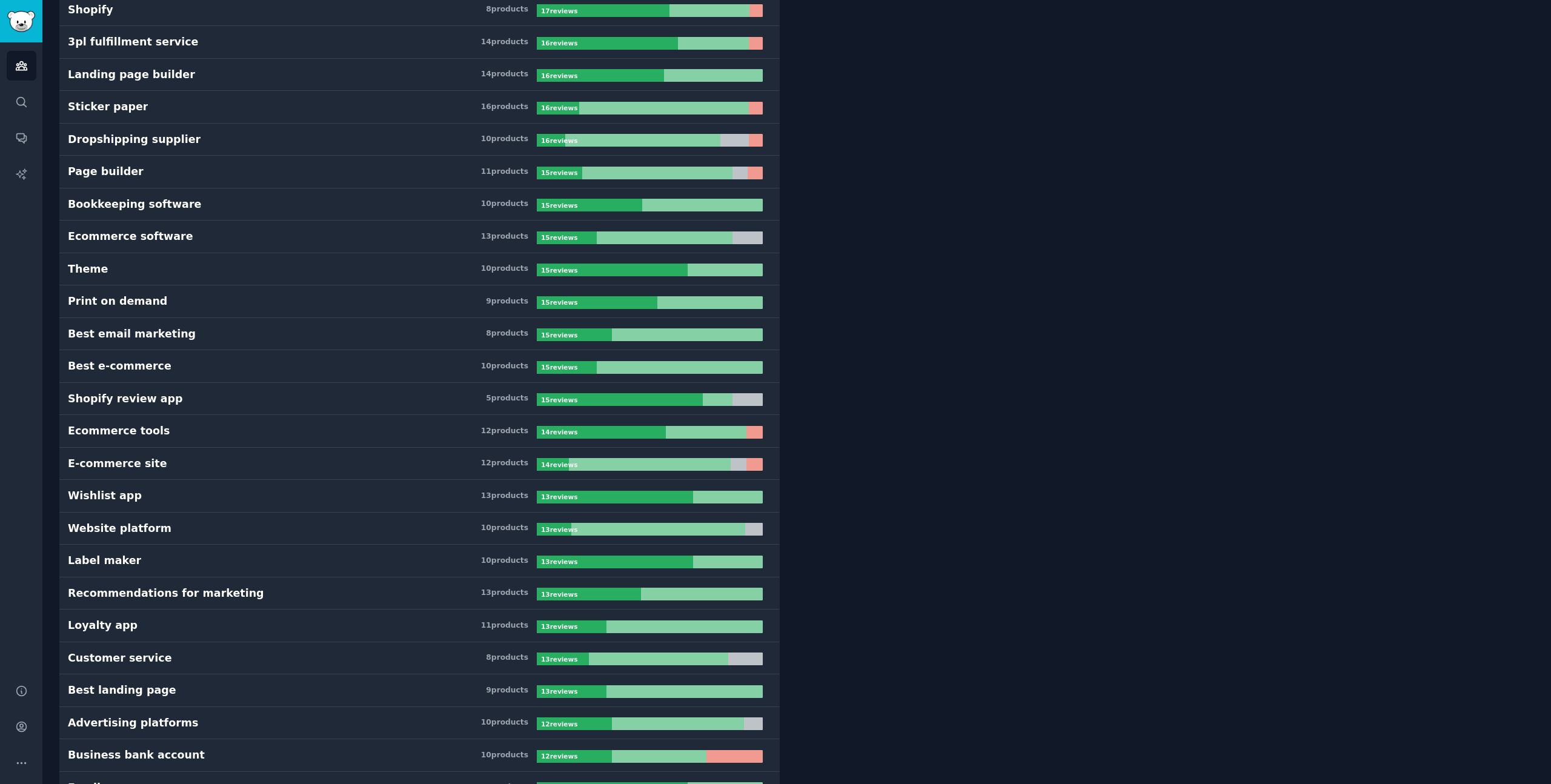
scroll to position [1090, 0]
